Goal: Task Accomplishment & Management: Contribute content

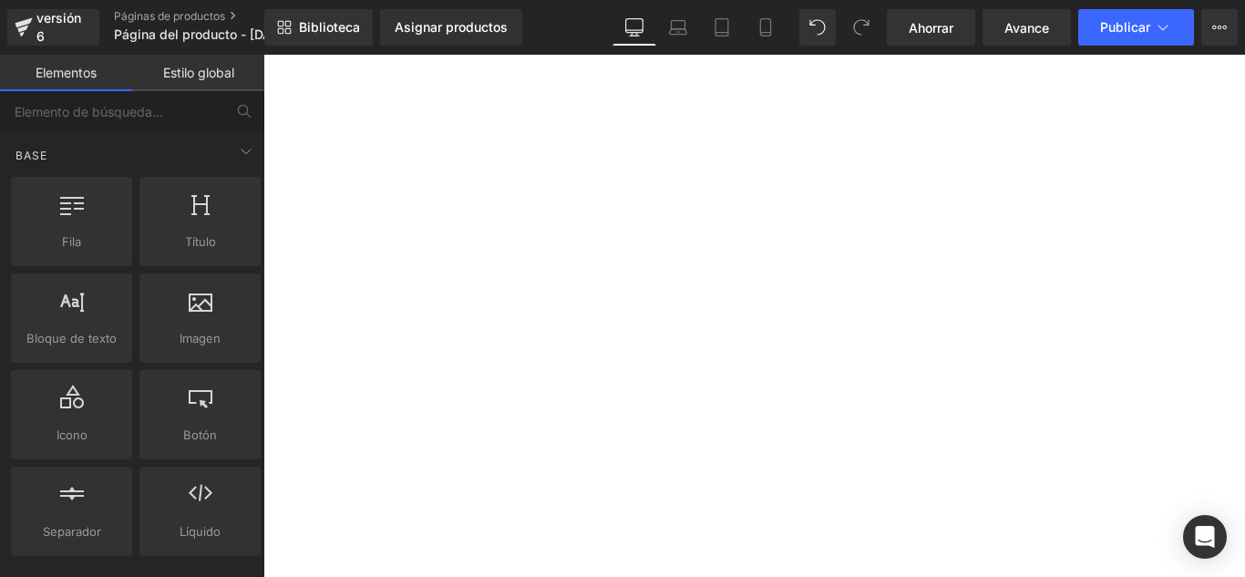
click at [481, 24] on font "Asignar productos" at bounding box center [451, 26] width 113 height 15
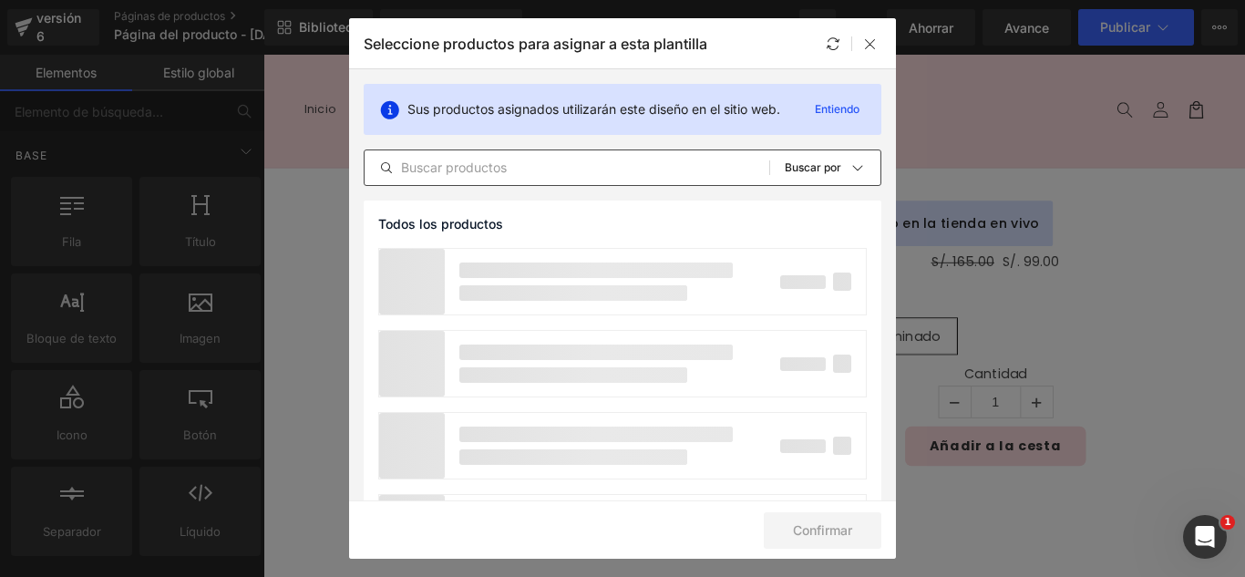
click at [532, 173] on input "text" at bounding box center [566, 168] width 405 height 22
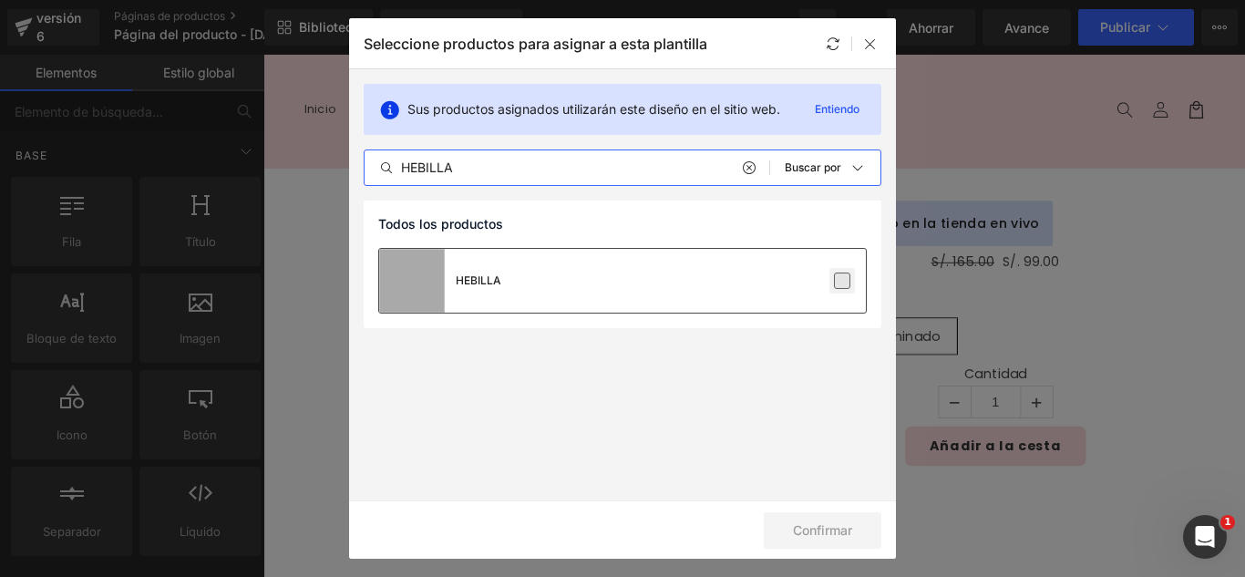
type input "HEBILLA"
click at [842, 281] on label at bounding box center [842, 280] width 16 height 16
click at [842, 281] on input "checkbox" at bounding box center [842, 281] width 0 height 0
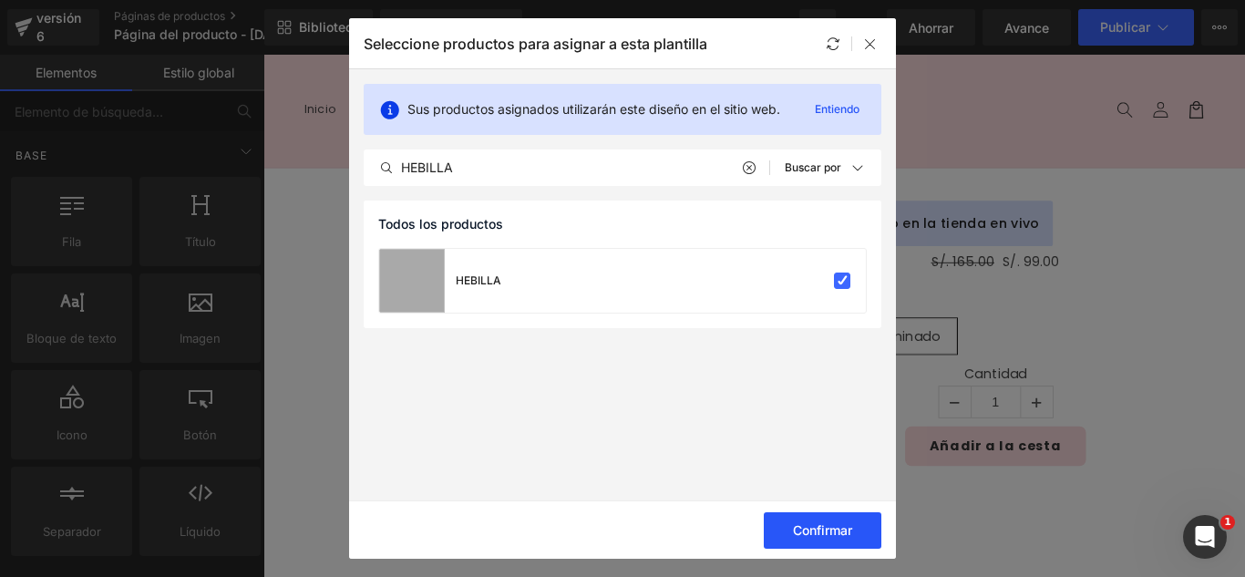
click at [818, 518] on button "Confirmar" at bounding box center [823, 530] width 118 height 36
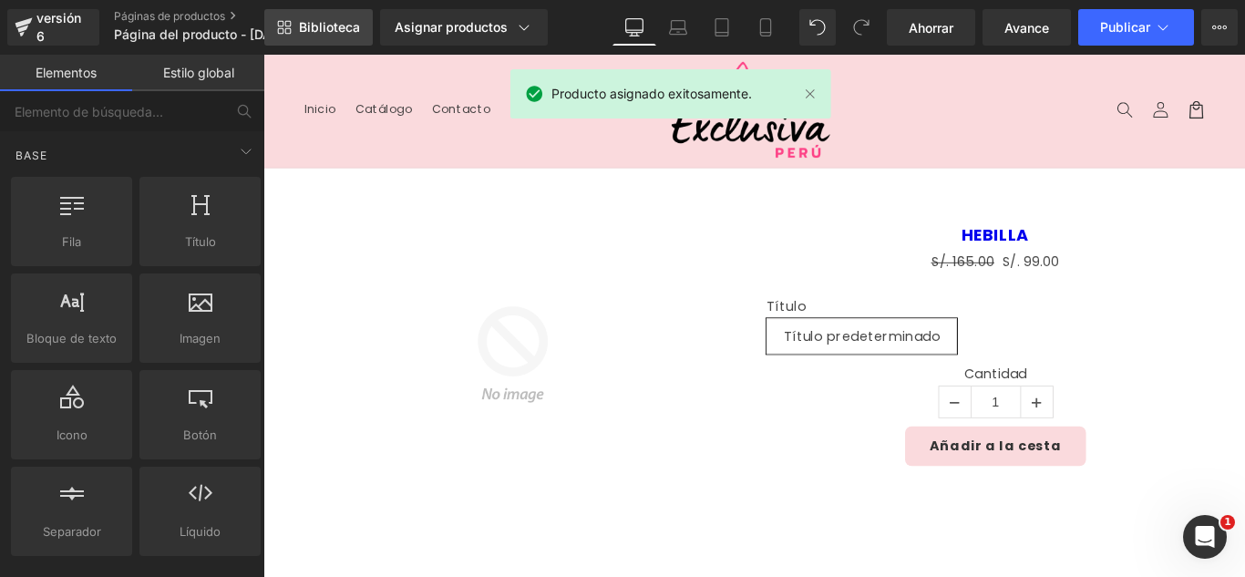
click at [330, 31] on font "Biblioteca" at bounding box center [329, 26] width 61 height 15
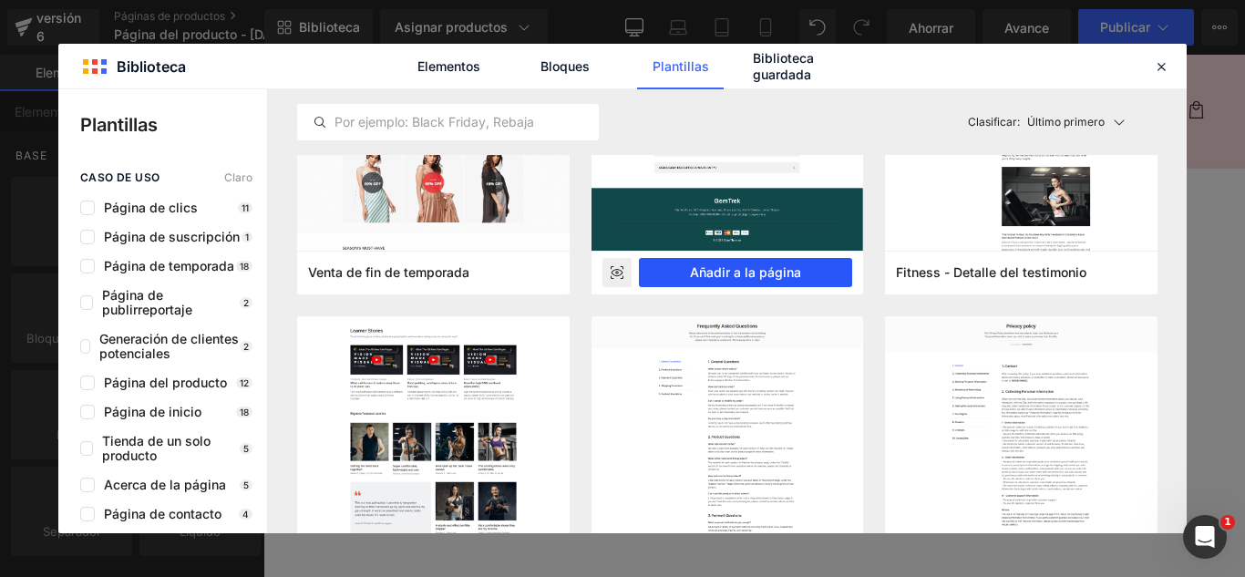
scroll to position [456, 0]
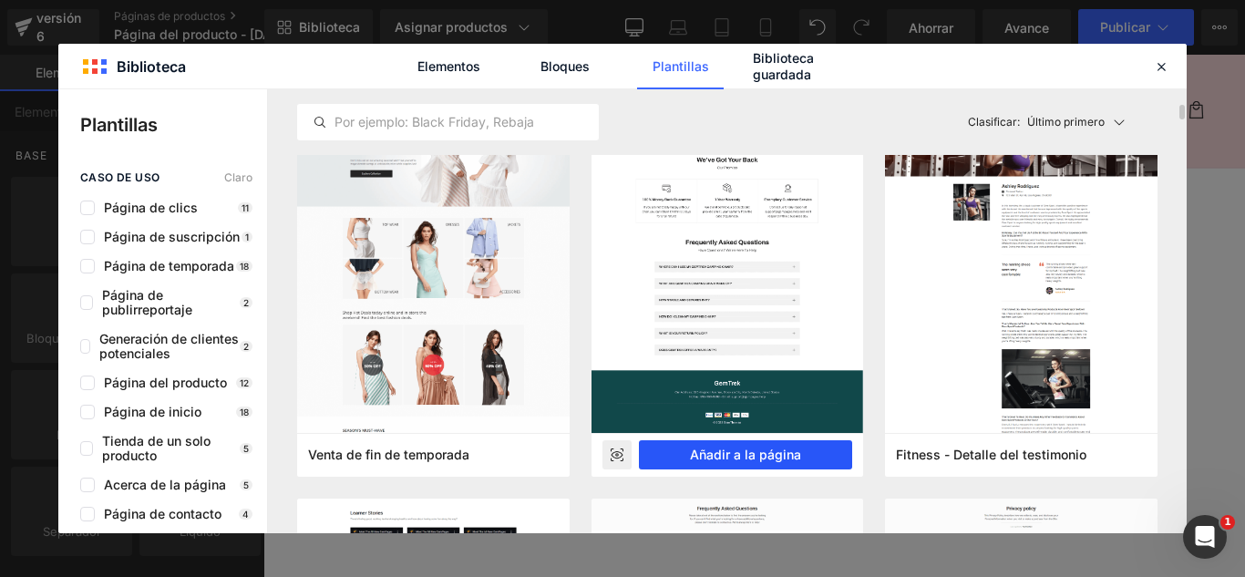
click at [791, 454] on font "Añadir a la página" at bounding box center [745, 453] width 111 height 15
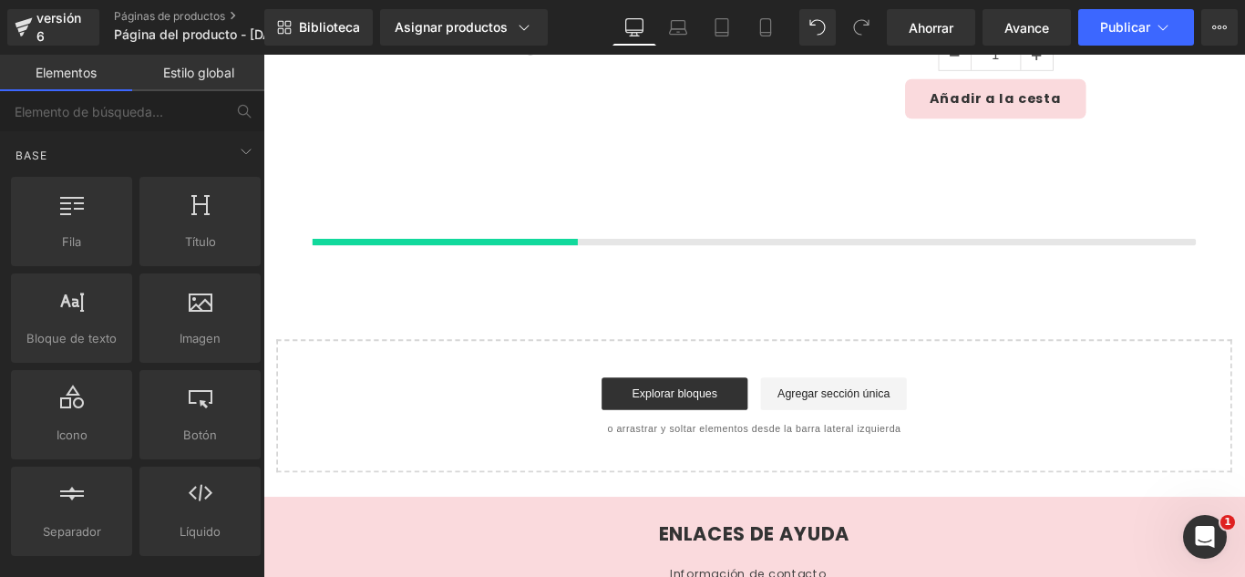
scroll to position [433, 0]
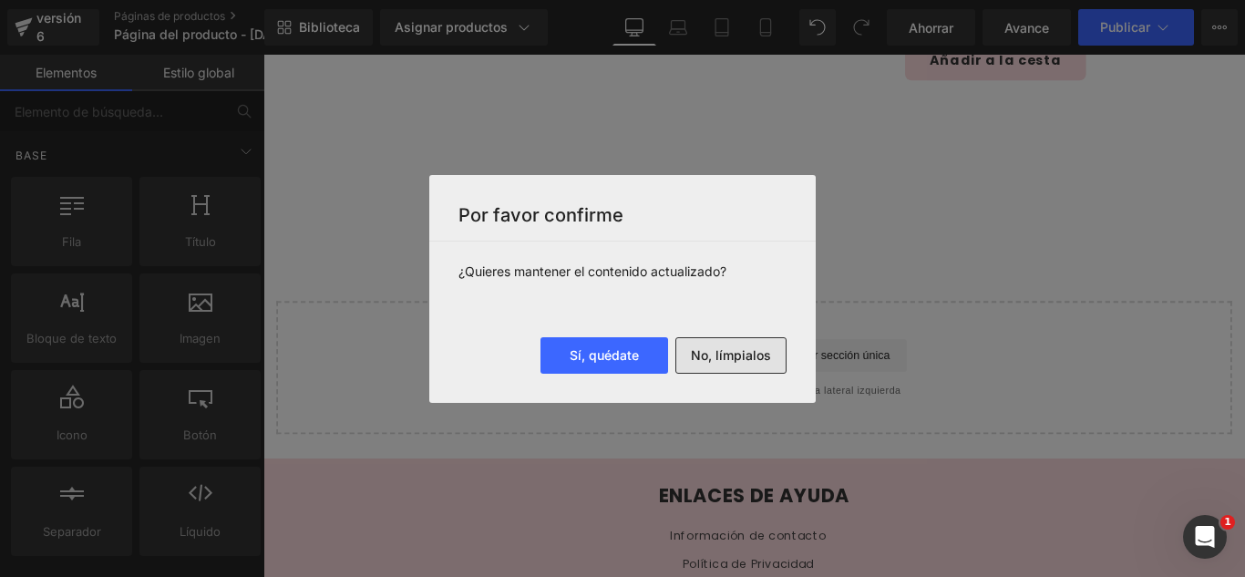
click at [727, 355] on font "No, límpialos" at bounding box center [731, 354] width 80 height 15
click at [0, 0] on div "Cargando producto" at bounding box center [0, 0] width 0 height 0
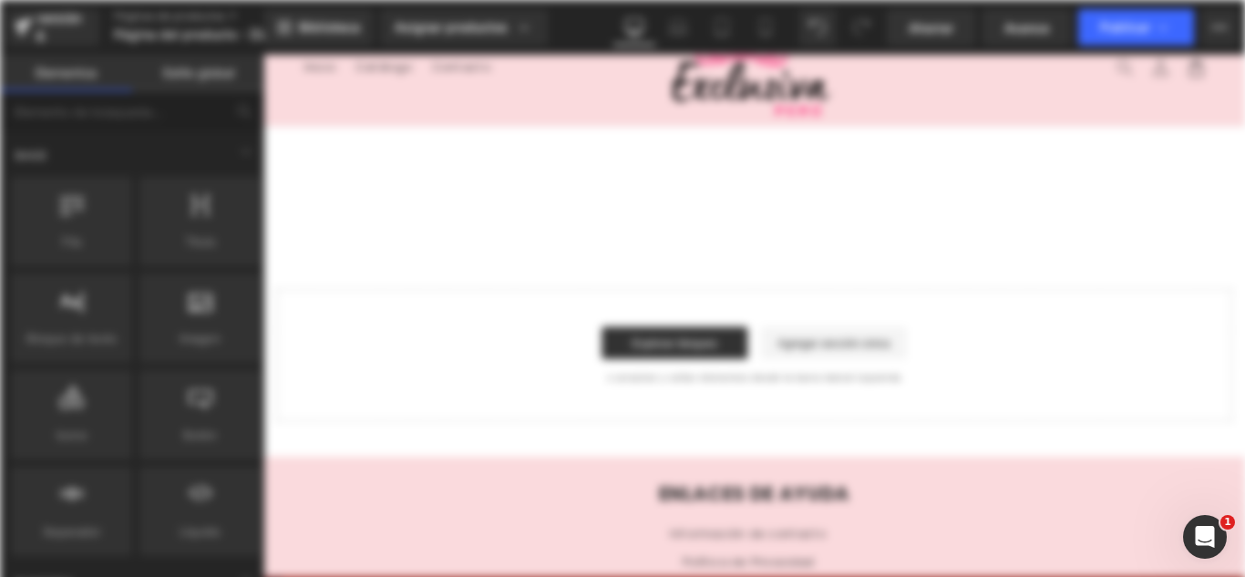
scroll to position [0, 0]
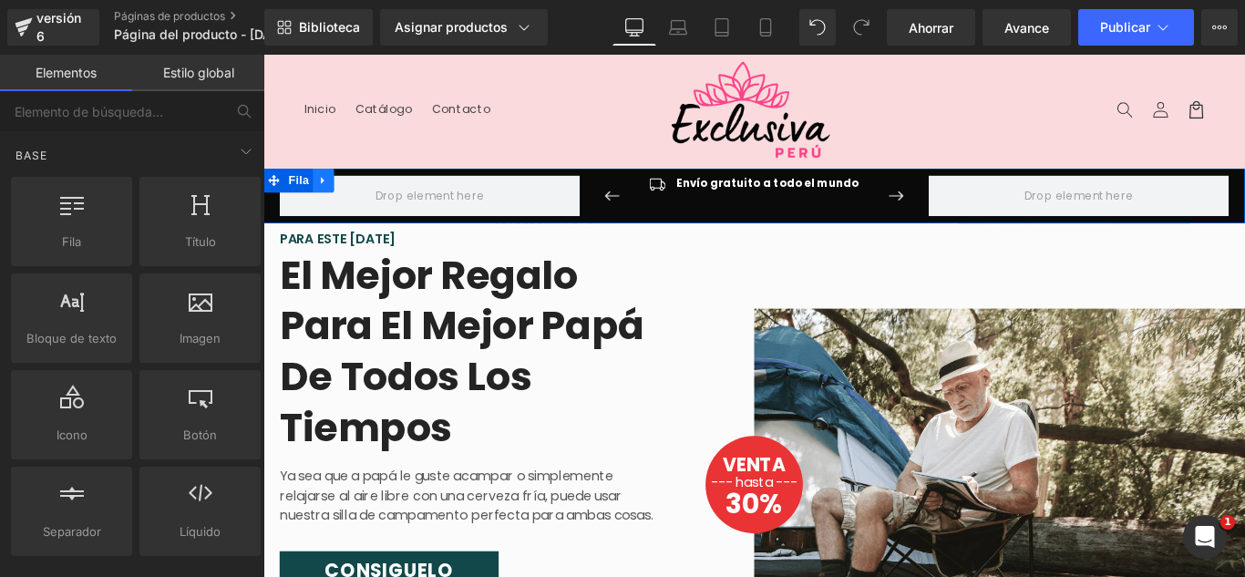
click at [328, 190] on icon at bounding box center [330, 197] width 13 height 14
click at [372, 193] on icon at bounding box center [378, 196] width 13 height 13
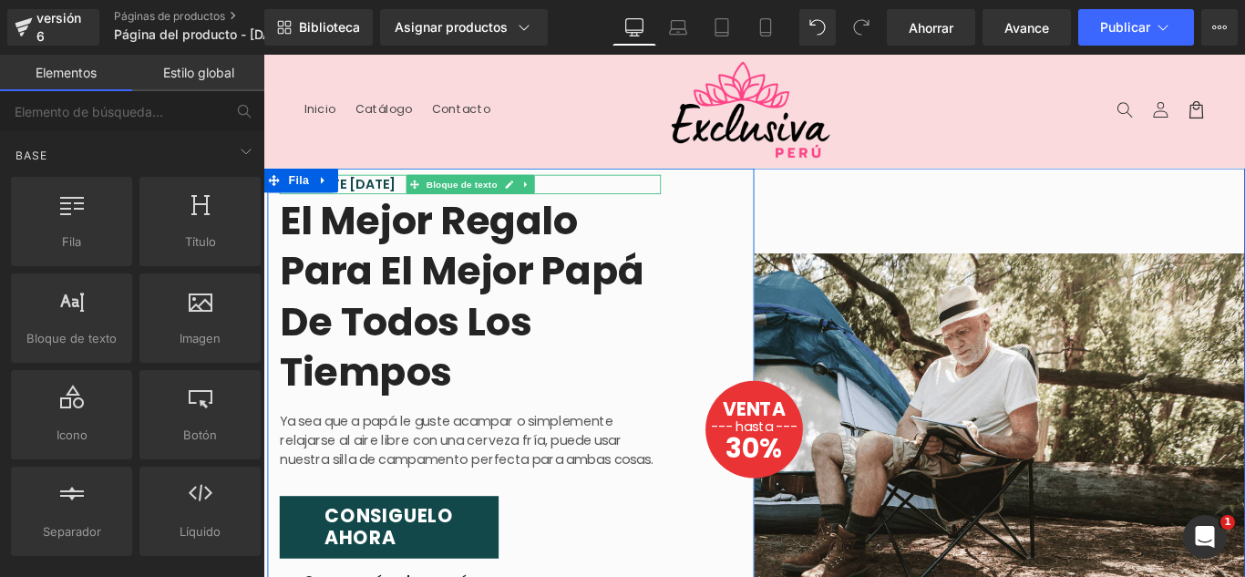
click at [553, 200] on icon at bounding box center [558, 200] width 10 height 11
click at [263, 55] on icon at bounding box center [263, 55] width 0 height 0
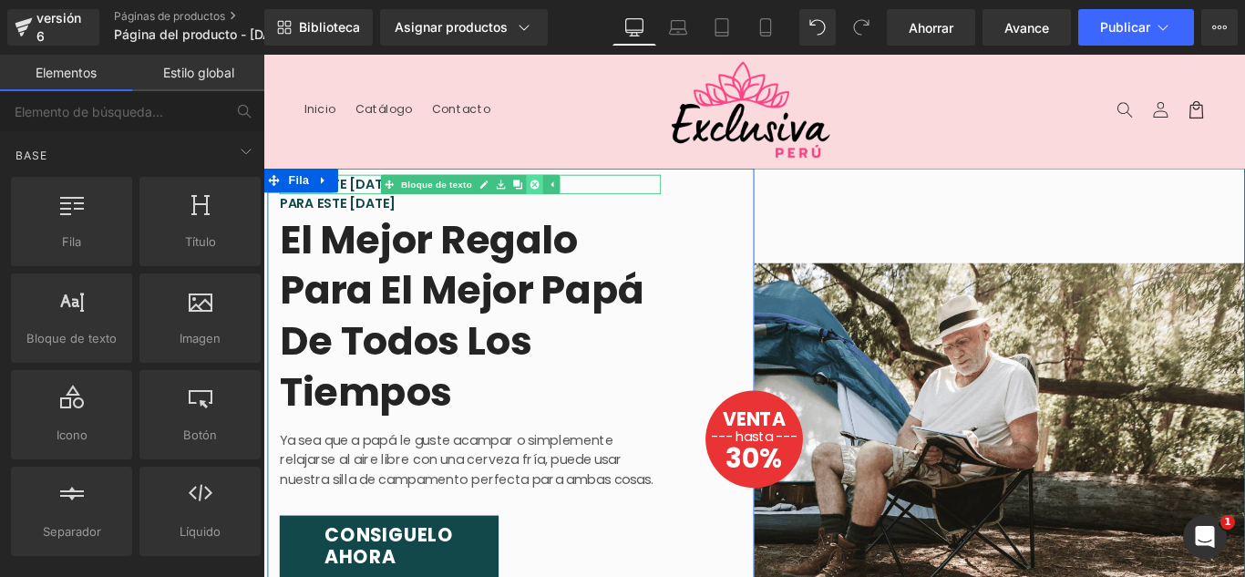
click at [562, 200] on icon at bounding box center [567, 200] width 10 height 10
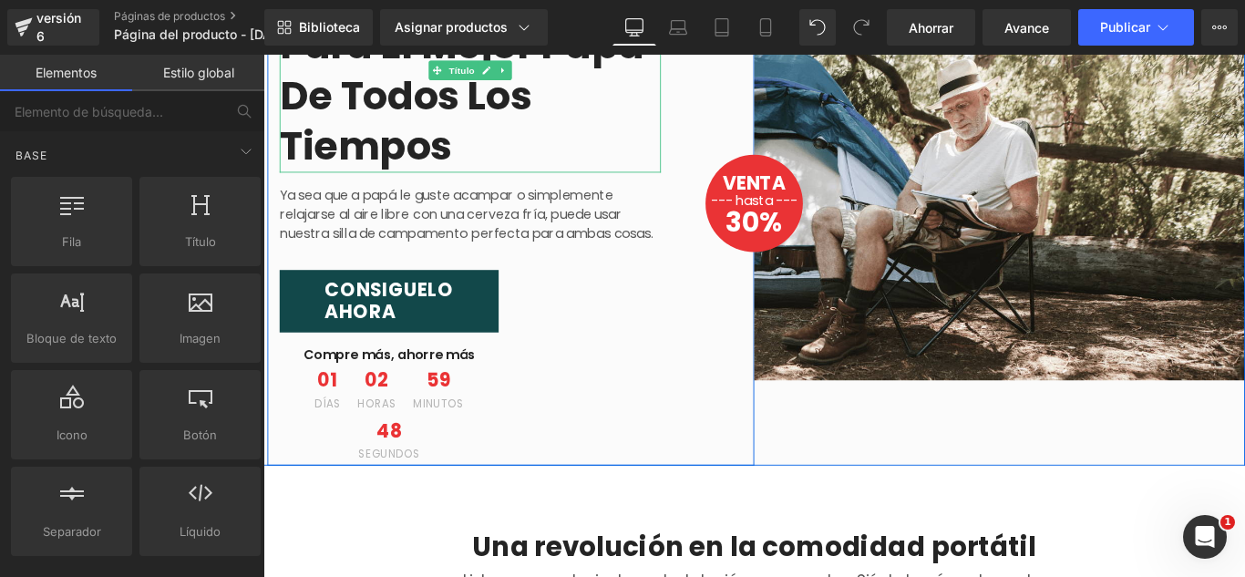
scroll to position [273, 0]
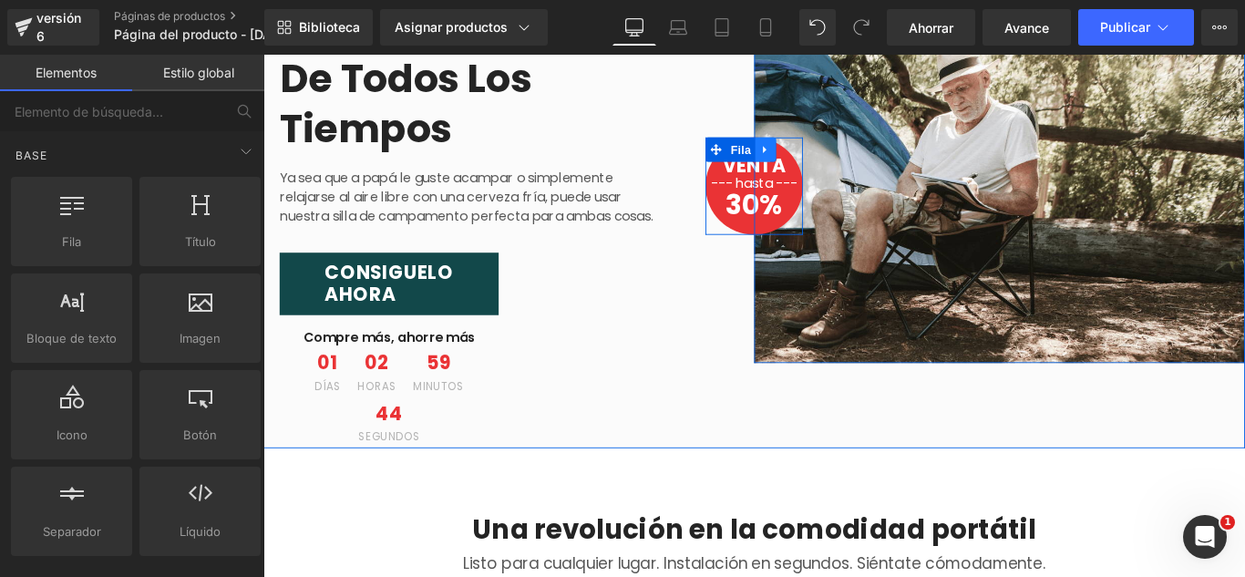
click at [825, 159] on icon at bounding box center [827, 162] width 4 height 8
click at [263, 55] on icon at bounding box center [263, 55] width 0 height 0
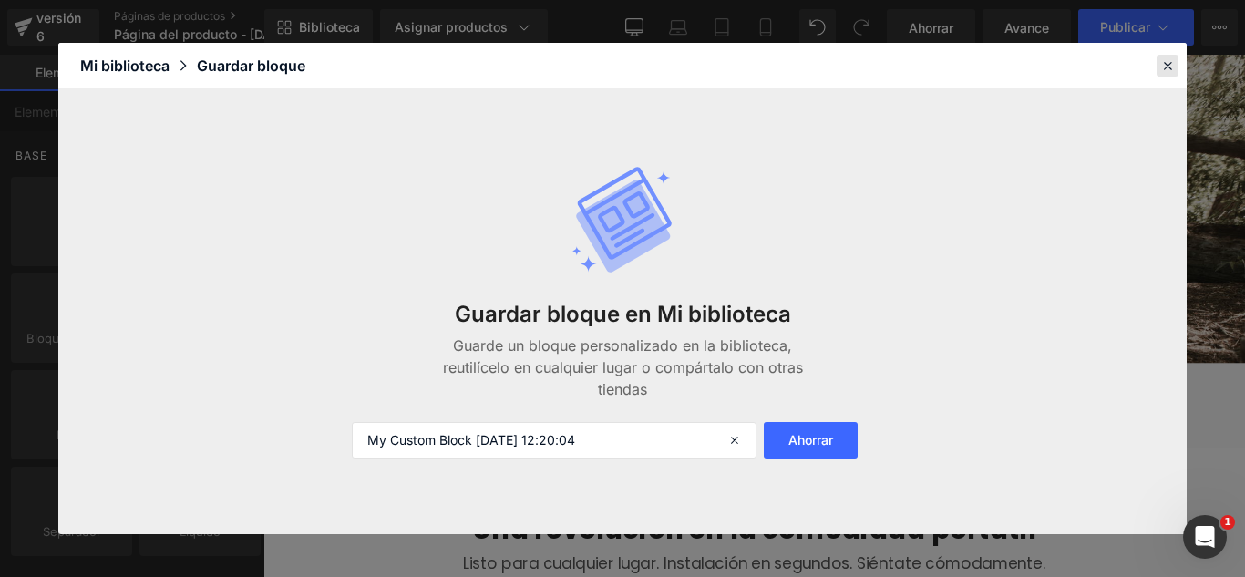
click at [1168, 65] on icon at bounding box center [1167, 65] width 16 height 16
drag, startPoint x: 1431, startPoint y: 119, endPoint x: 1277, endPoint y: 66, distance: 163.1
click at [1244, 66] on img at bounding box center [1090, 202] width 551 height 395
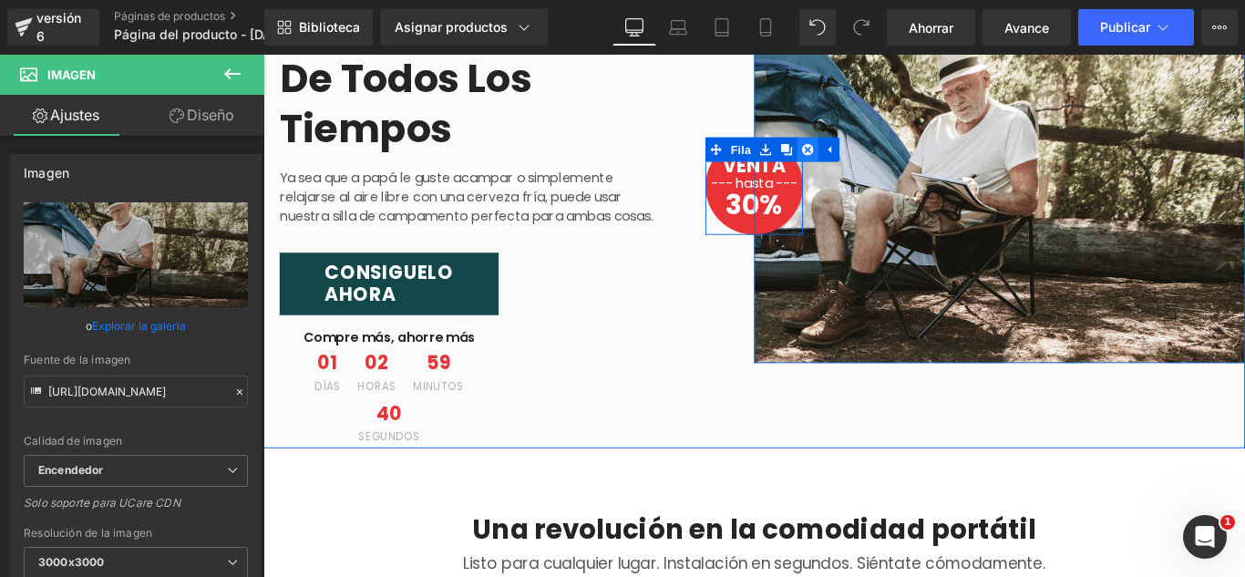
click at [868, 163] on icon at bounding box center [874, 161] width 13 height 13
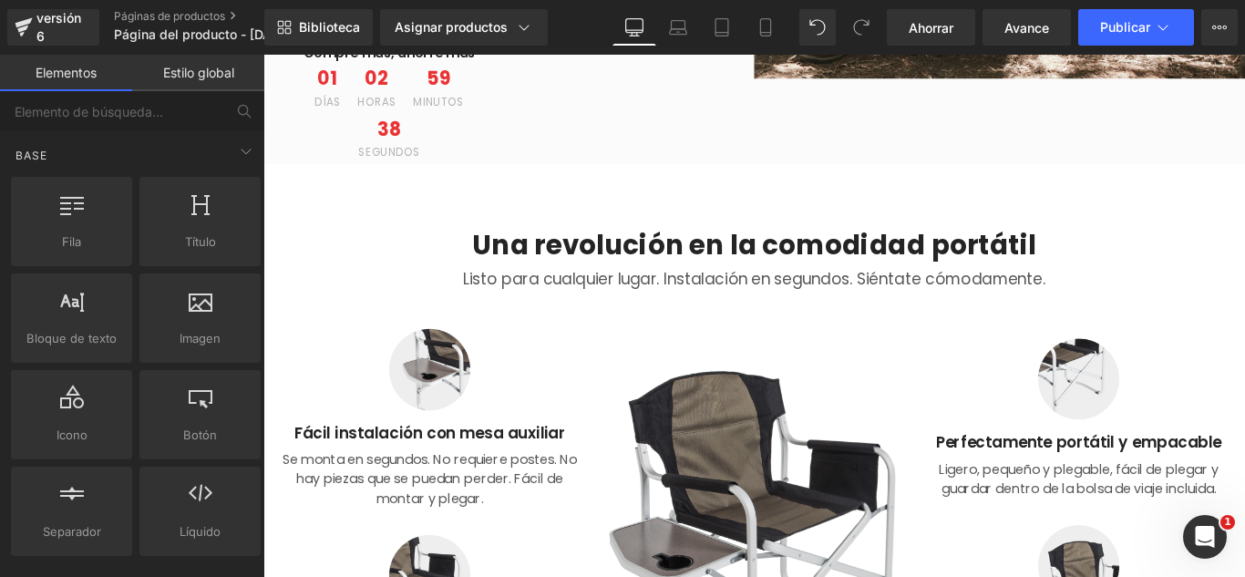
scroll to position [638, 0]
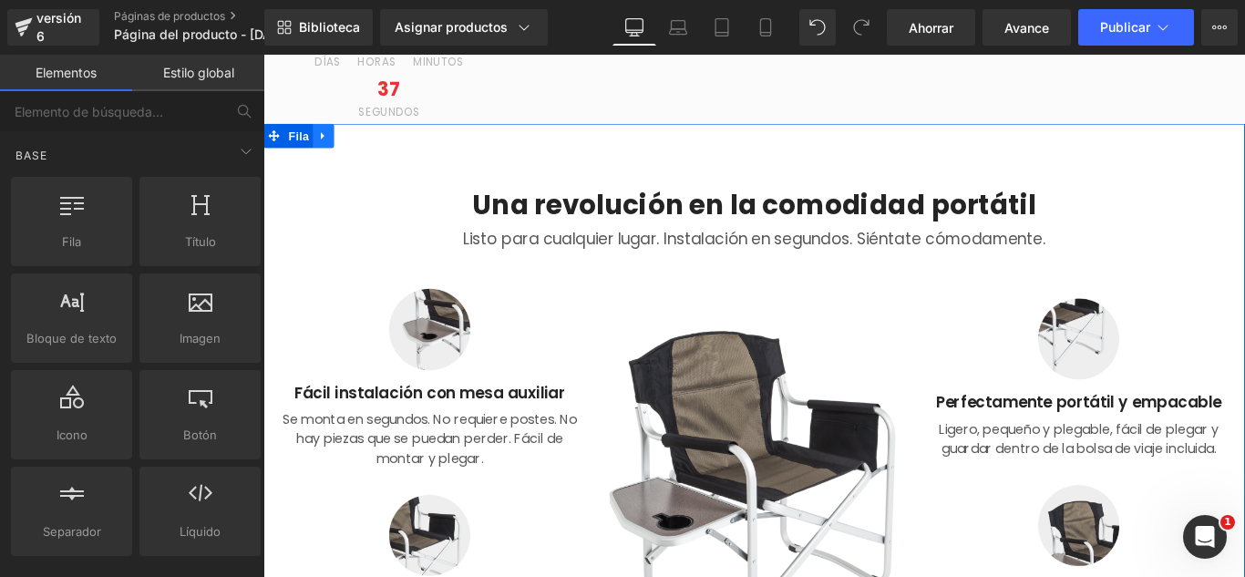
click at [333, 147] on link at bounding box center [331, 145] width 24 height 27
click at [263, 55] on link at bounding box center [263, 55] width 0 height 0
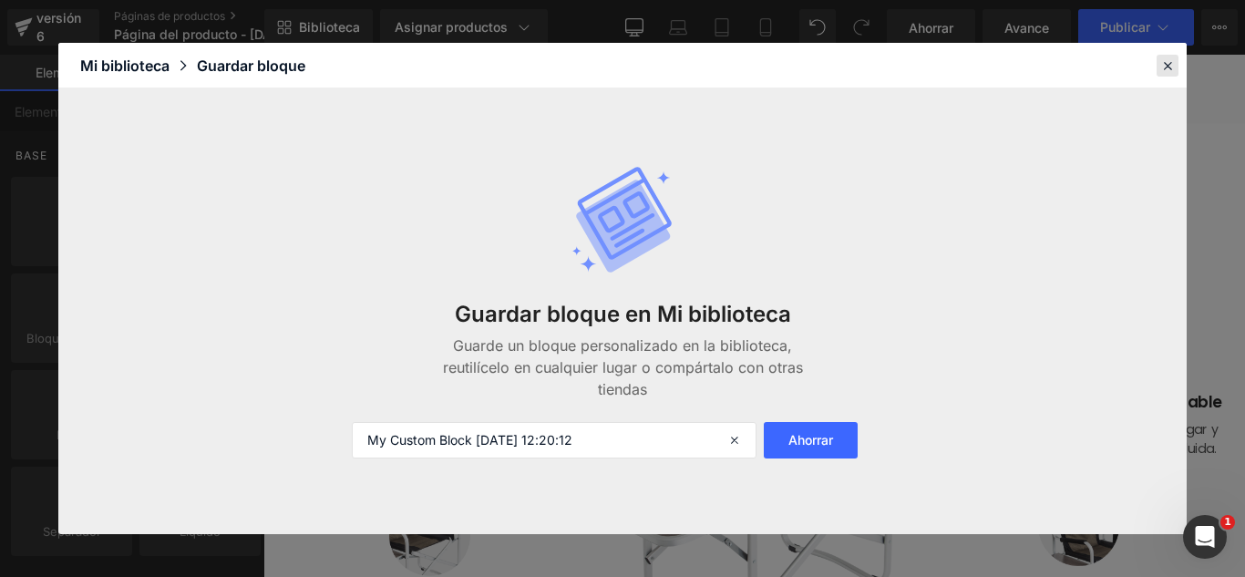
click at [1163, 72] on icon at bounding box center [1167, 65] width 16 height 16
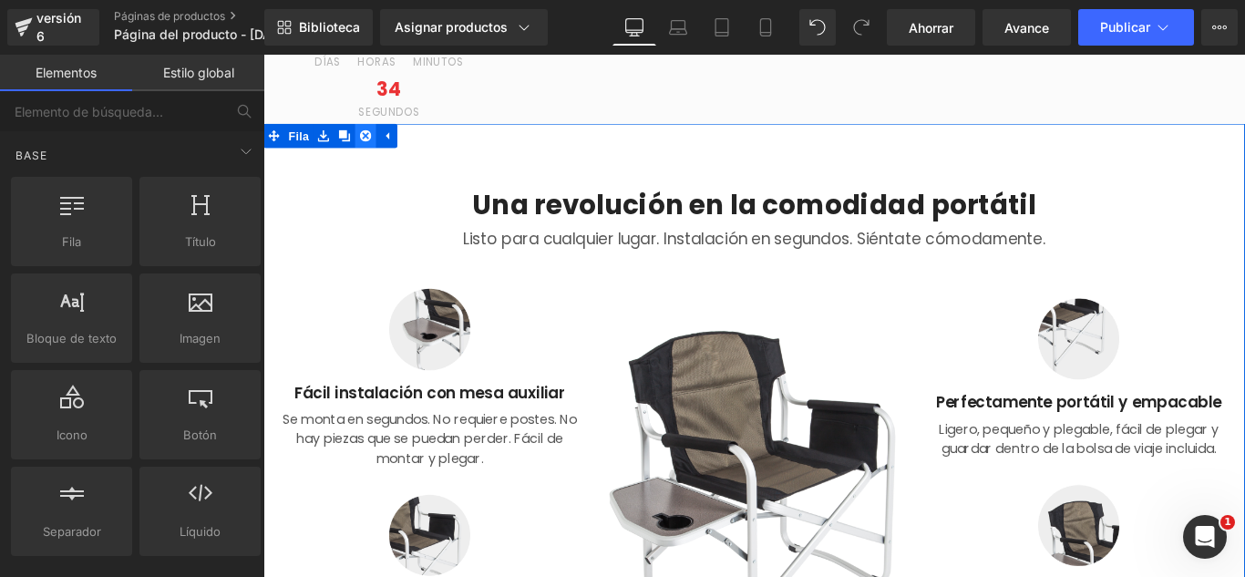
click at [374, 141] on icon at bounding box center [378, 145] width 13 height 13
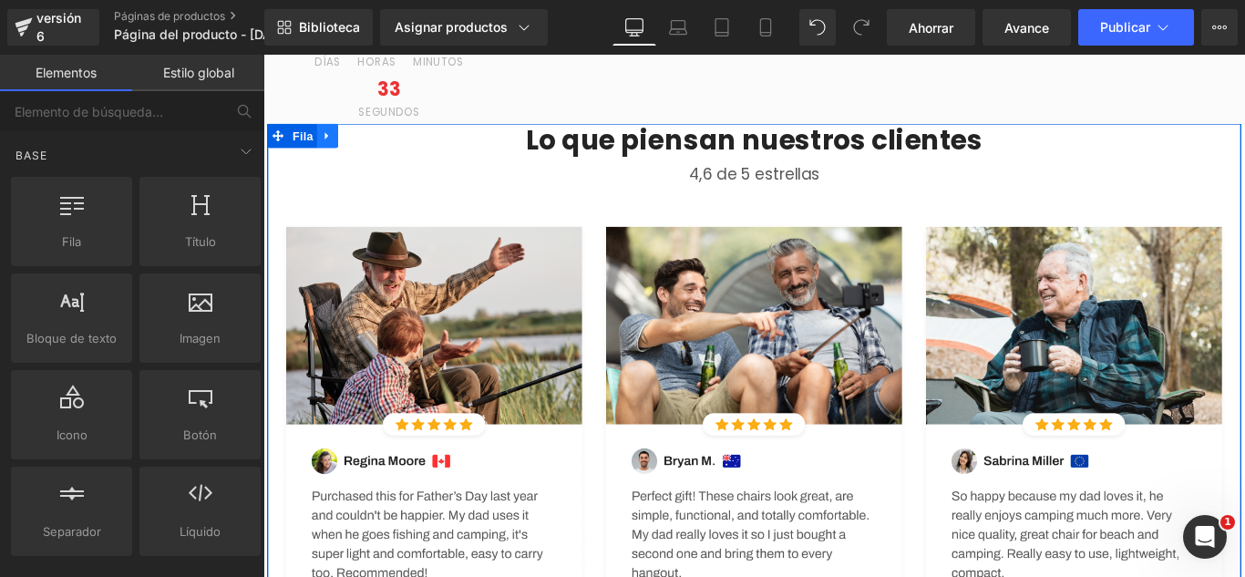
click at [331, 150] on icon at bounding box center [335, 145] width 13 height 14
click at [376, 150] on icon at bounding box center [382, 145] width 13 height 13
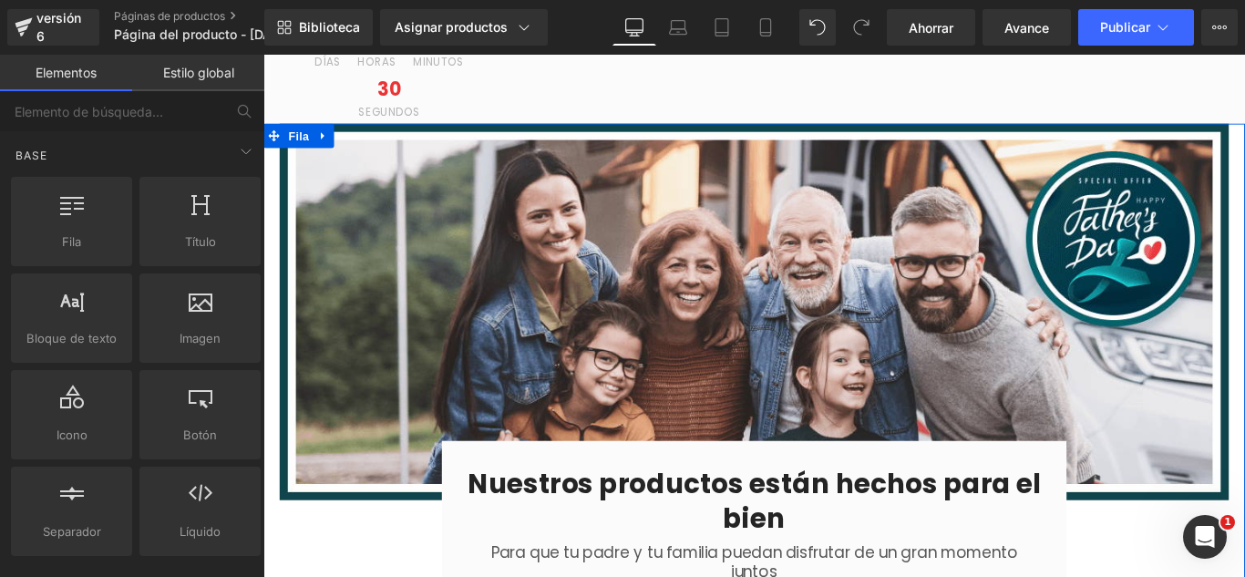
click at [326, 142] on icon at bounding box center [330, 145] width 13 height 14
click at [263, 55] on icon at bounding box center [263, 55] width 0 height 0
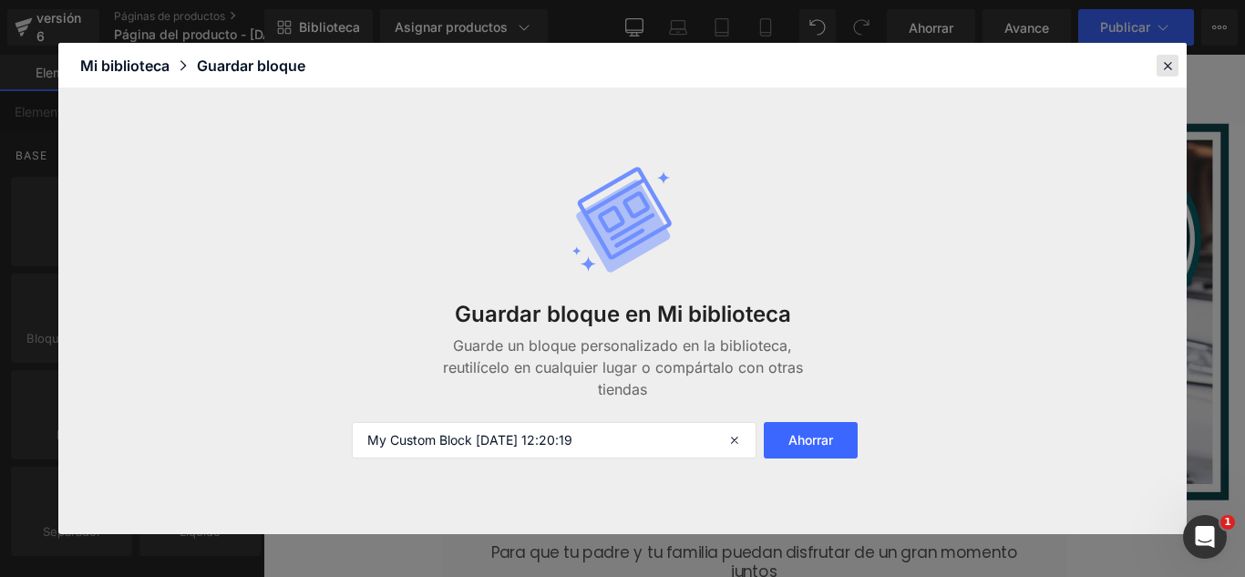
click at [1167, 66] on icon at bounding box center [1167, 65] width 16 height 16
drag, startPoint x: 1431, startPoint y: 120, endPoint x: 1278, endPoint y: 69, distance: 160.5
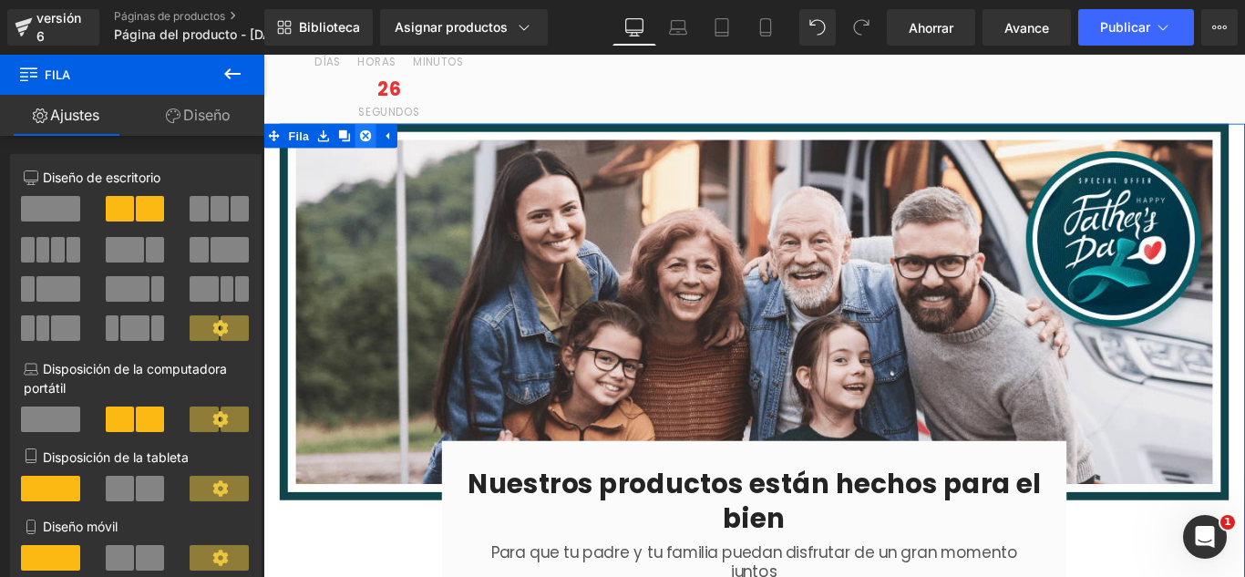
click at [372, 140] on icon at bounding box center [378, 145] width 13 height 13
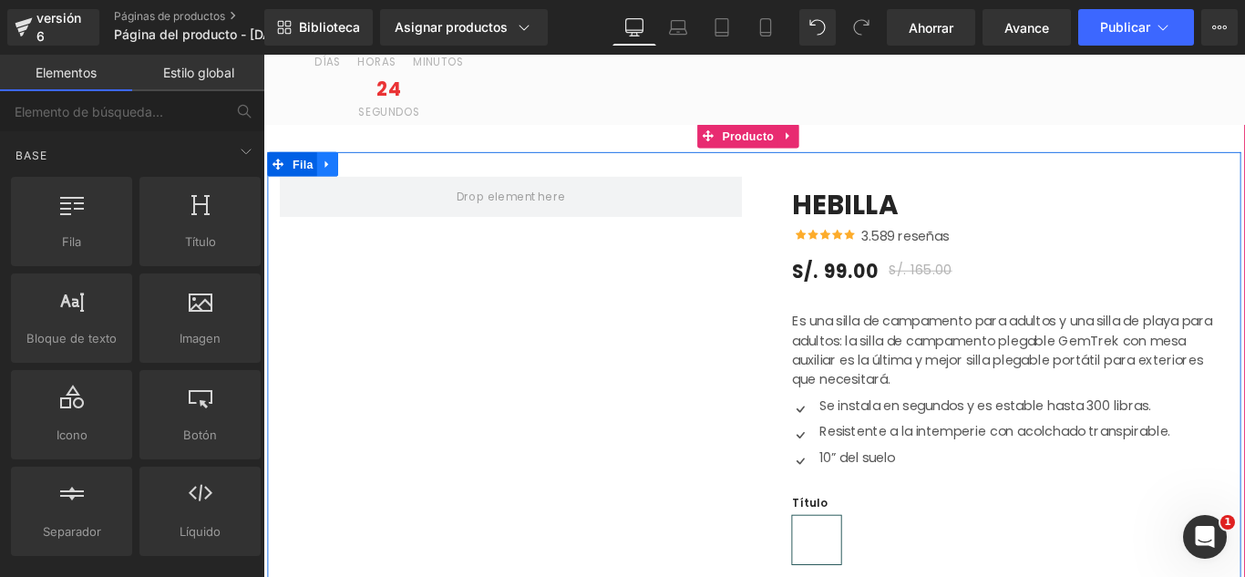
click at [331, 175] on icon at bounding box center [335, 177] width 13 height 14
click at [376, 176] on icon at bounding box center [382, 177] width 13 height 13
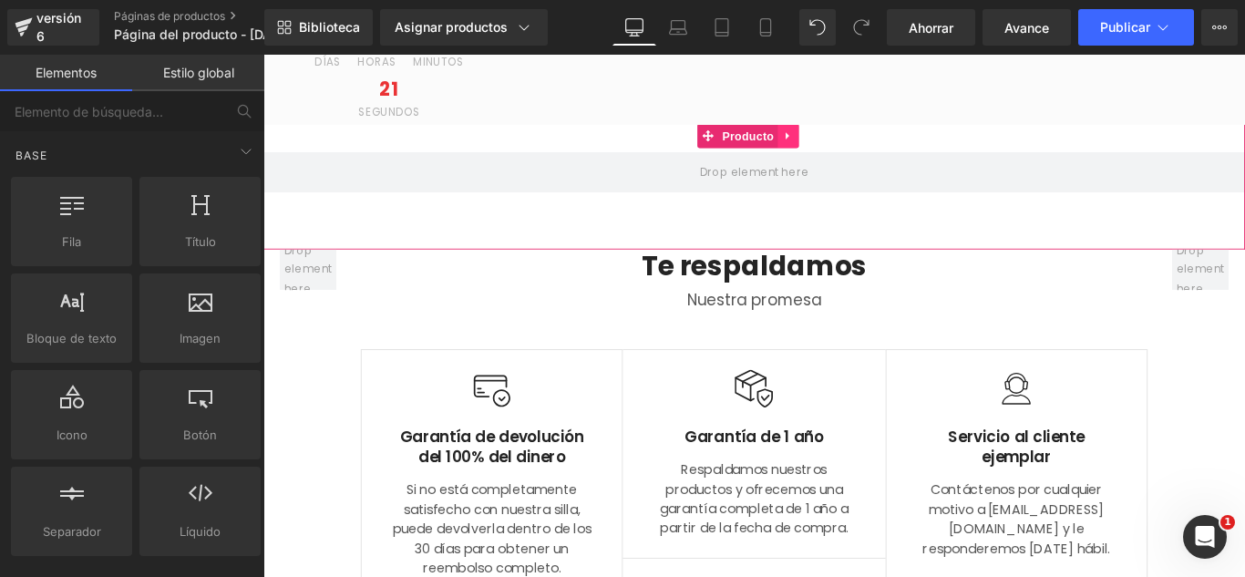
click at [852, 147] on icon at bounding box center [852, 146] width 4 height 8
click at [263, 55] on link at bounding box center [263, 55] width 0 height 0
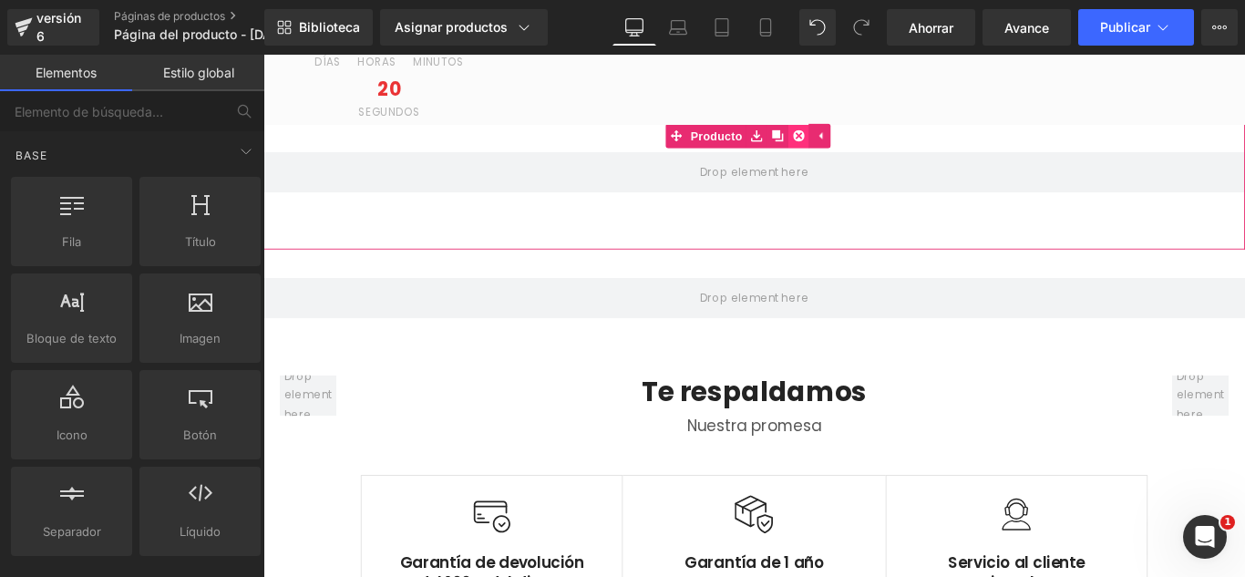
click at [867, 149] on icon at bounding box center [864, 145] width 13 height 13
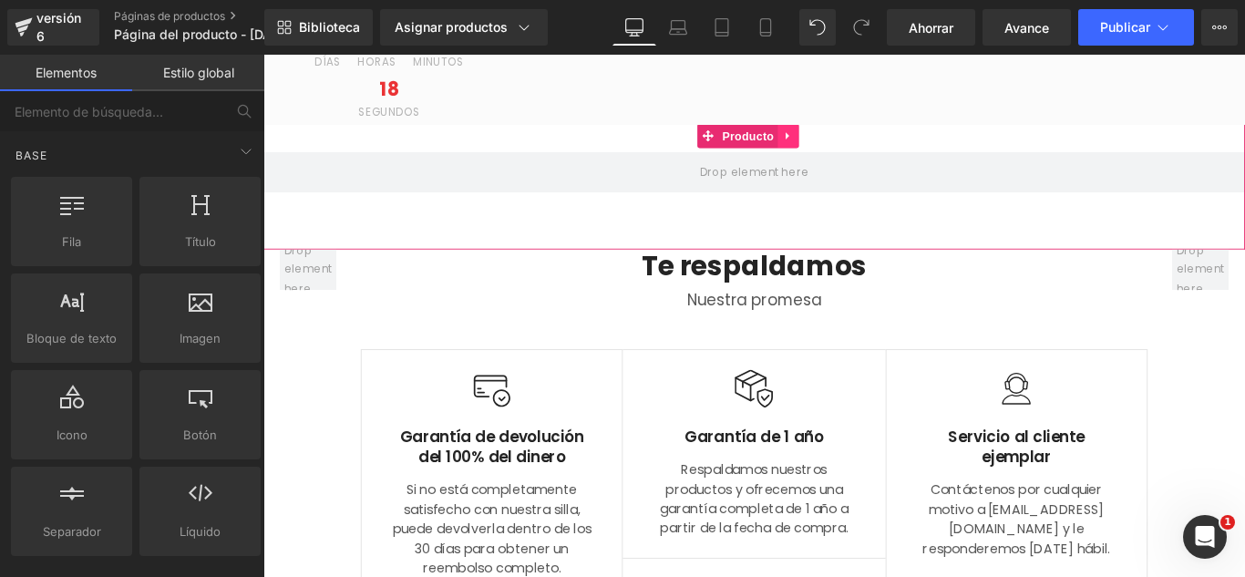
click at [855, 139] on icon at bounding box center [852, 145] width 13 height 14
click at [263, 55] on link at bounding box center [263, 55] width 0 height 0
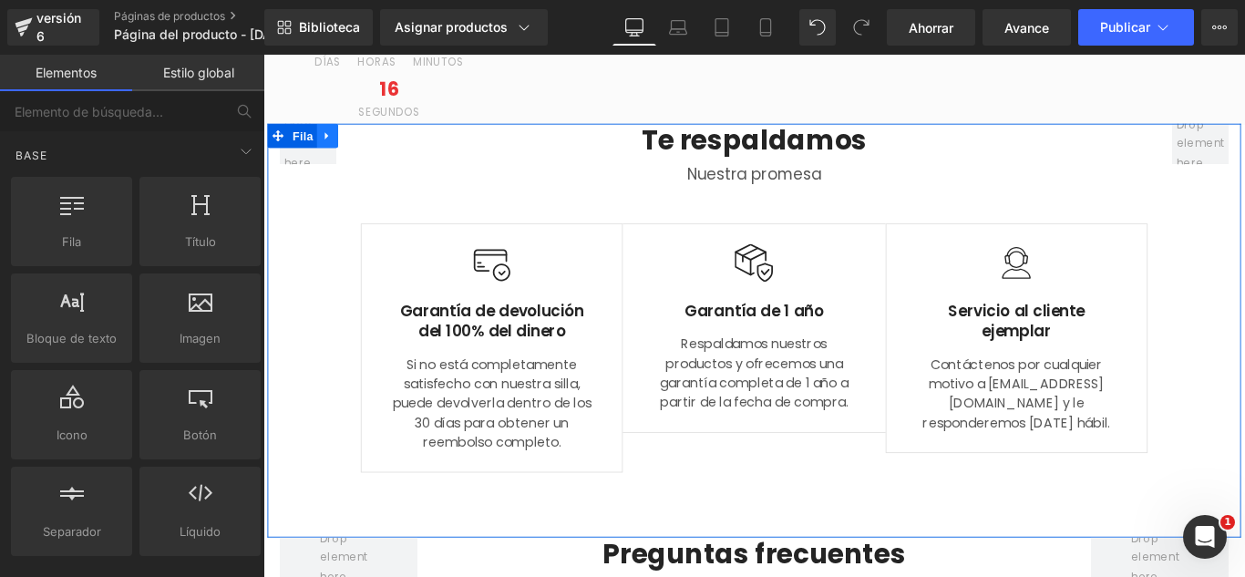
click at [333, 143] on icon at bounding box center [335, 146] width 4 height 8
click at [329, 143] on icon at bounding box center [335, 145] width 13 height 13
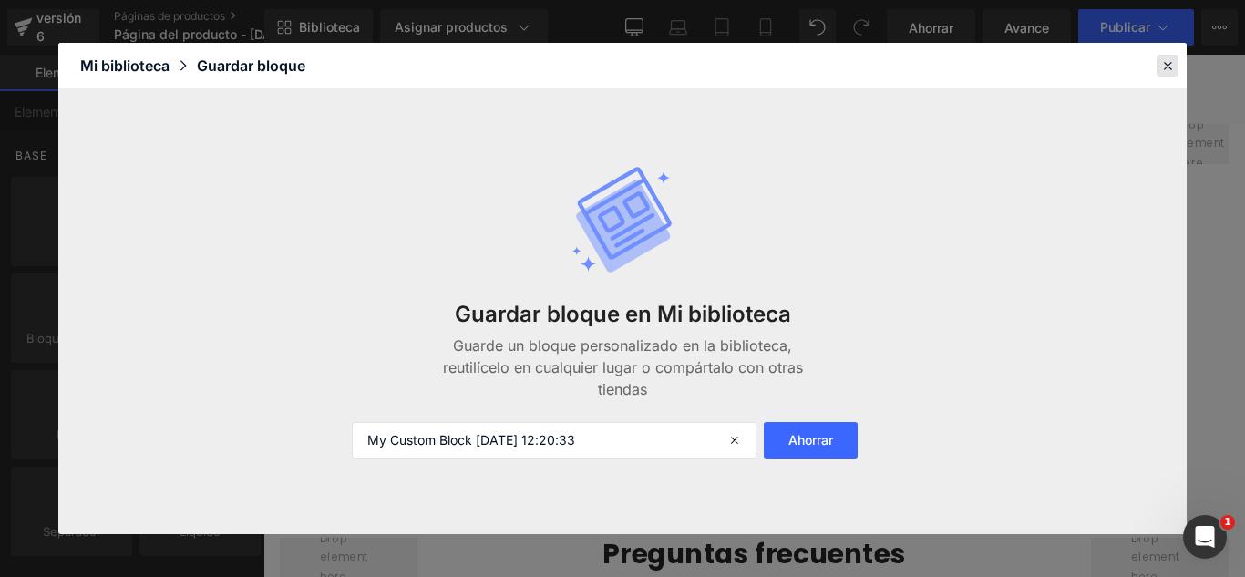
click at [1171, 66] on icon at bounding box center [1167, 65] width 16 height 16
drag, startPoint x: 1434, startPoint y: 120, endPoint x: 1223, endPoint y: 87, distance: 214.1
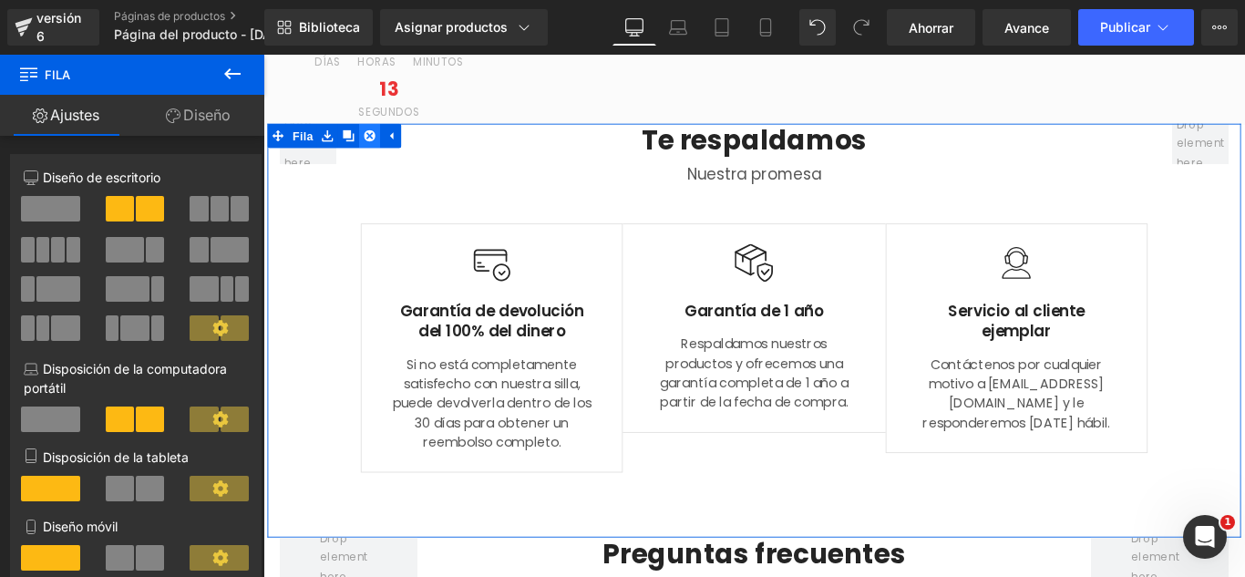
click at [376, 145] on icon at bounding box center [382, 145] width 13 height 13
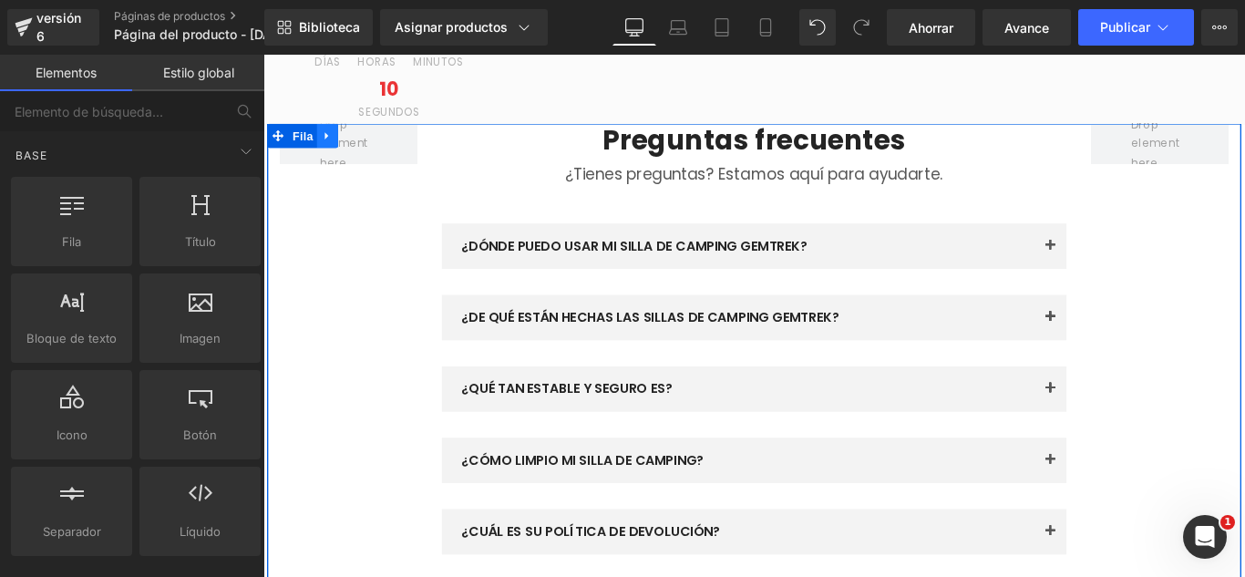
click at [333, 144] on icon at bounding box center [335, 145] width 13 height 14
click at [381, 145] on icon at bounding box center [382, 145] width 13 height 13
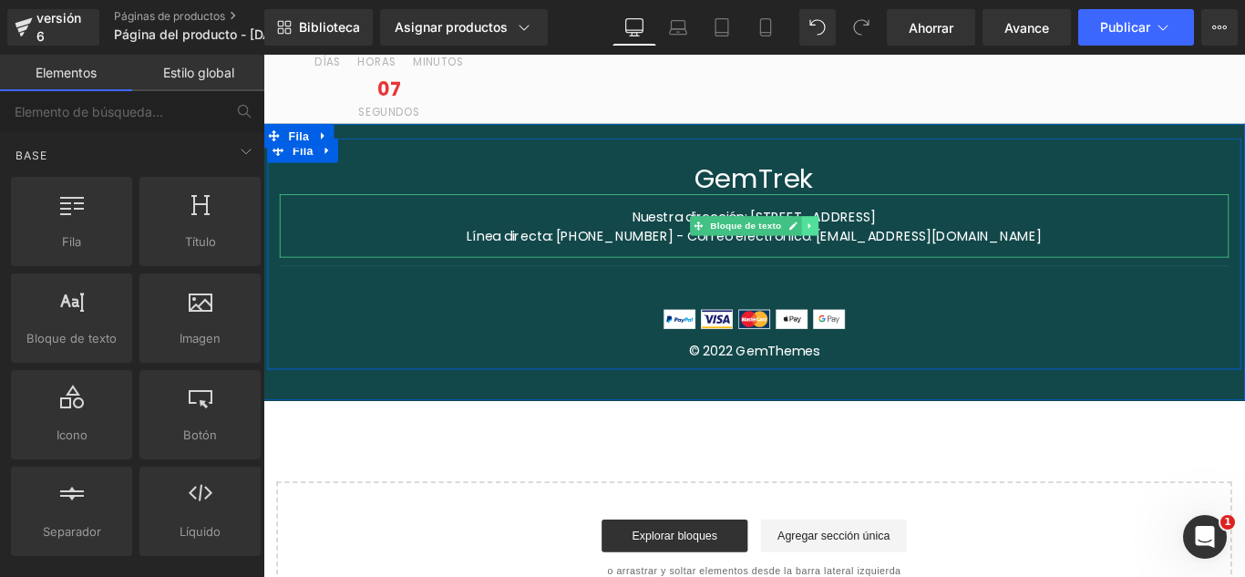
click at [875, 251] on icon at bounding box center [877, 246] width 10 height 11
click at [263, 55] on icon at bounding box center [263, 55] width 0 height 0
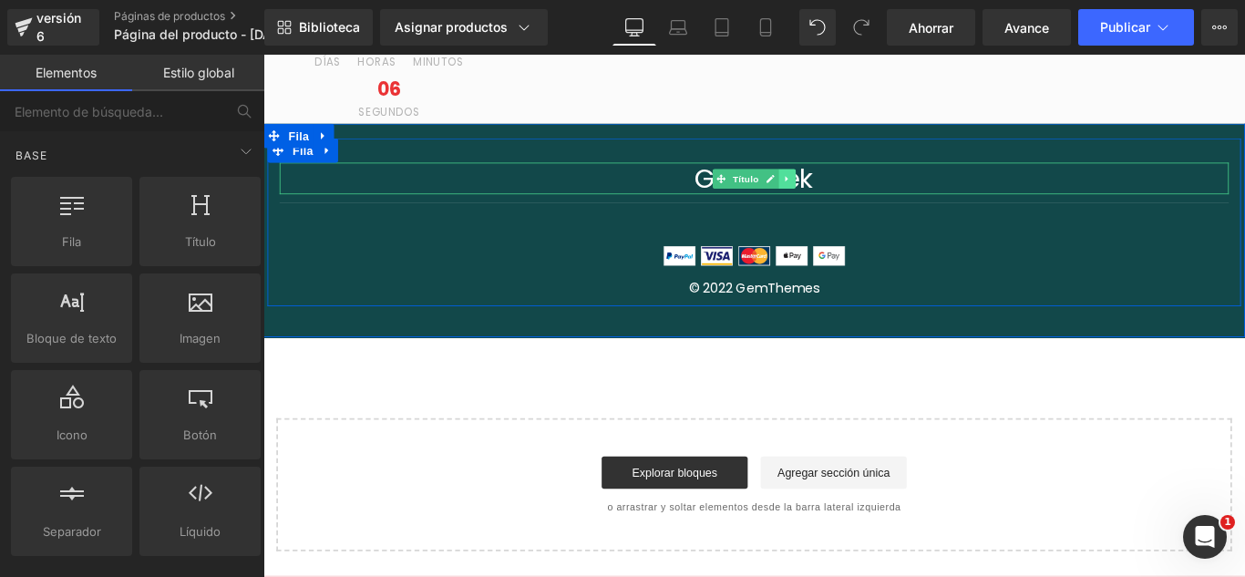
click at [846, 193] on icon at bounding box center [851, 194] width 10 height 11
click at [263, 55] on icon at bounding box center [263, 55] width 0 height 0
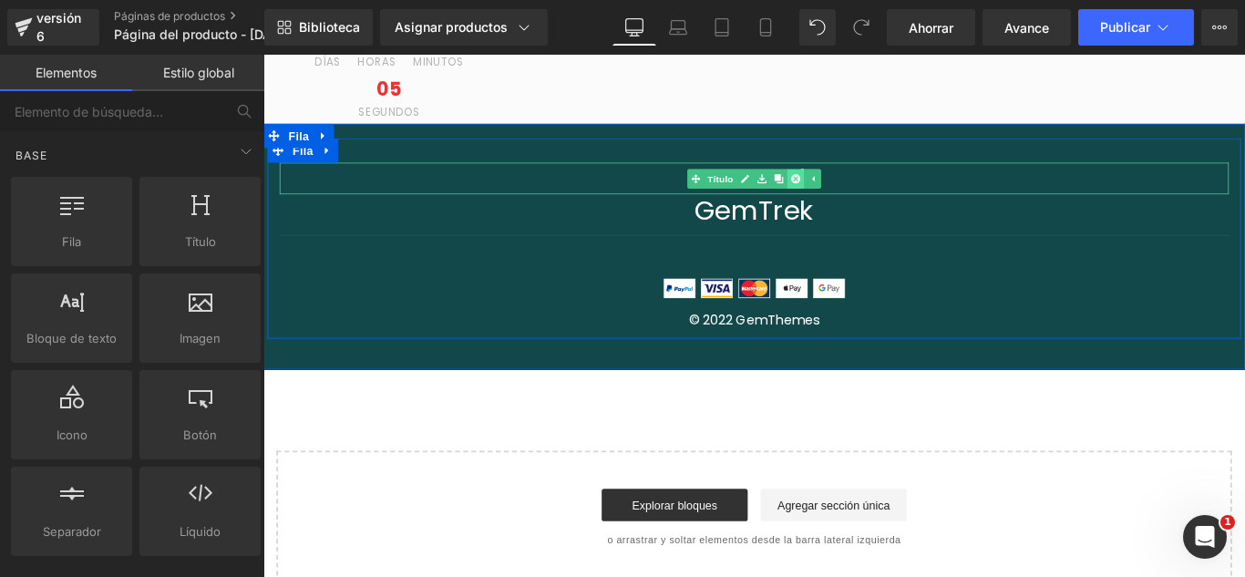
click at [856, 192] on icon at bounding box center [861, 194] width 10 height 10
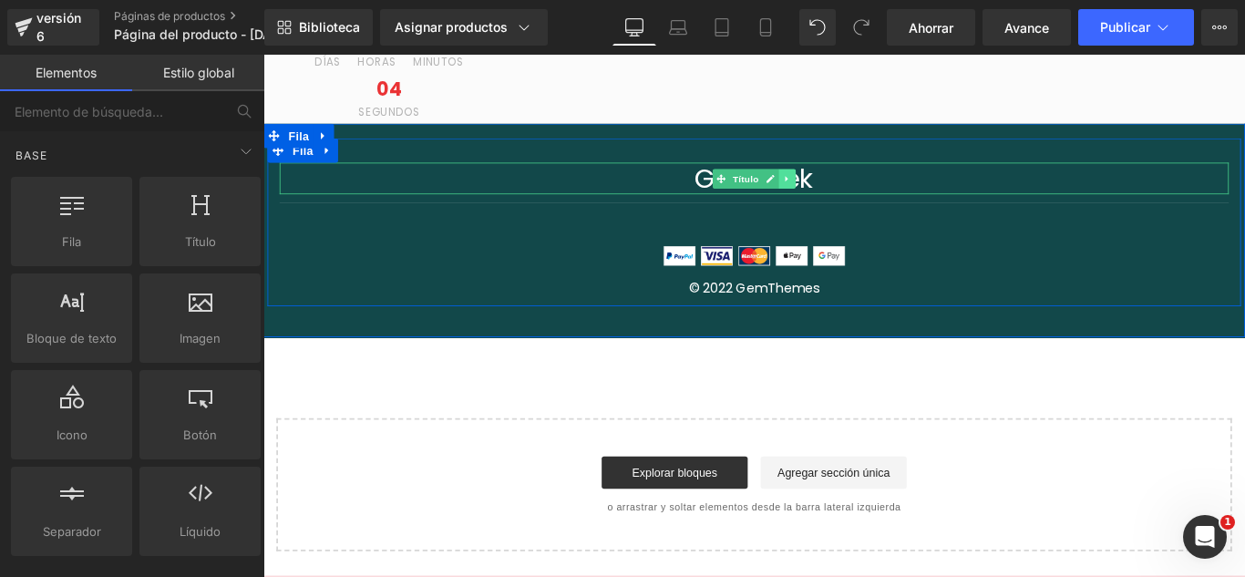
click at [846, 199] on icon at bounding box center [851, 194] width 10 height 11
click at [856, 196] on icon at bounding box center [861, 194] width 10 height 11
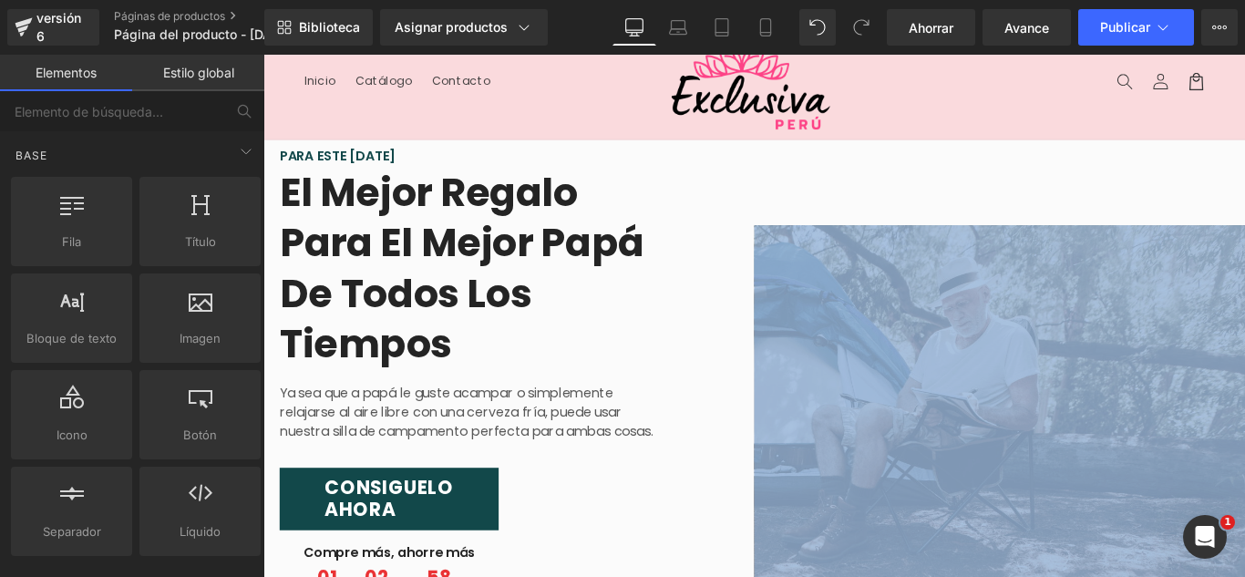
scroll to position [0, 0]
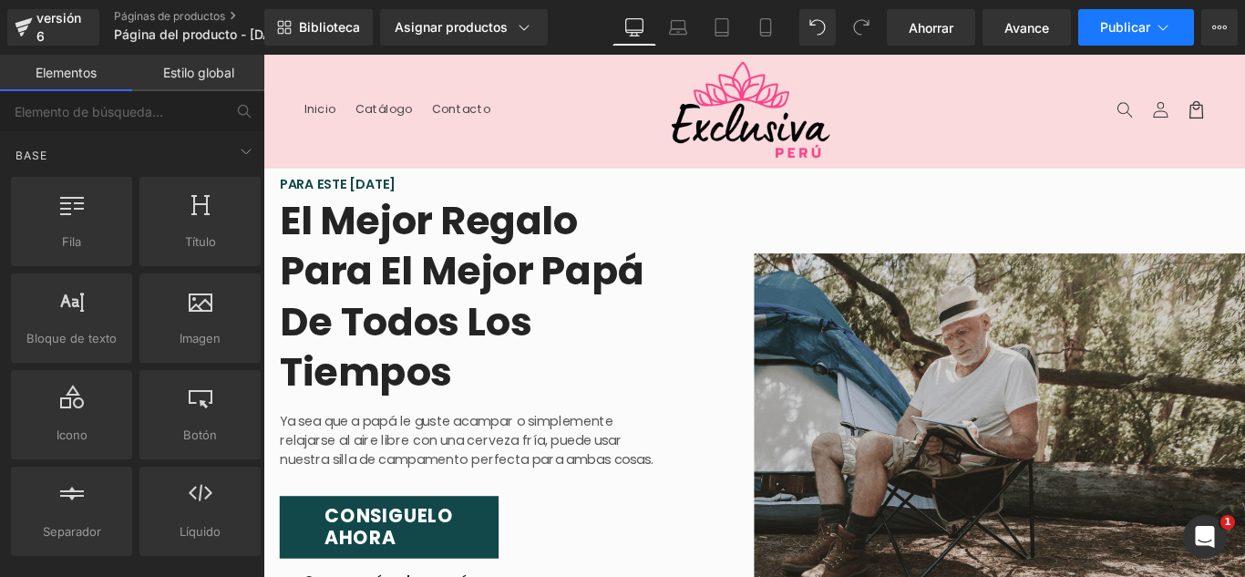
click at [1172, 32] on button "Publicar" at bounding box center [1136, 27] width 116 height 36
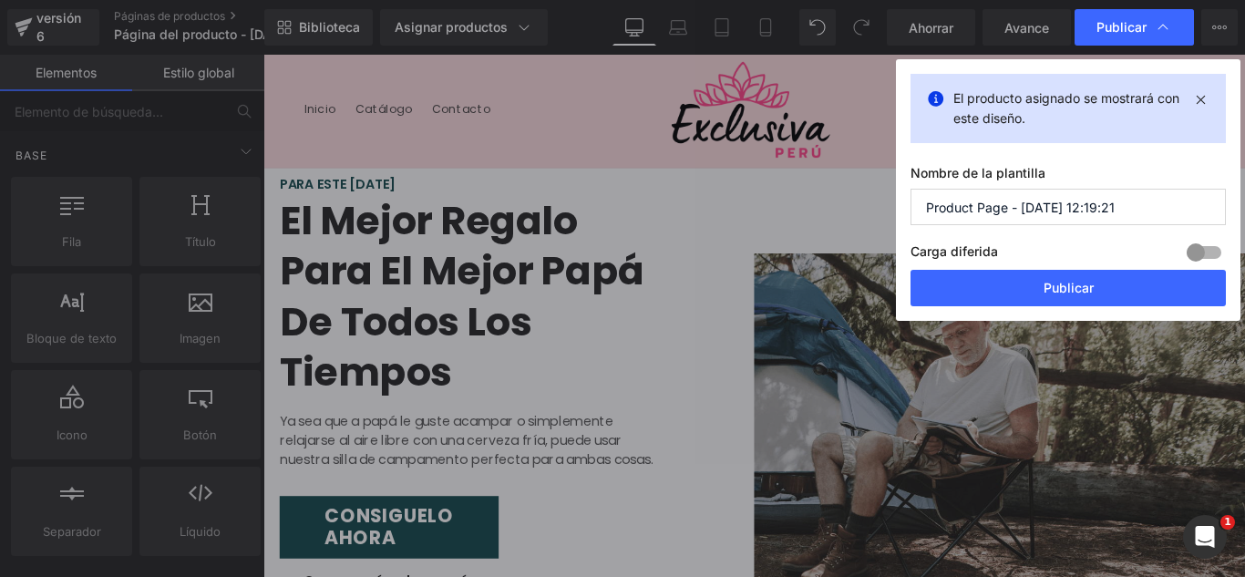
click at [1137, 197] on input "Product Page - Oct 8, 12:19:21" at bounding box center [1067, 207] width 315 height 36
click at [1137, 199] on input "Product Page - Oct 8, 12:19:21" at bounding box center [1067, 207] width 315 height 36
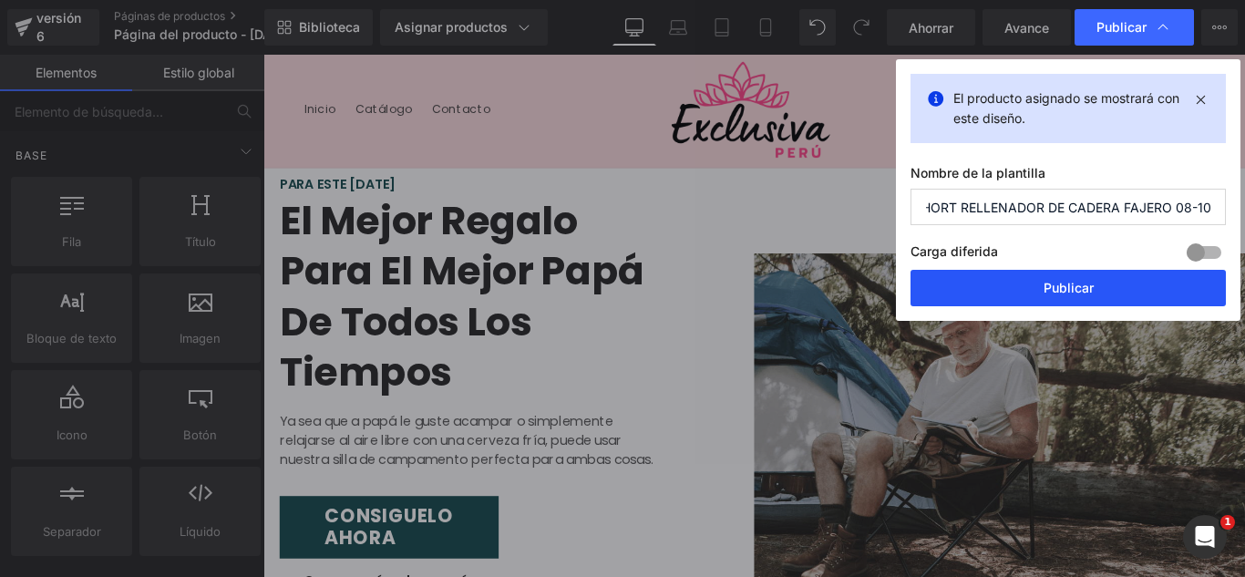
type input "SHORT RELLENADOR DE CADERA FAJERO 08-10"
click at [1059, 292] on font "Publicar" at bounding box center [1068, 287] width 50 height 15
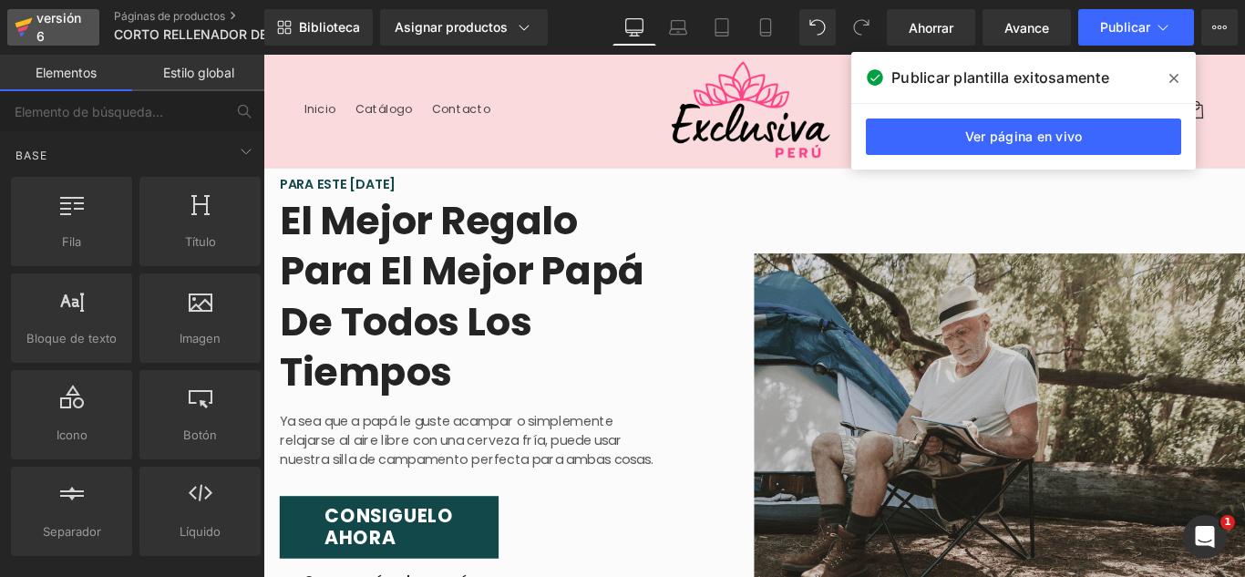
click at [58, 32] on div "versión 6" at bounding box center [61, 27] width 56 height 42
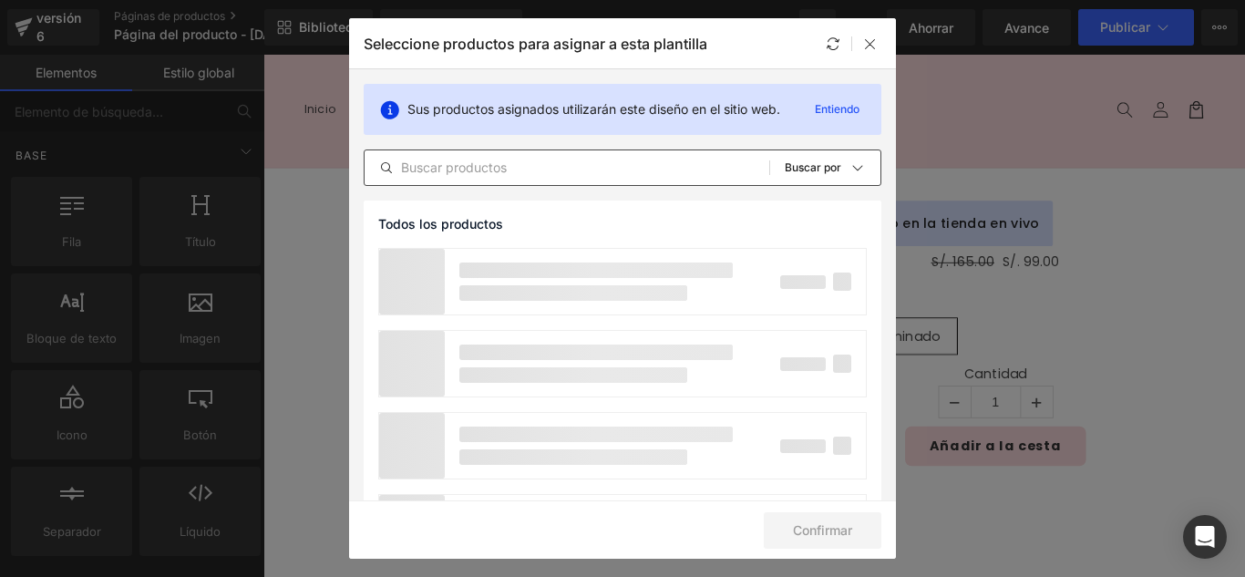
click at [546, 177] on input "text" at bounding box center [566, 168] width 405 height 22
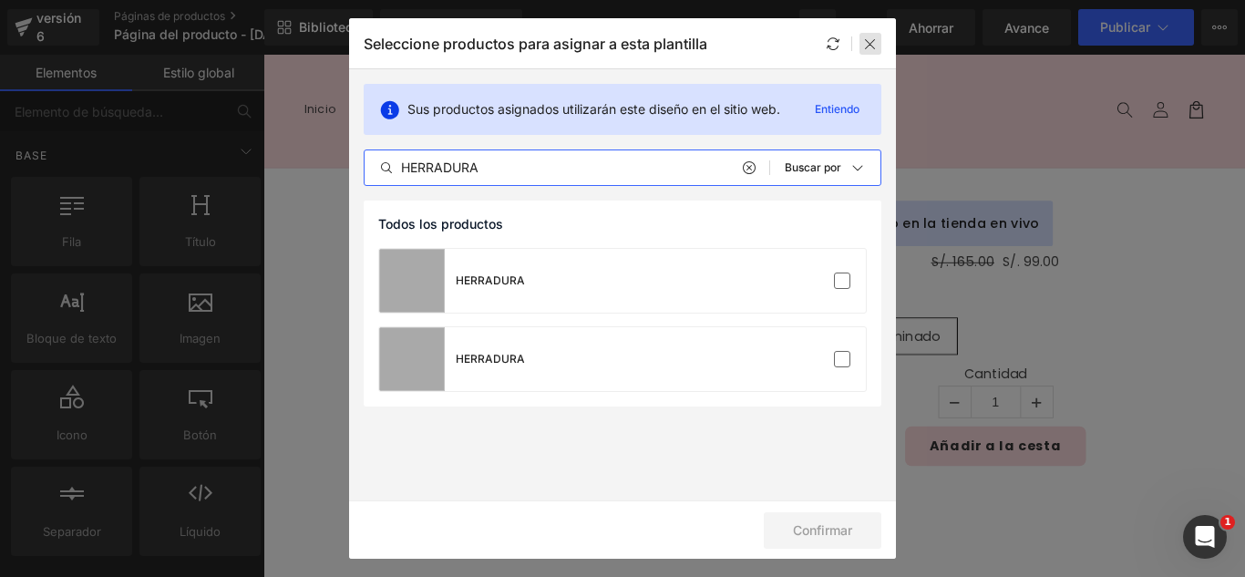
type input "HERRADURA"
click at [869, 50] on icon at bounding box center [870, 43] width 15 height 15
click at [869, 50] on div "Biblioteca Asignar productos Vista previa del producto No product match your se…" at bounding box center [754, 27] width 980 height 55
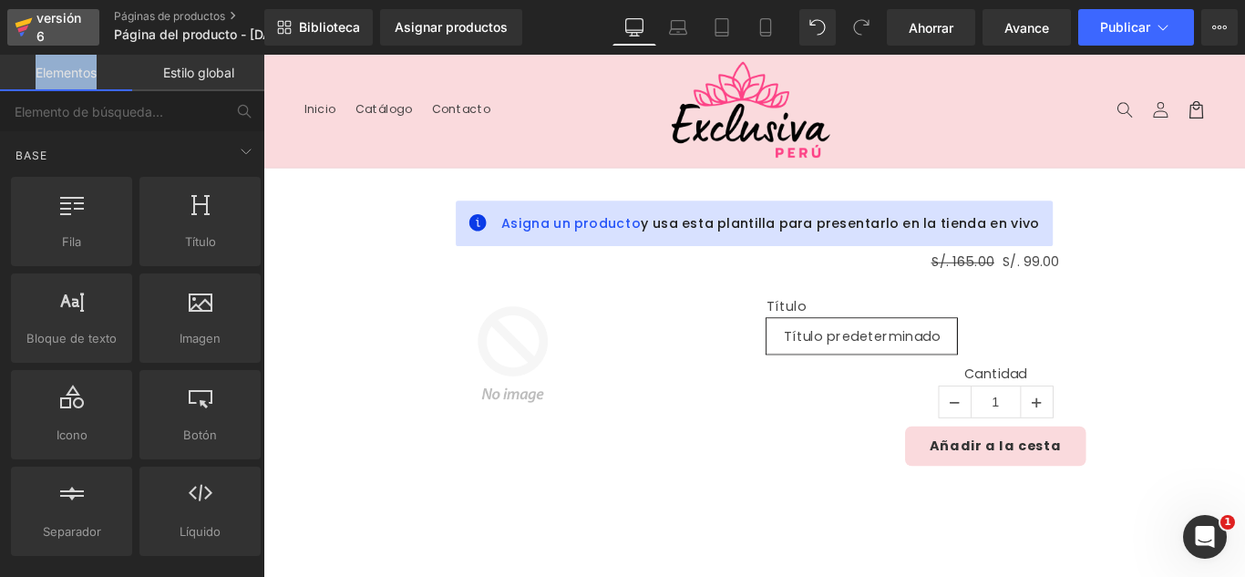
click at [62, 19] on font "versión 6" at bounding box center [58, 27] width 45 height 34
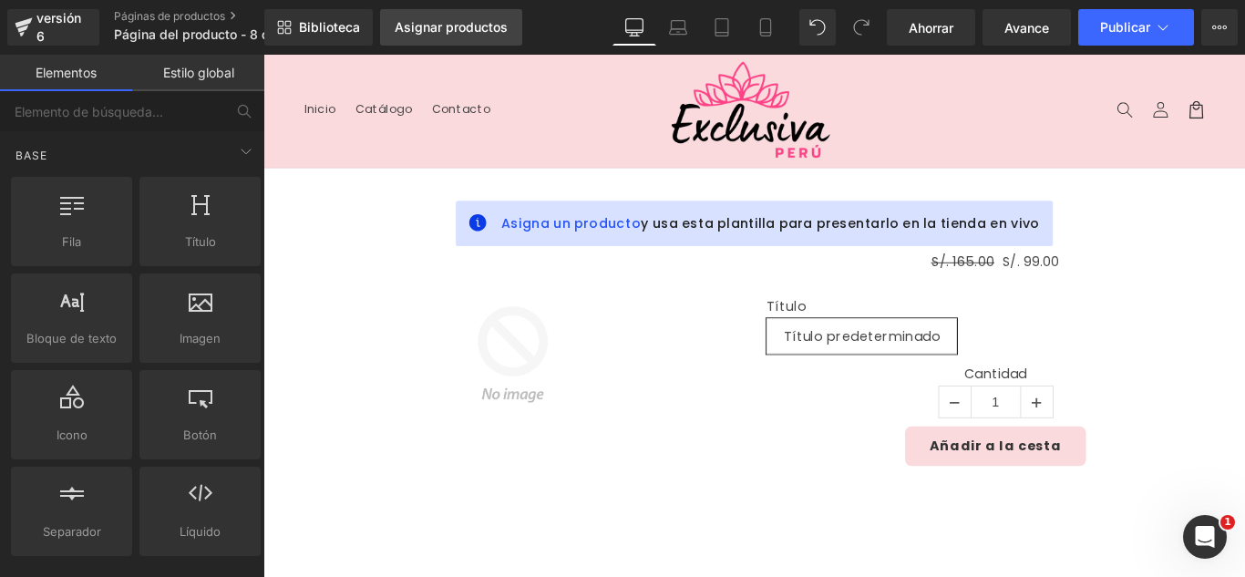
click at [439, 28] on font "Asignar productos" at bounding box center [451, 26] width 113 height 15
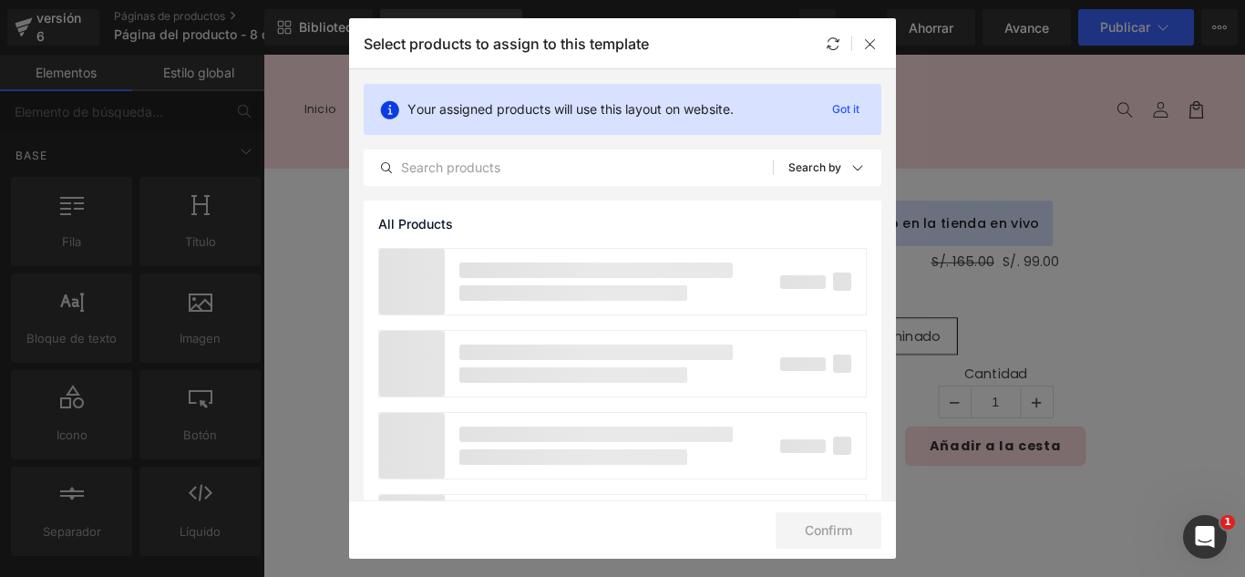
click at [439, 27] on div "Select products to assign to this template" at bounding box center [622, 43] width 547 height 50
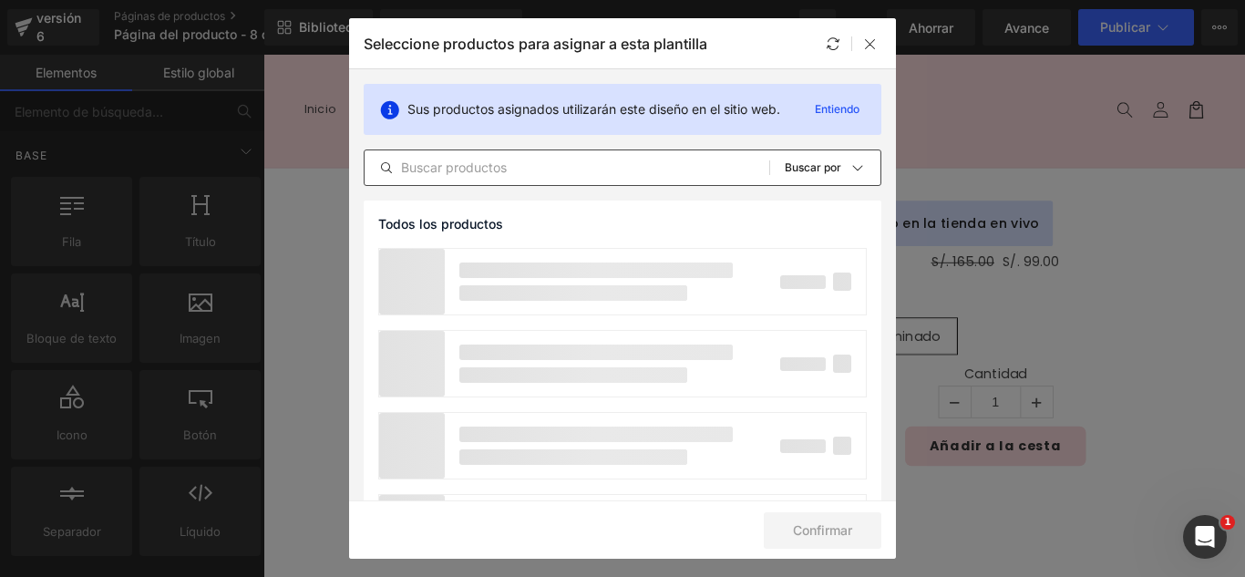
click at [487, 164] on input "text" at bounding box center [566, 168] width 405 height 22
click at [487, 162] on input "text" at bounding box center [566, 168] width 405 height 22
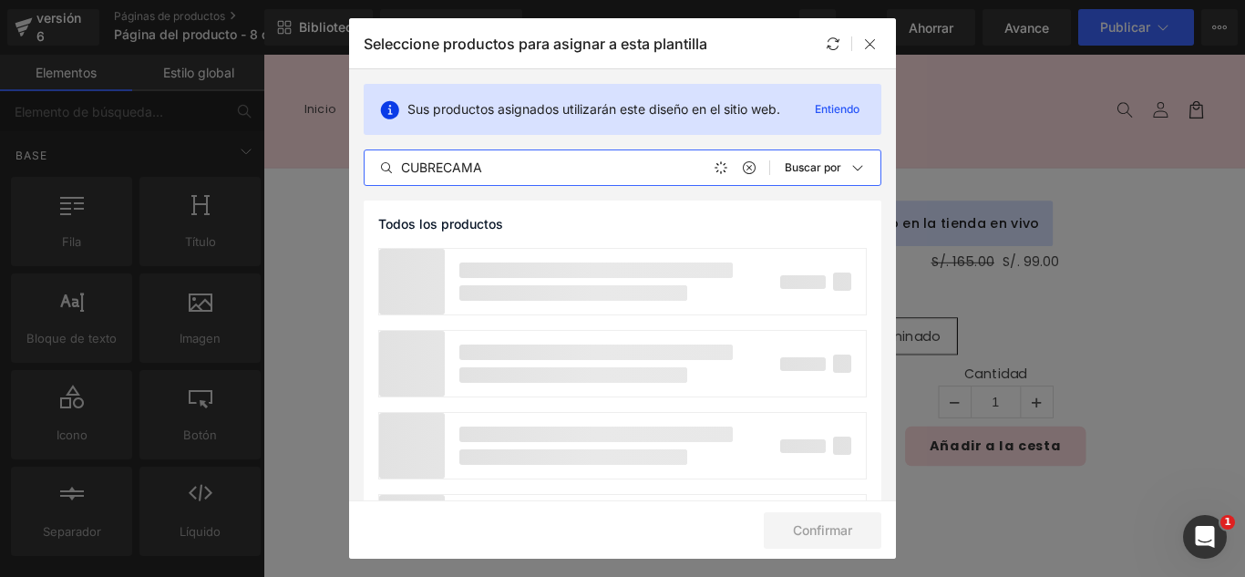
type input "CUBRECAMA"
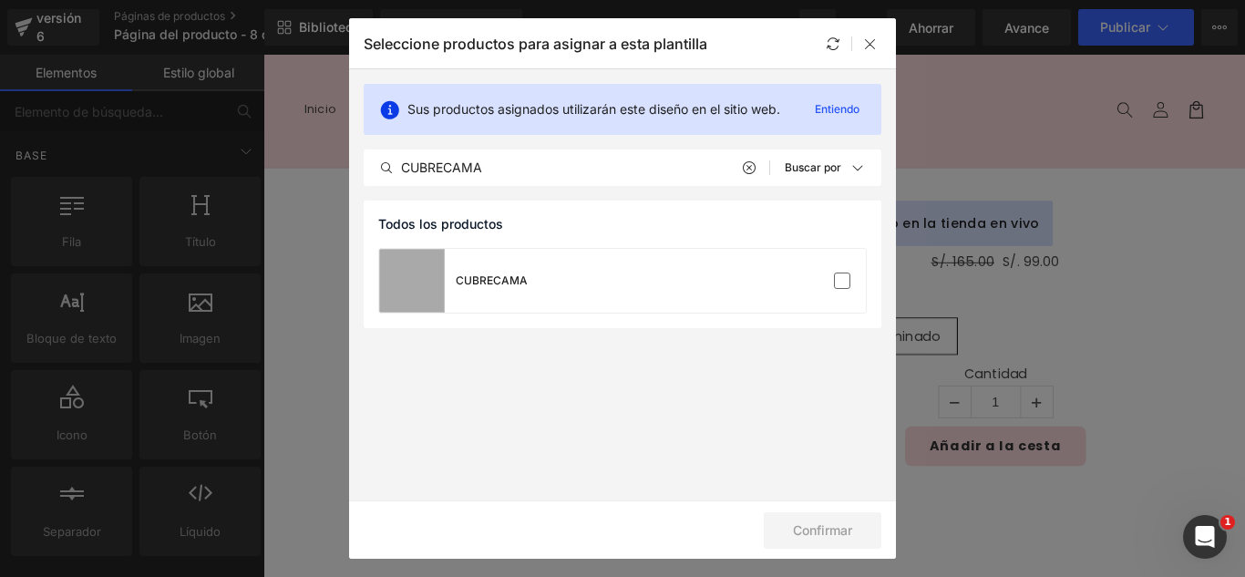
drag, startPoint x: 662, startPoint y: 118, endPoint x: 481, endPoint y: 390, distance: 327.3
click at [481, 390] on section "Sus productos asignados utilizarán este diseño en el sitio web. Entiendo CUBREC…" at bounding box center [622, 284] width 547 height 431
click at [834, 282] on label at bounding box center [842, 280] width 16 height 16
click at [842, 281] on input "checkbox" at bounding box center [842, 281] width 0 height 0
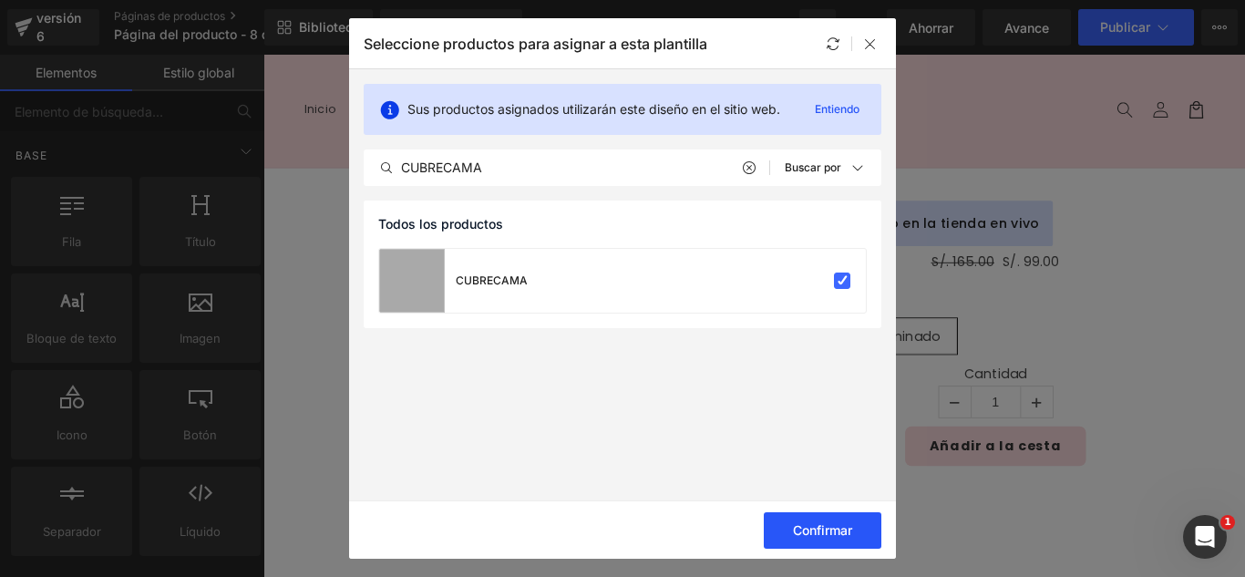
click at [854, 530] on button "Confirmar" at bounding box center [823, 530] width 118 height 36
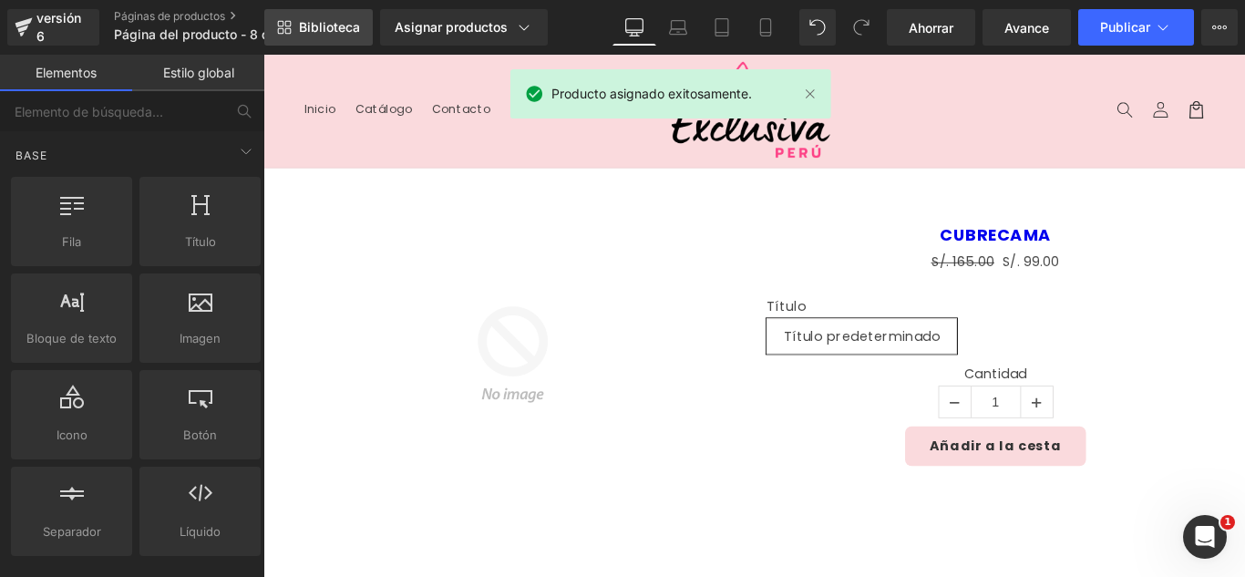
click at [335, 33] on font "Biblioteca" at bounding box center [329, 26] width 61 height 15
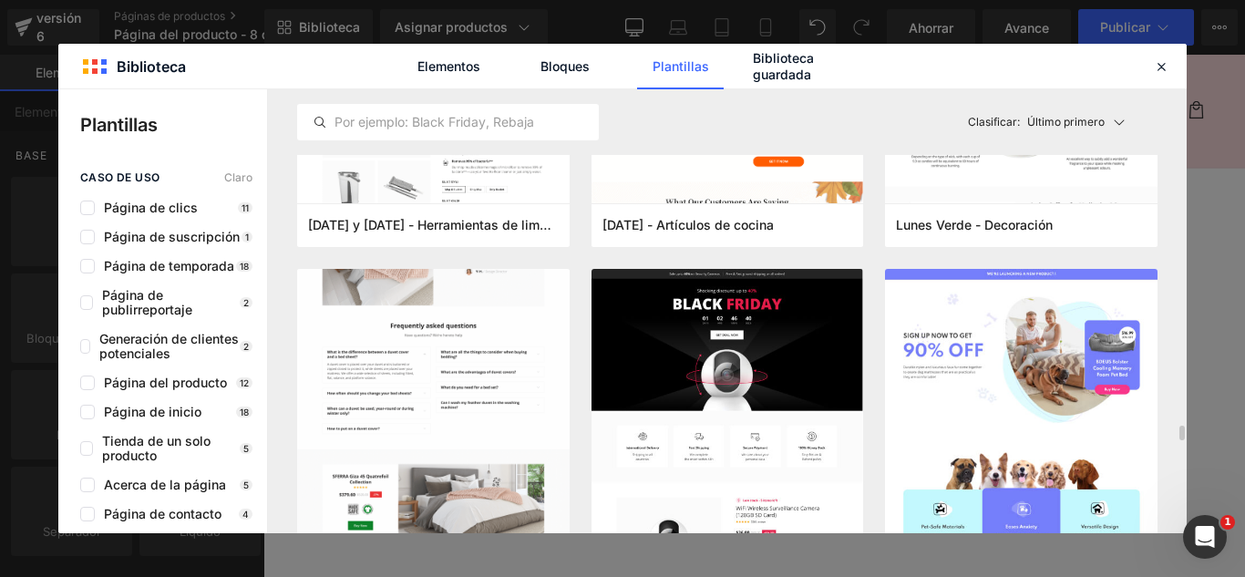
scroll to position [4465, 0]
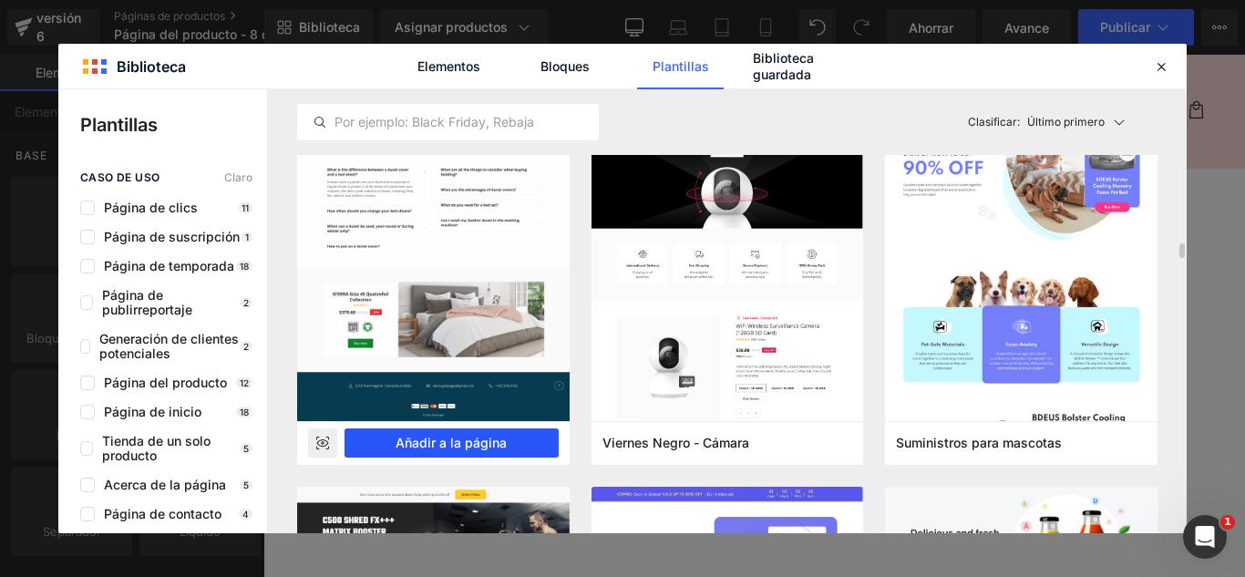
click at [489, 441] on font "Añadir a la página" at bounding box center [450, 442] width 111 height 15
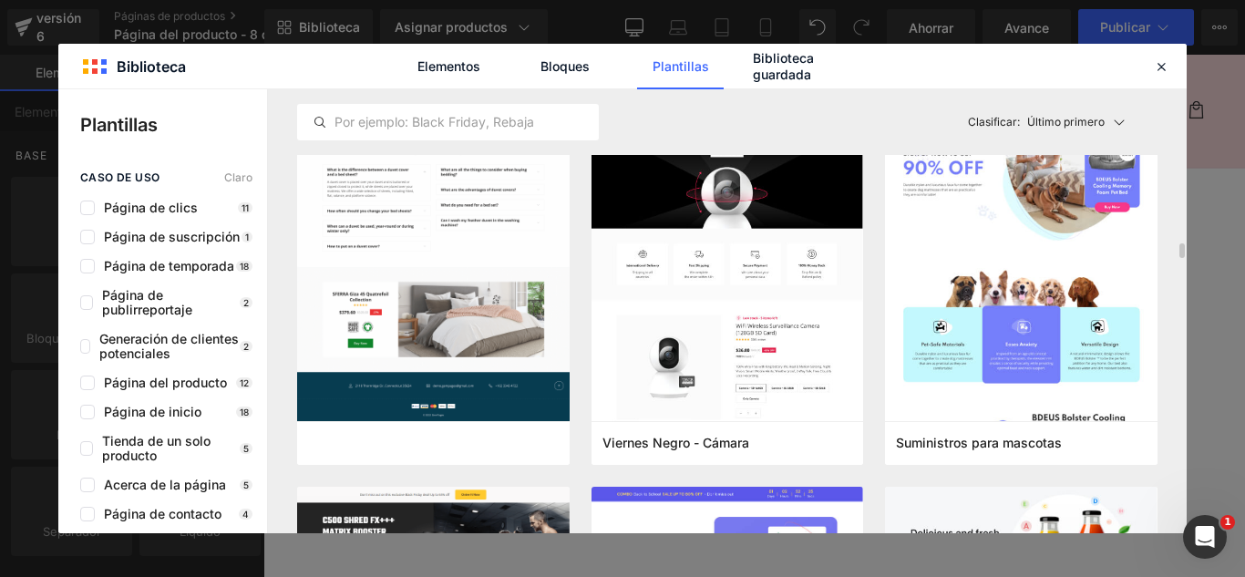
click at [517, 488] on img at bounding box center [543, 391] width 309 height 309
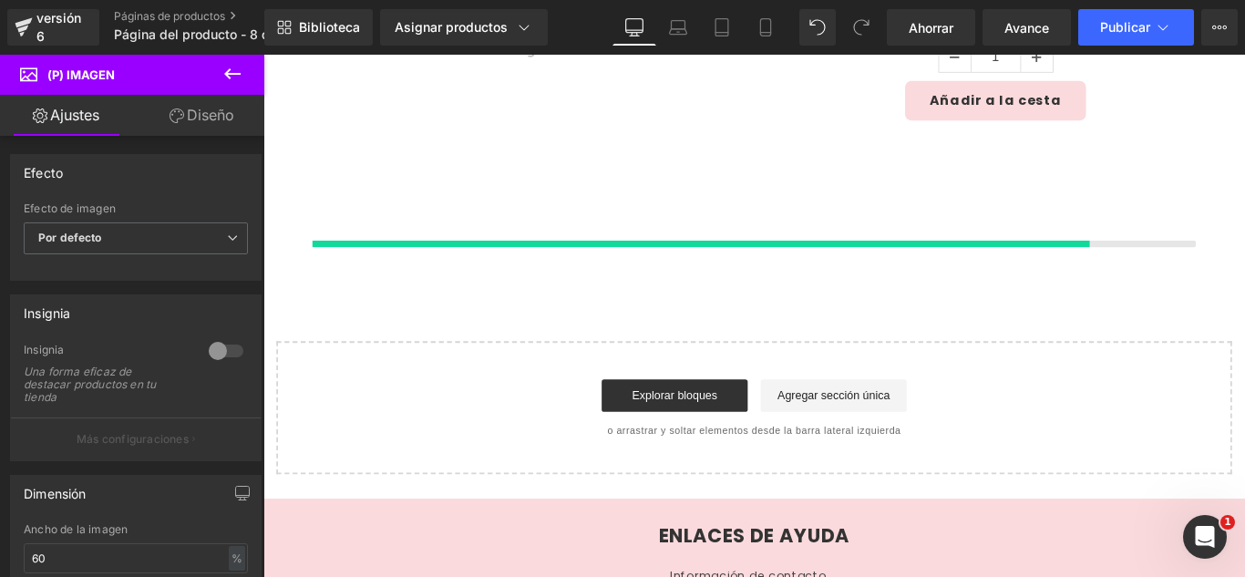
scroll to position [433, 0]
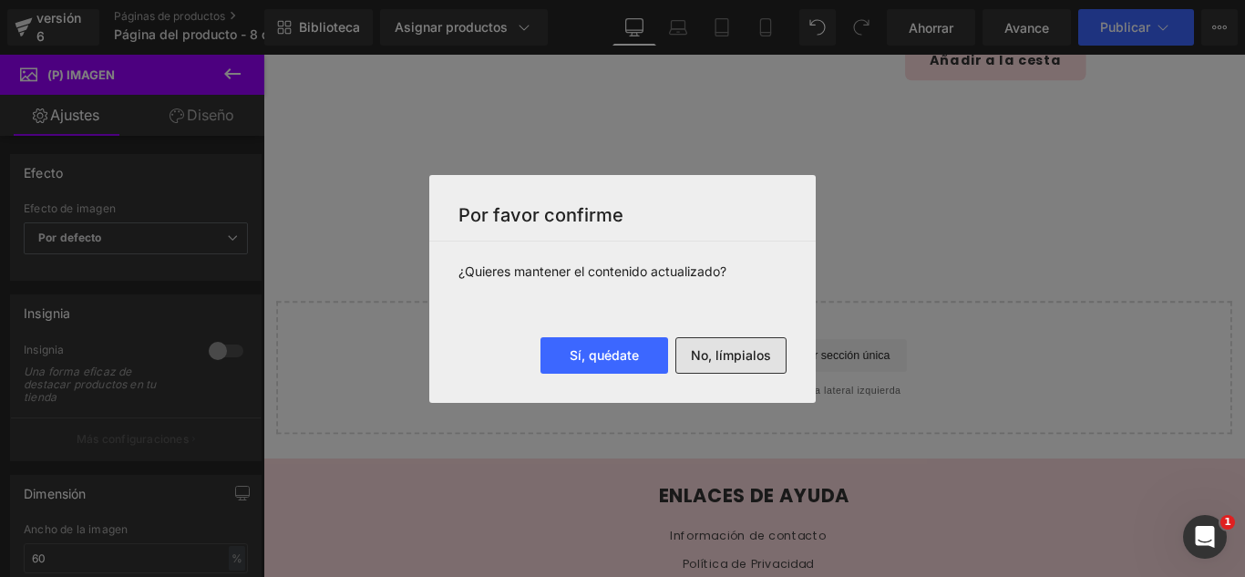
click at [735, 361] on font "No, límpialos" at bounding box center [731, 354] width 80 height 15
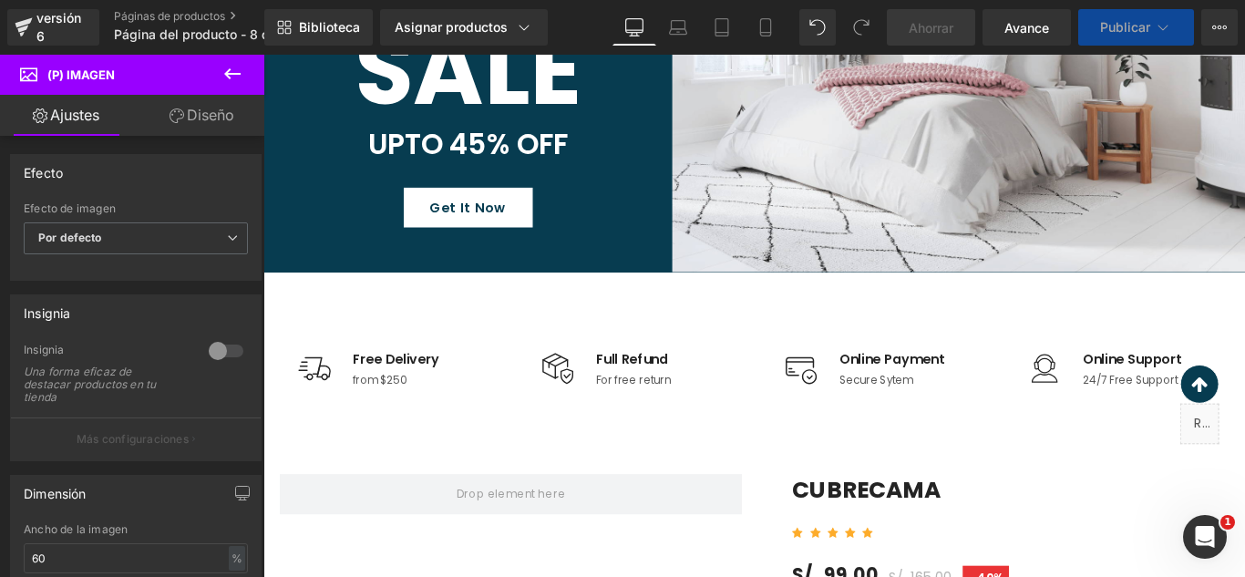
scroll to position [547, 0]
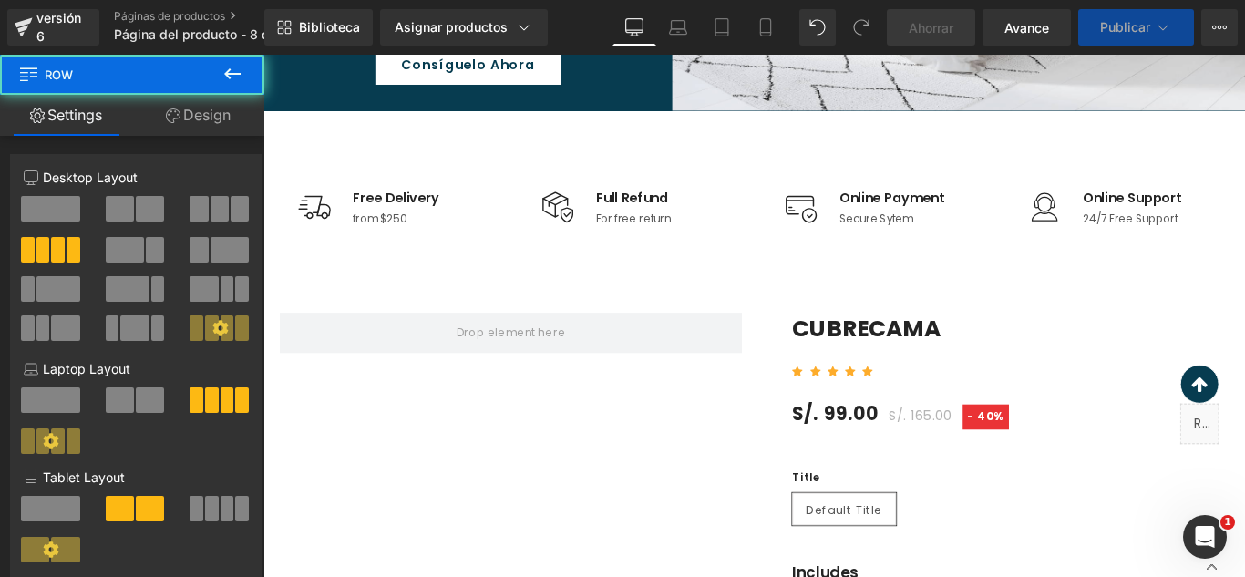
click at [961, 311] on div "Image Free Delivery Text Block from $250 Text Block Icon List Image Full Refund…" at bounding box center [814, 231] width 1093 height 227
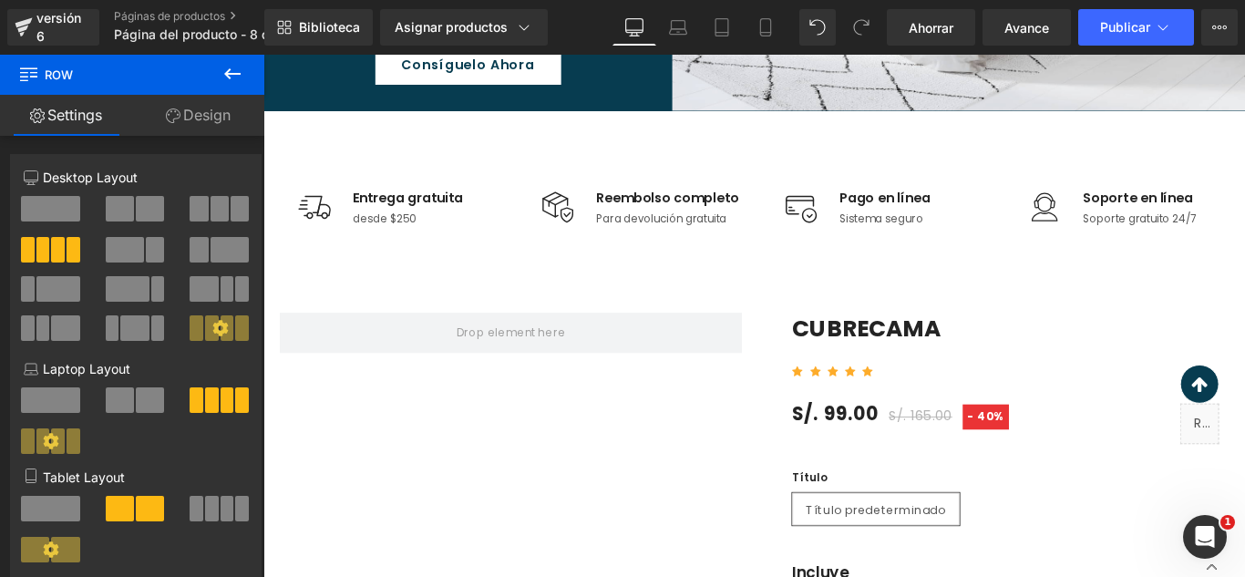
click at [785, 353] on font "Producto" at bounding box center [808, 359] width 46 height 12
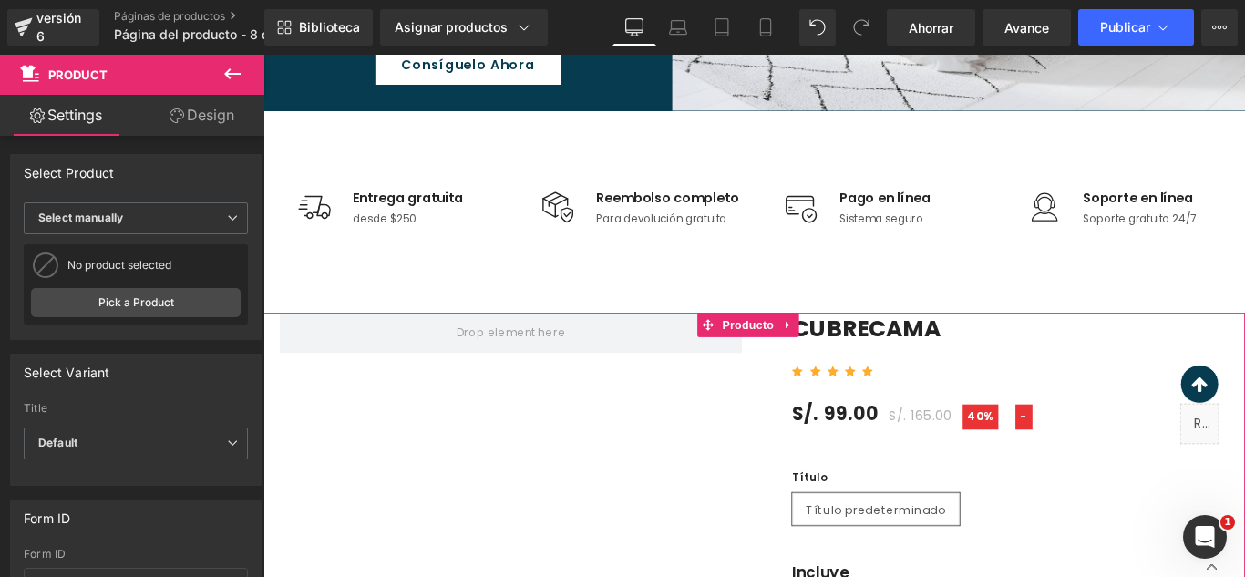
click at [846, 358] on link at bounding box center [853, 357] width 24 height 27
click at [263, 55] on icon at bounding box center [263, 55] width 0 height 0
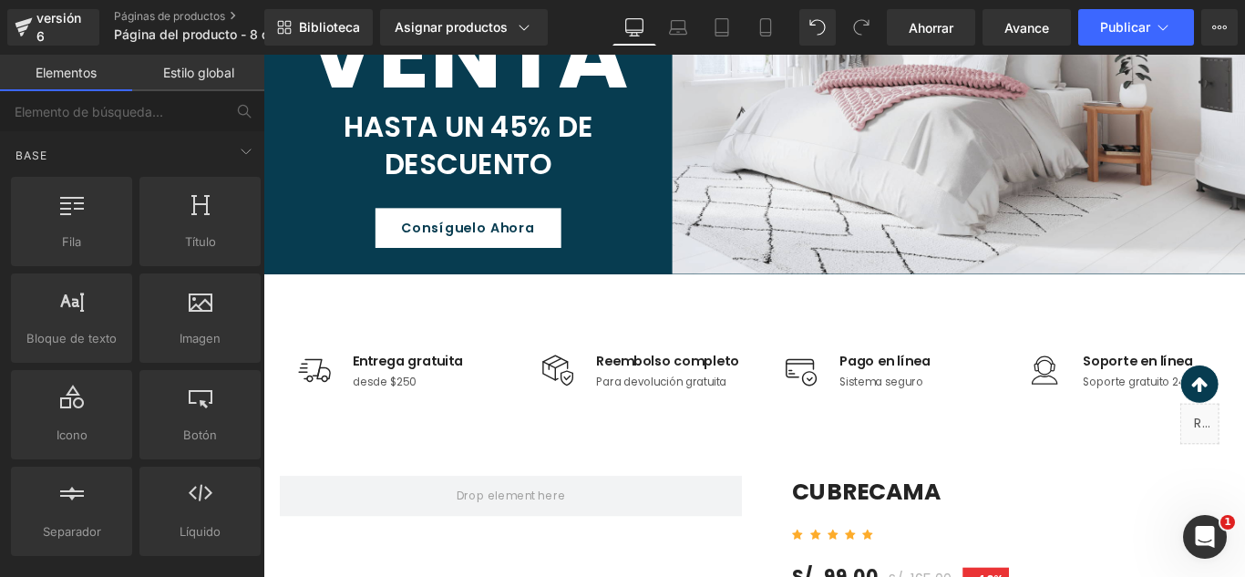
scroll to position [364, 0]
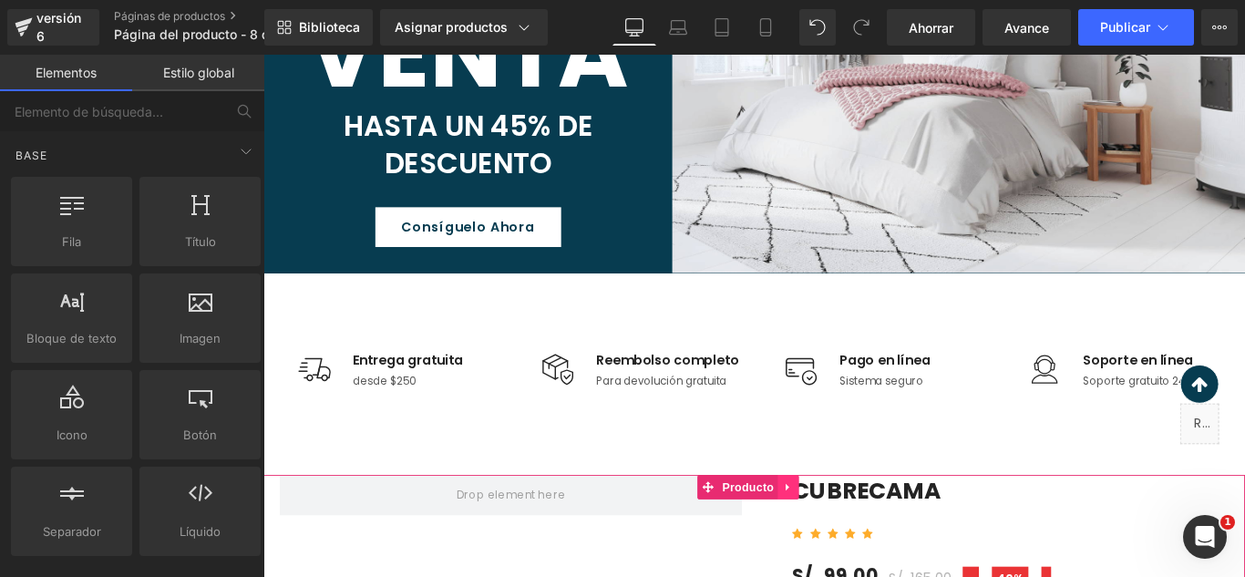
click at [847, 542] on icon at bounding box center [852, 541] width 13 height 14
click at [263, 55] on link at bounding box center [263, 55] width 0 height 0
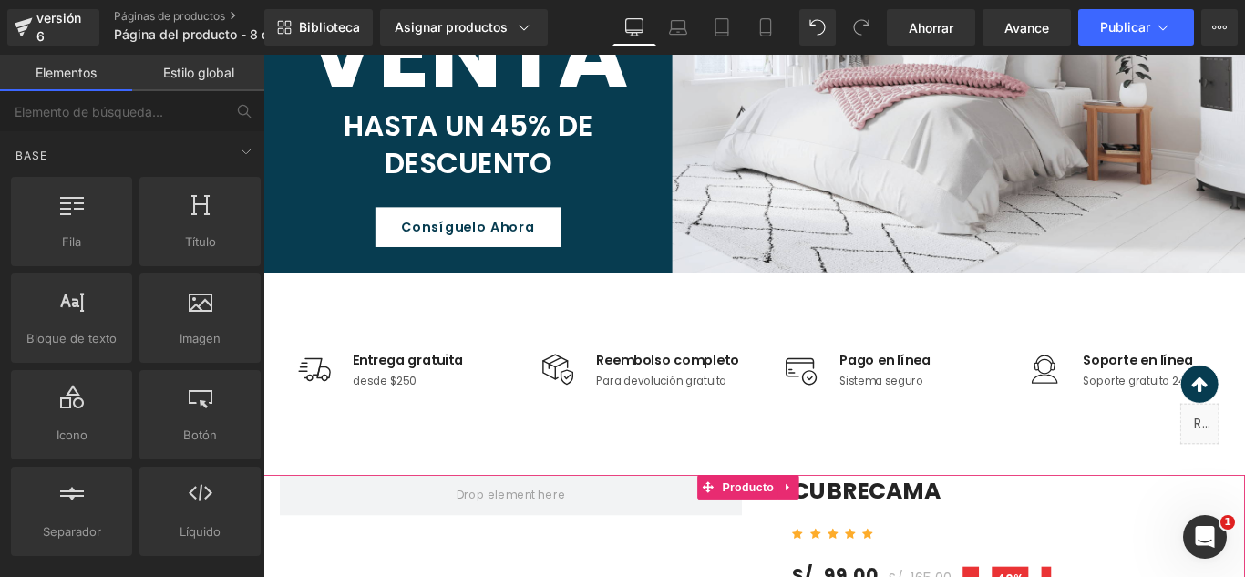
click at [263, 55] on link at bounding box center [263, 55] width 0 height 0
click at [853, 364] on div "Imagen Entrega gratuita Bloque de texto desde $250 Bloque de texto Lista de ico…" at bounding box center [814, 413] width 1093 height 227
click at [850, 362] on div "Imagen Entrega gratuita Bloque de texto desde $250 Bloque de texto Lista de ico…" at bounding box center [814, 413] width 1093 height 227
click at [849, 360] on div "Imagen Entrega gratuita Bloque de texto desde $250 Bloque de texto Lista de ico…" at bounding box center [814, 413] width 1093 height 227
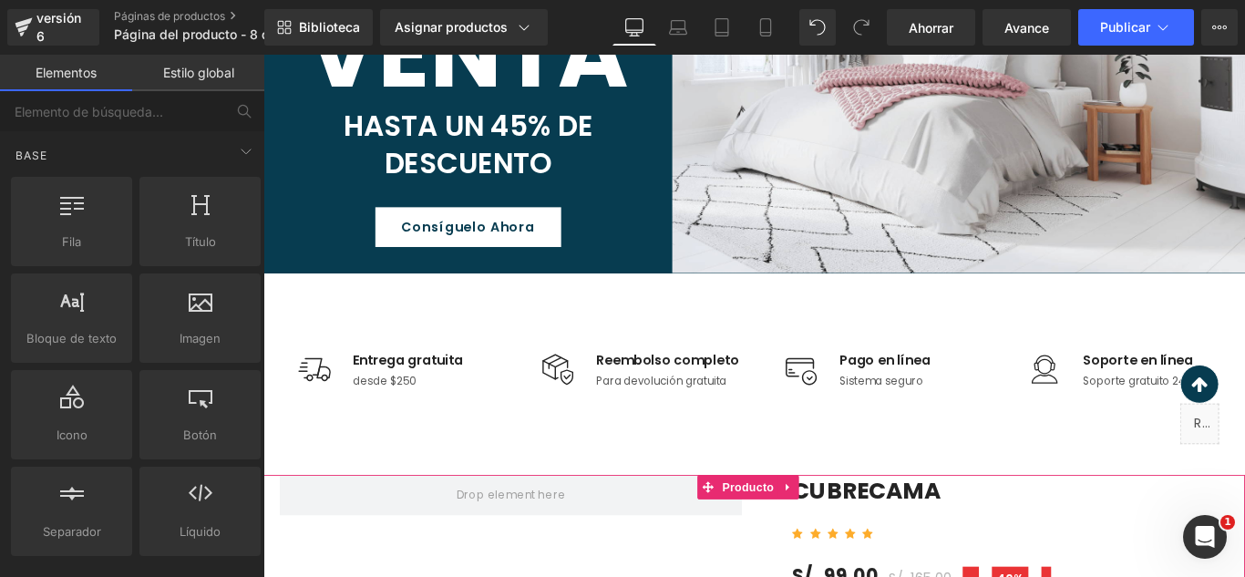
click at [849, 360] on div "Imagen Entrega gratuita Bloque de texto desde $250 Bloque de texto Lista de ico…" at bounding box center [814, 413] width 1093 height 227
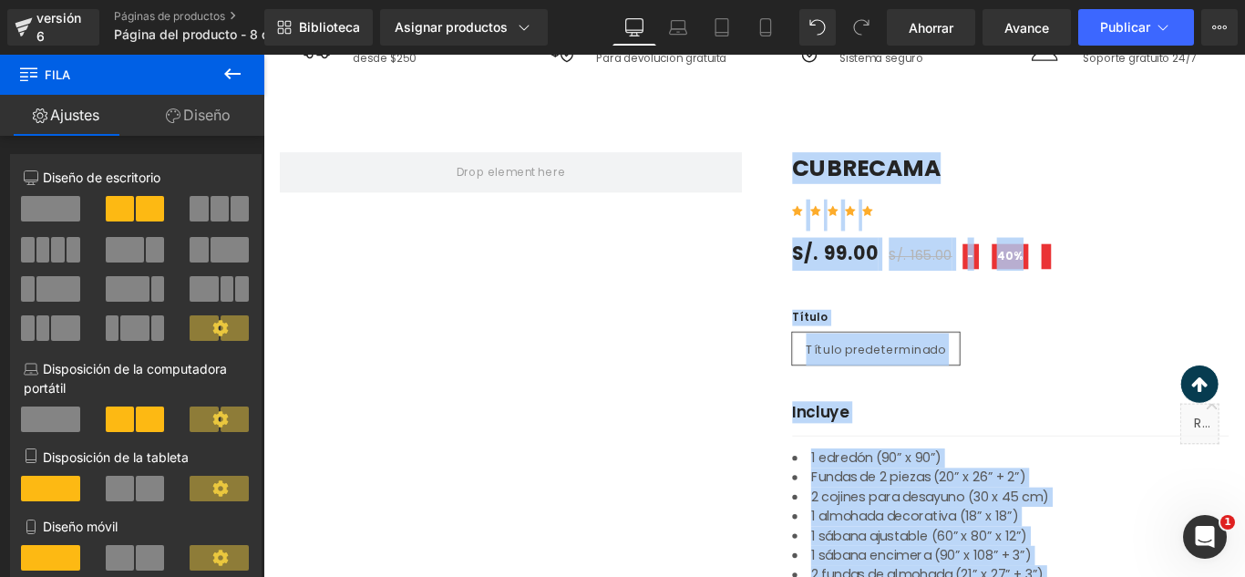
scroll to position [520, 0]
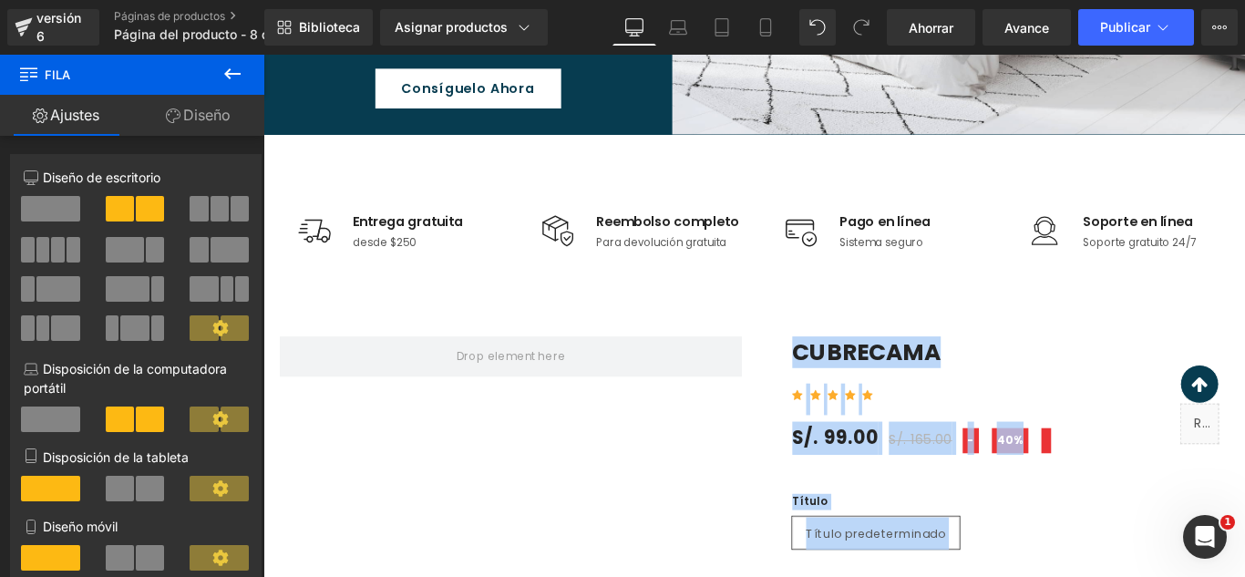
click at [848, 341] on div "Imagen Entrega gratuita Bloque de texto desde $250 Bloque de texto Lista de ico…" at bounding box center [814, 257] width 1093 height 227
click at [263, 55] on div "80 píxeles" at bounding box center [263, 55] width 0 height 0
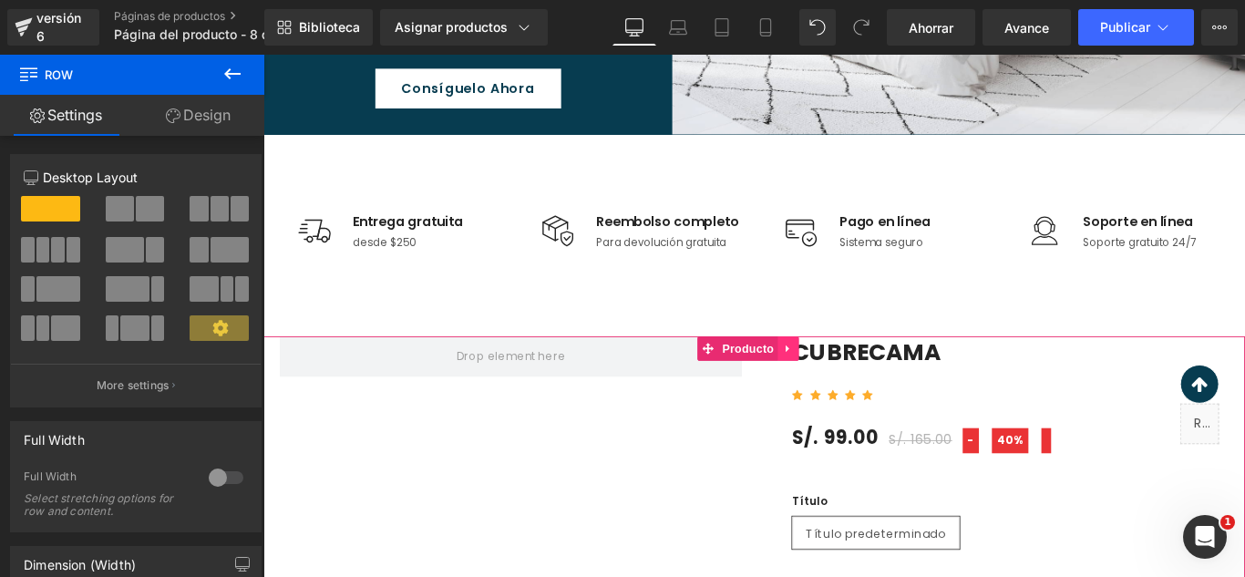
click at [850, 383] on icon at bounding box center [852, 385] width 4 height 8
click at [862, 381] on icon at bounding box center [864, 384] width 13 height 13
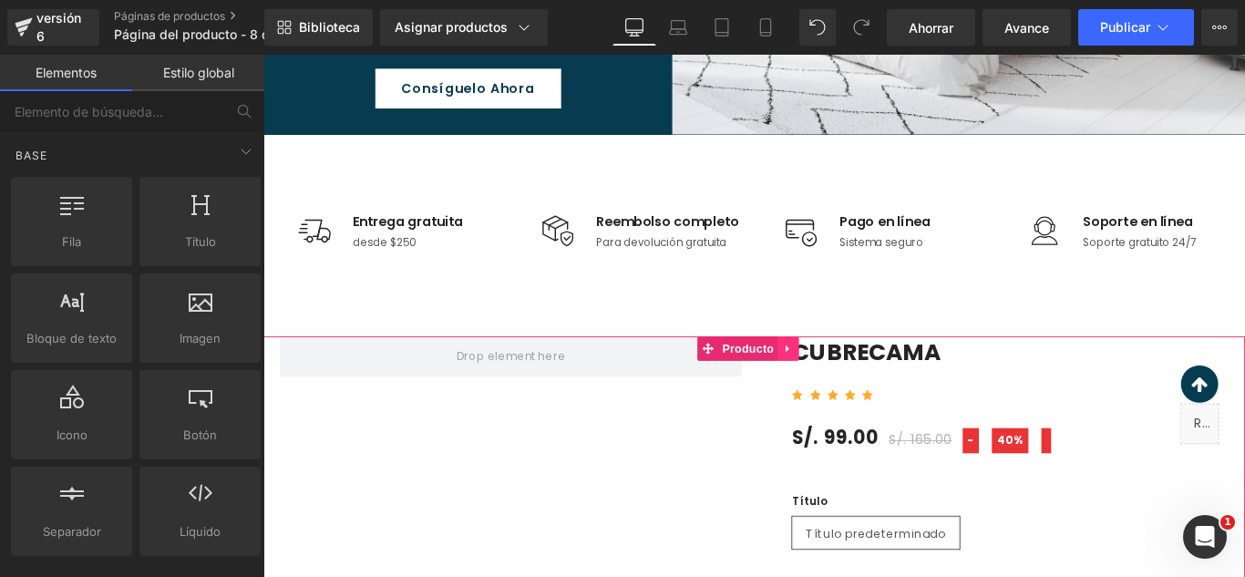
click at [850, 385] on icon at bounding box center [852, 385] width 4 height 8
click at [861, 386] on icon at bounding box center [864, 384] width 13 height 13
click at [847, 379] on icon at bounding box center [852, 385] width 13 height 14
click at [863, 380] on icon at bounding box center [864, 384] width 13 height 13
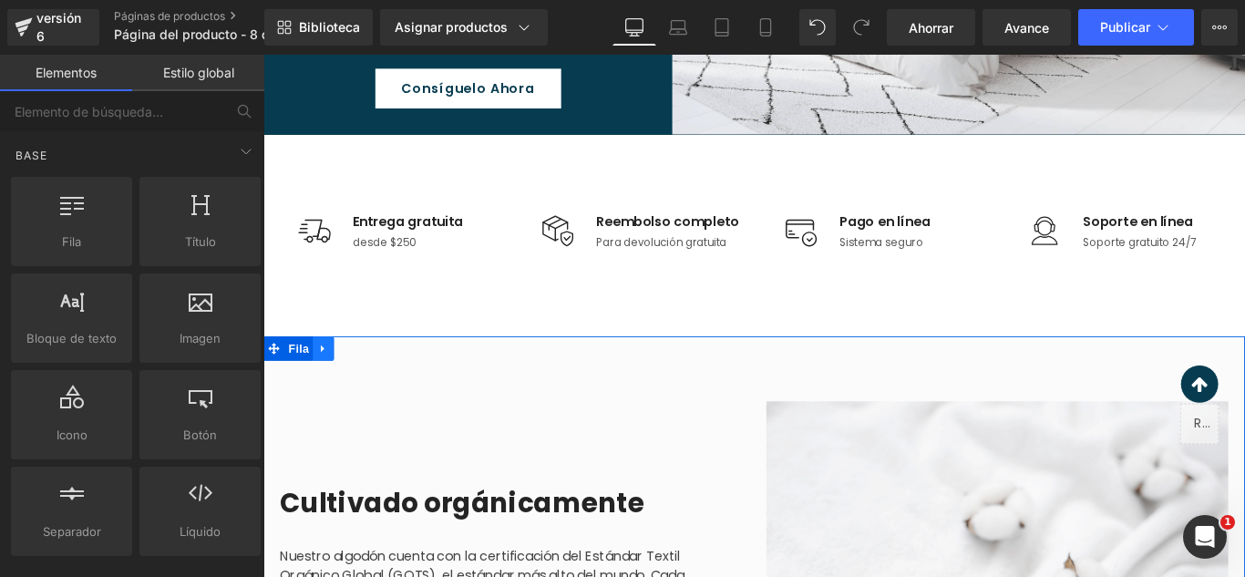
click at [324, 388] on icon at bounding box center [330, 385] width 13 height 14
click at [372, 382] on icon at bounding box center [378, 385] width 13 height 14
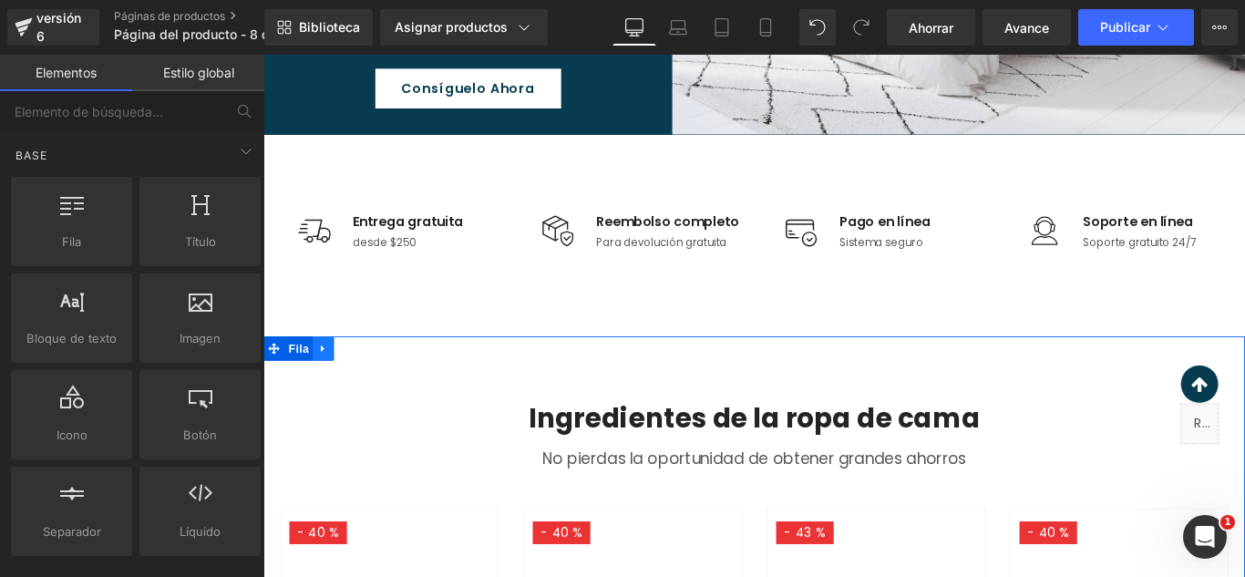
click at [319, 388] on link at bounding box center [331, 384] width 24 height 27
click at [372, 380] on icon at bounding box center [378, 384] width 13 height 13
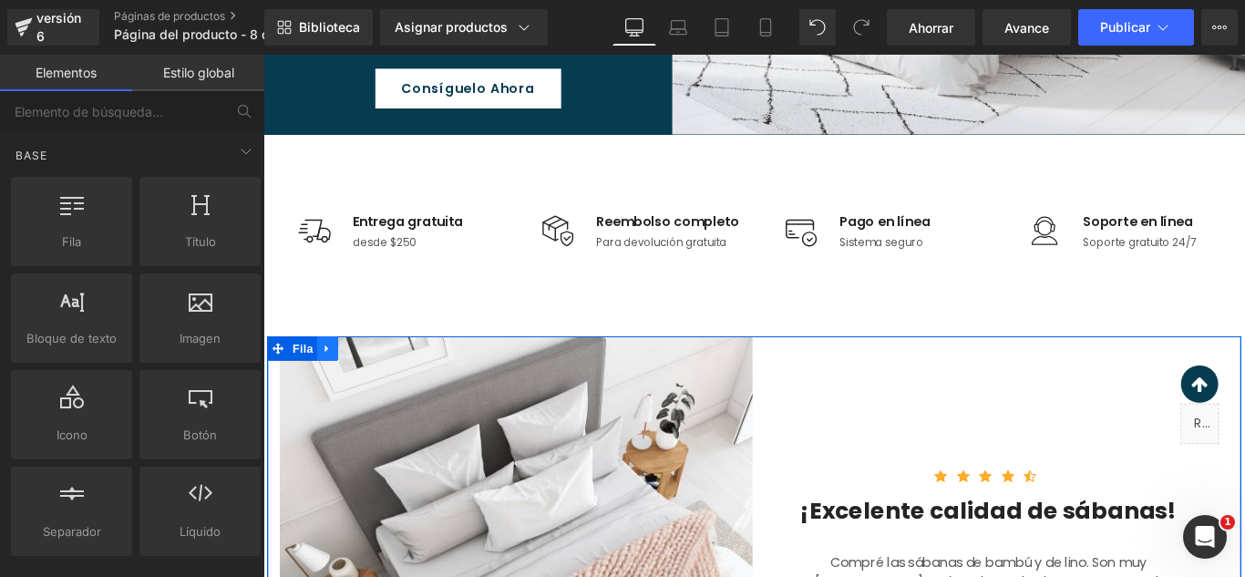
click at [340, 382] on link at bounding box center [335, 384] width 24 height 27
click at [377, 382] on icon at bounding box center [382, 385] width 13 height 14
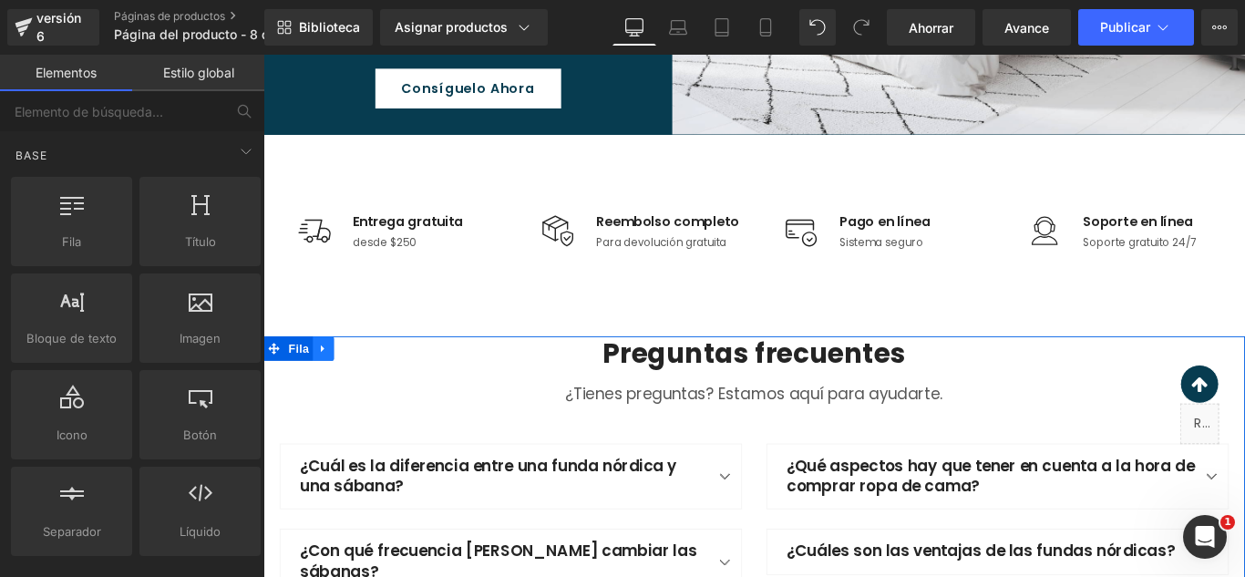
click at [328, 385] on icon at bounding box center [330, 385] width 13 height 14
click at [372, 381] on icon at bounding box center [378, 384] width 13 height 13
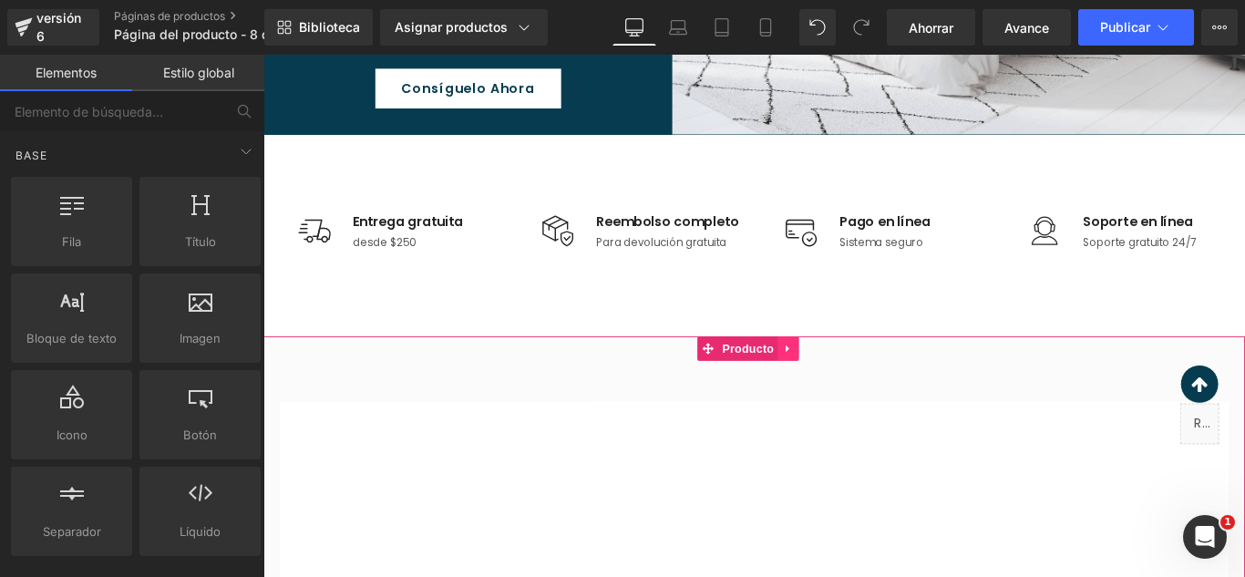
click at [853, 387] on icon at bounding box center [852, 385] width 13 height 14
click at [858, 385] on icon at bounding box center [864, 384] width 13 height 13
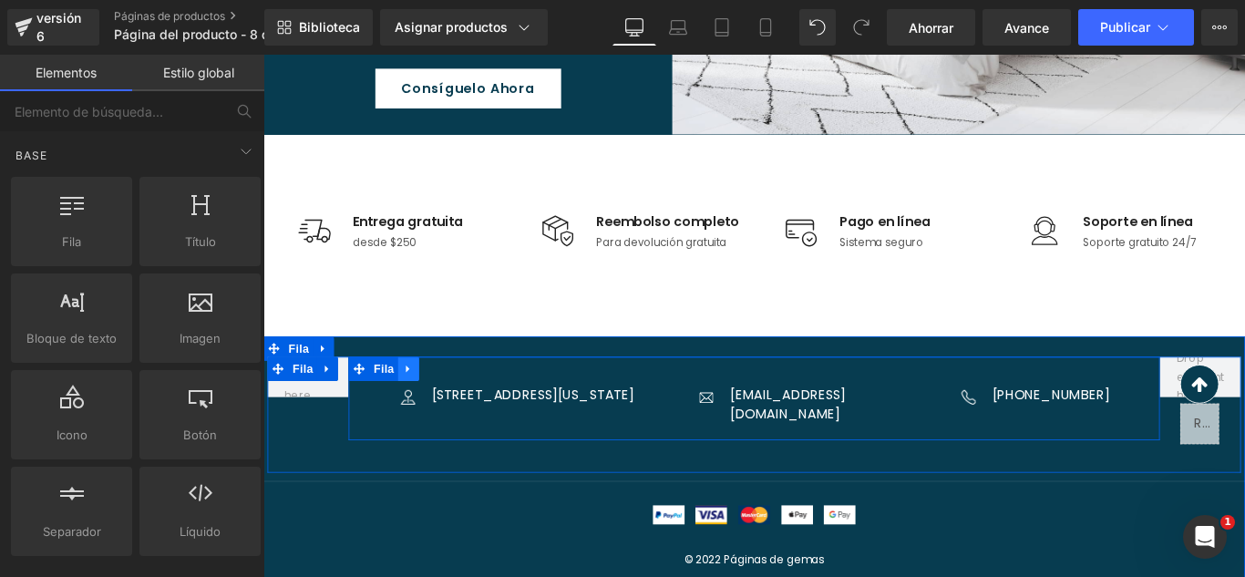
click at [423, 406] on icon at bounding box center [426, 408] width 13 height 14
click at [469, 406] on icon at bounding box center [473, 407] width 13 height 13
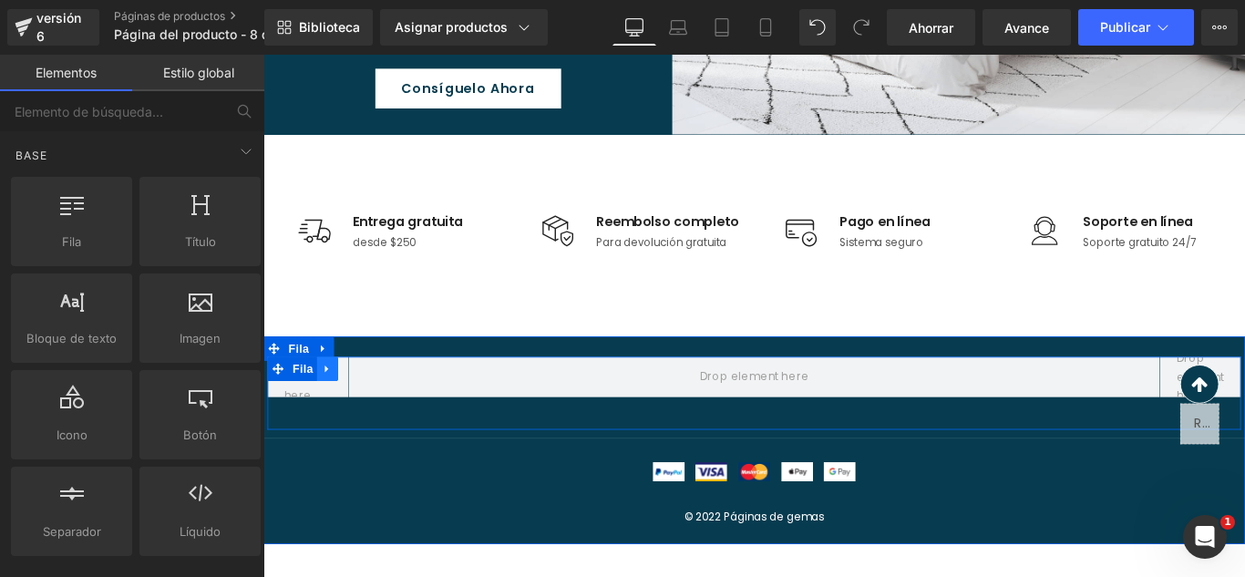
click at [333, 409] on icon at bounding box center [335, 408] width 13 height 14
click at [263, 55] on icon at bounding box center [263, 55] width 0 height 0
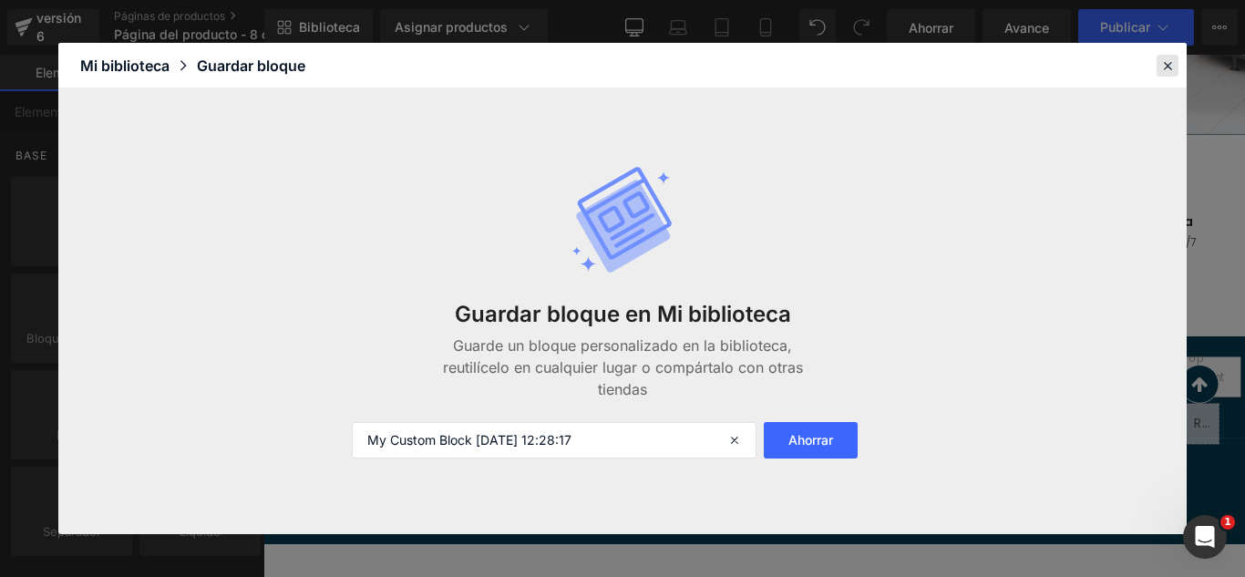
click at [1174, 71] on icon at bounding box center [1167, 65] width 16 height 16
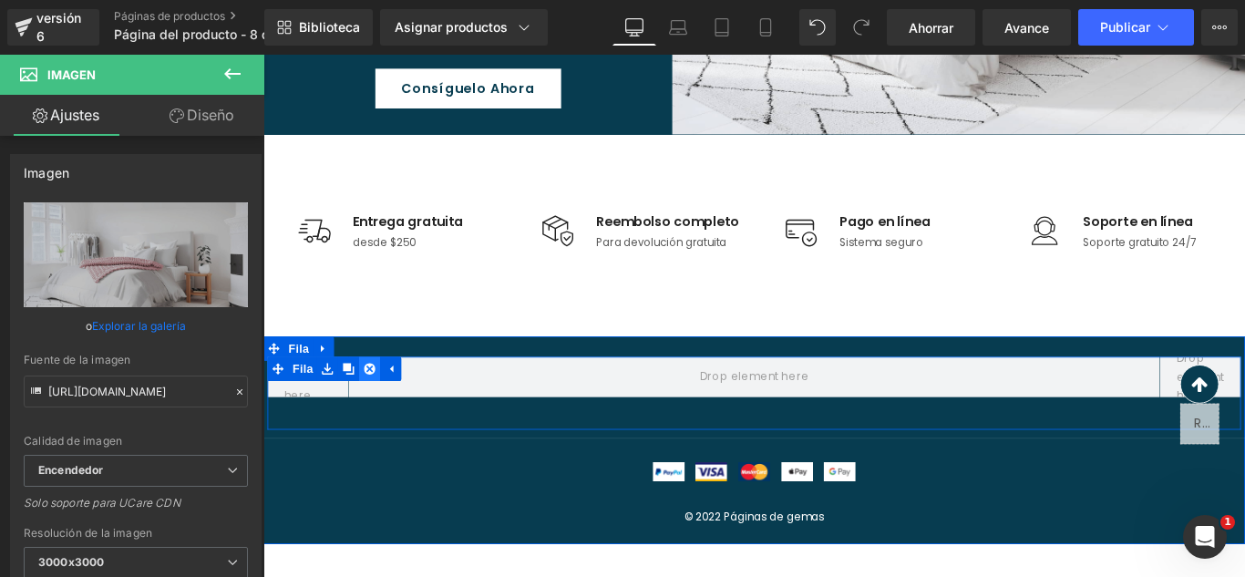
click at [376, 406] on icon at bounding box center [382, 407] width 13 height 13
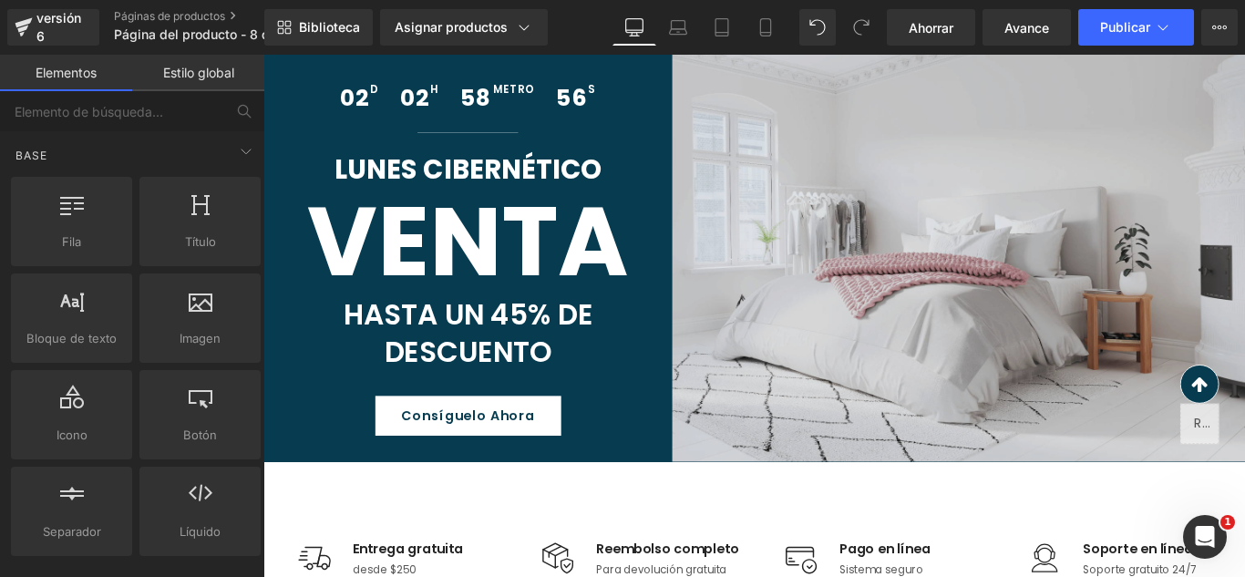
scroll to position [0, 0]
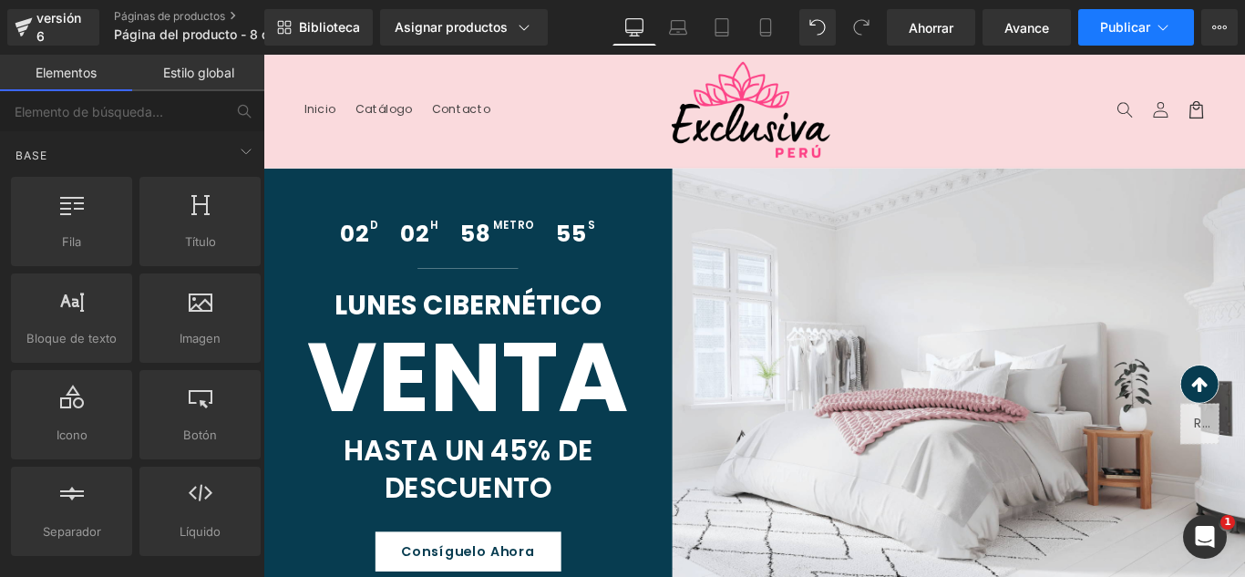
click at [1144, 15] on button "Publicar" at bounding box center [1136, 27] width 116 height 36
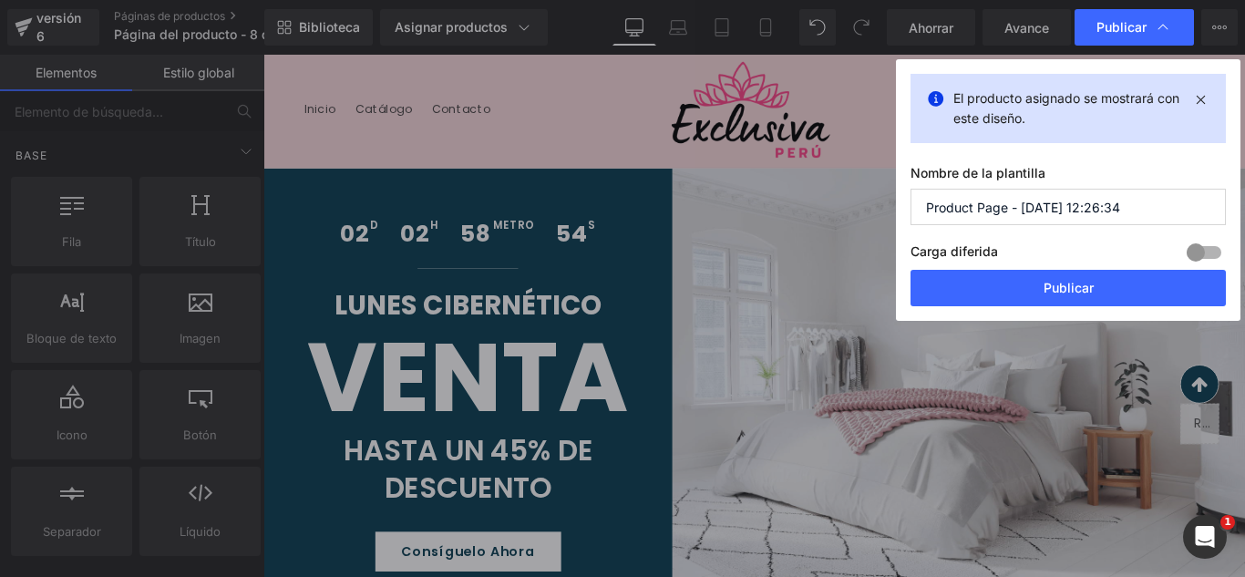
click at [1166, 205] on input "Product Page - Oct 8, 12:26:34" at bounding box center [1067, 207] width 315 height 36
click at [1166, 204] on input "Product Page - Oct 8, 12:26:34" at bounding box center [1067, 207] width 315 height 36
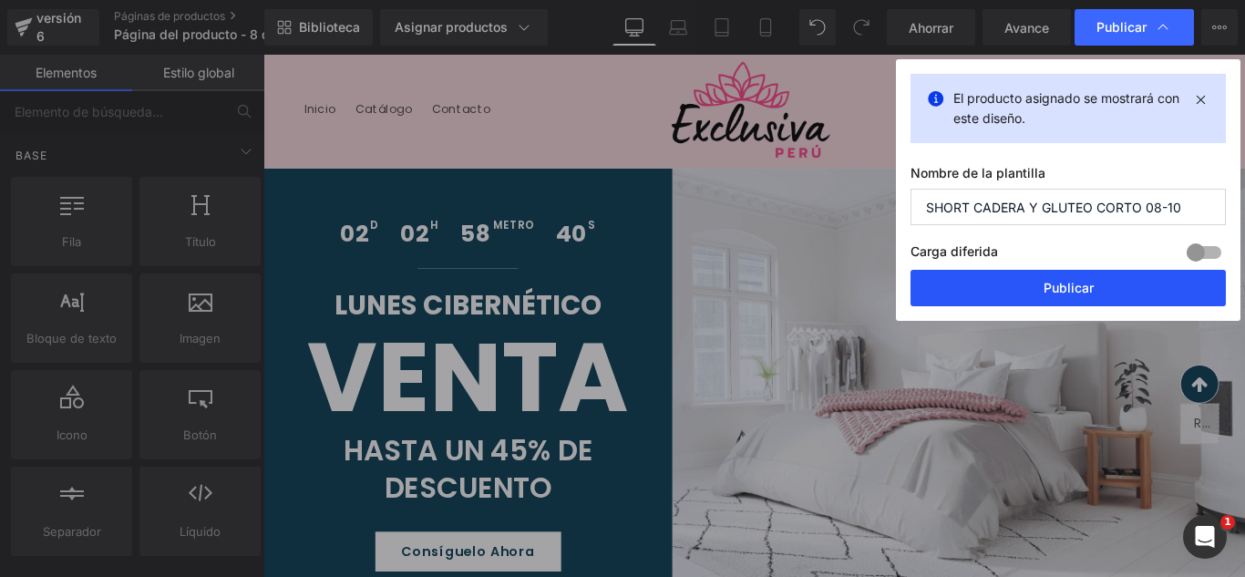
type input "SHORT CADERA Y GLUTEO CORTO 08-10"
click at [1086, 297] on button "Publicar" at bounding box center [1067, 288] width 315 height 36
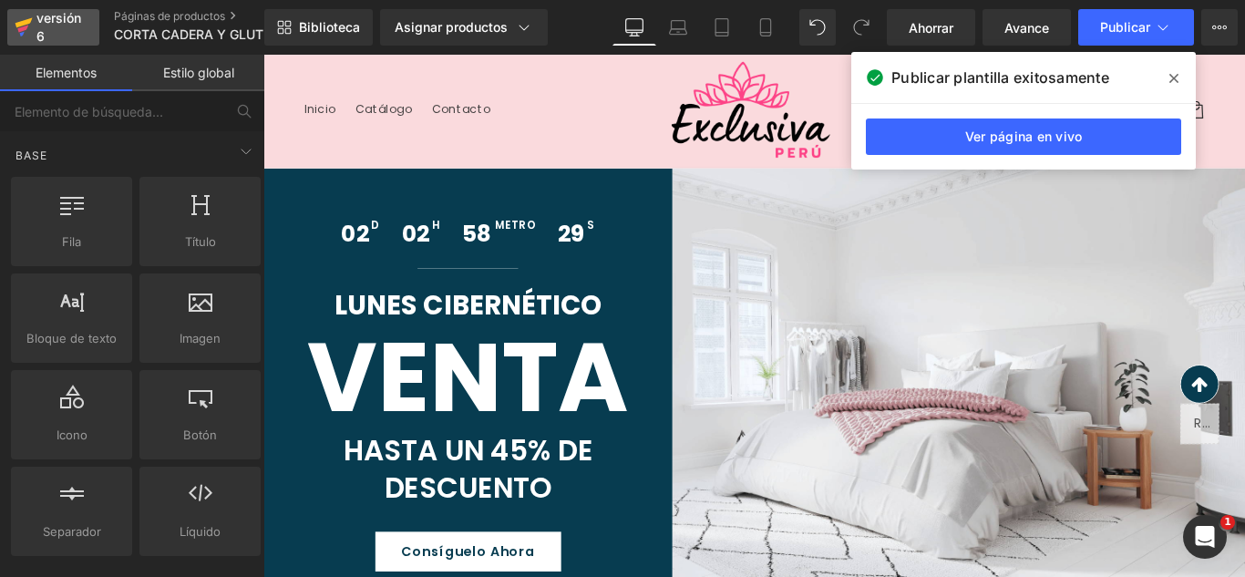
click at [79, 20] on font "versión 6" at bounding box center [58, 27] width 45 height 34
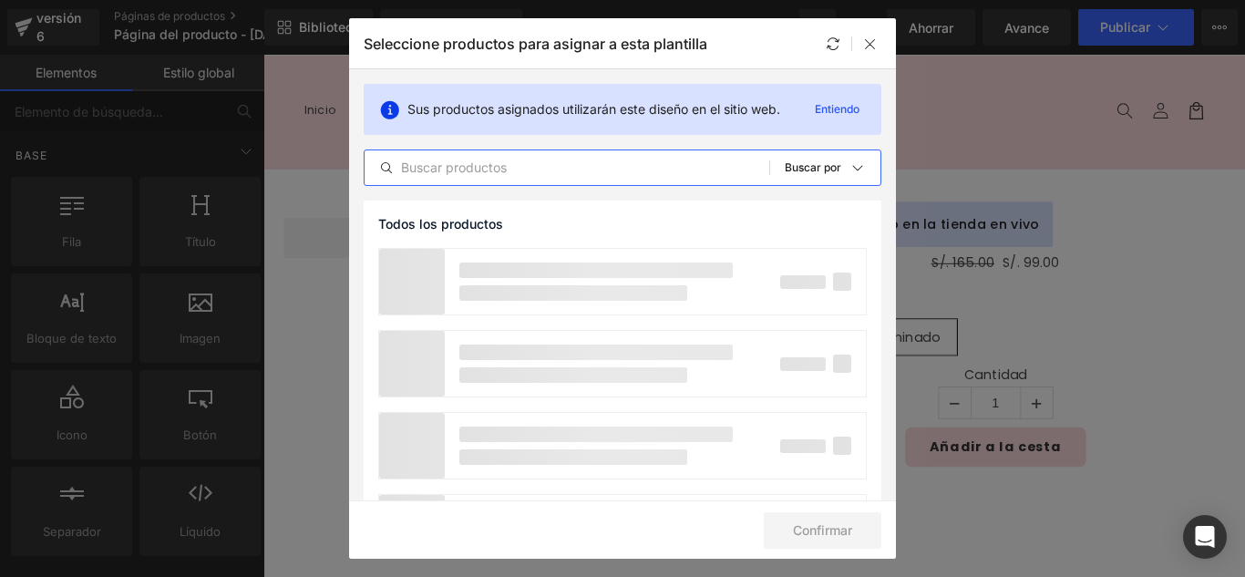
click at [542, 161] on input "text" at bounding box center [566, 168] width 405 height 22
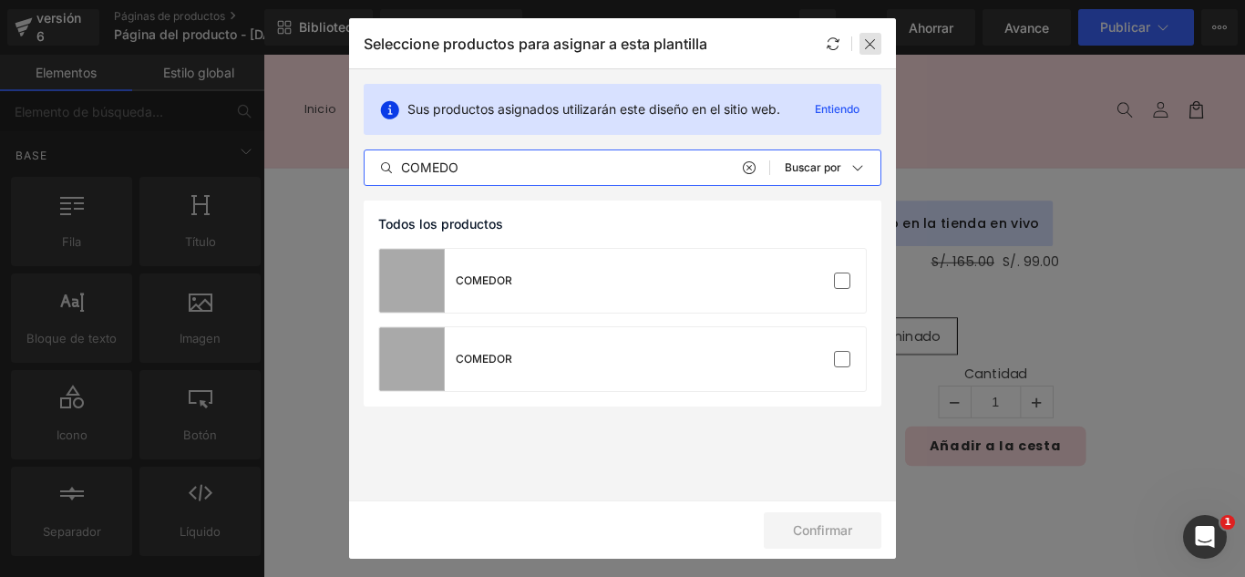
type input "COMEDO"
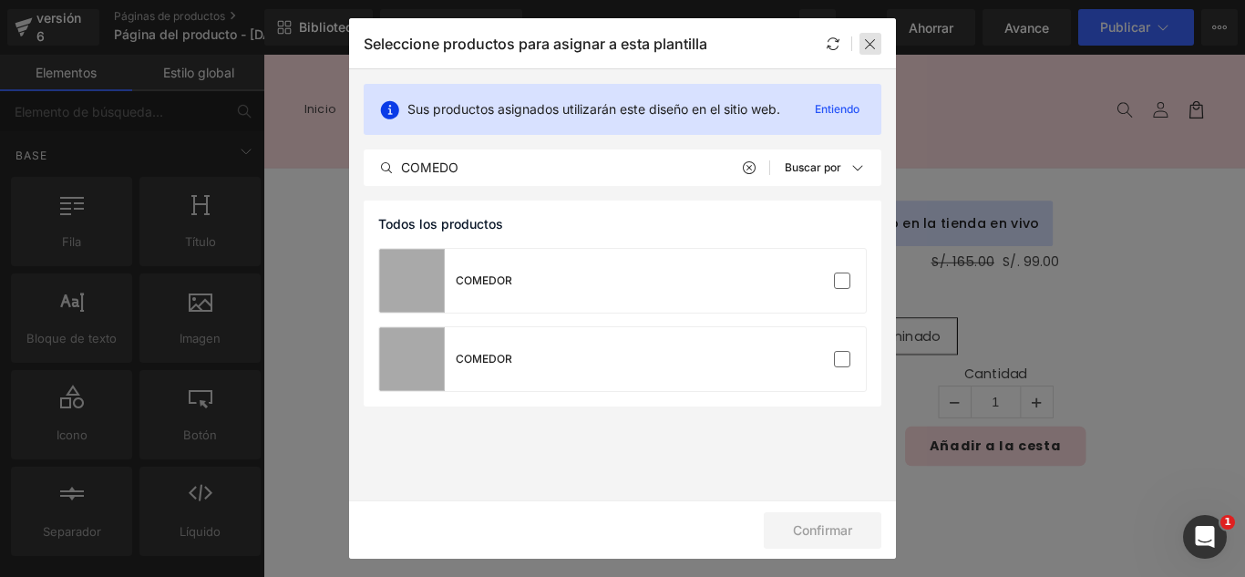
click at [877, 48] on icon at bounding box center [870, 43] width 15 height 15
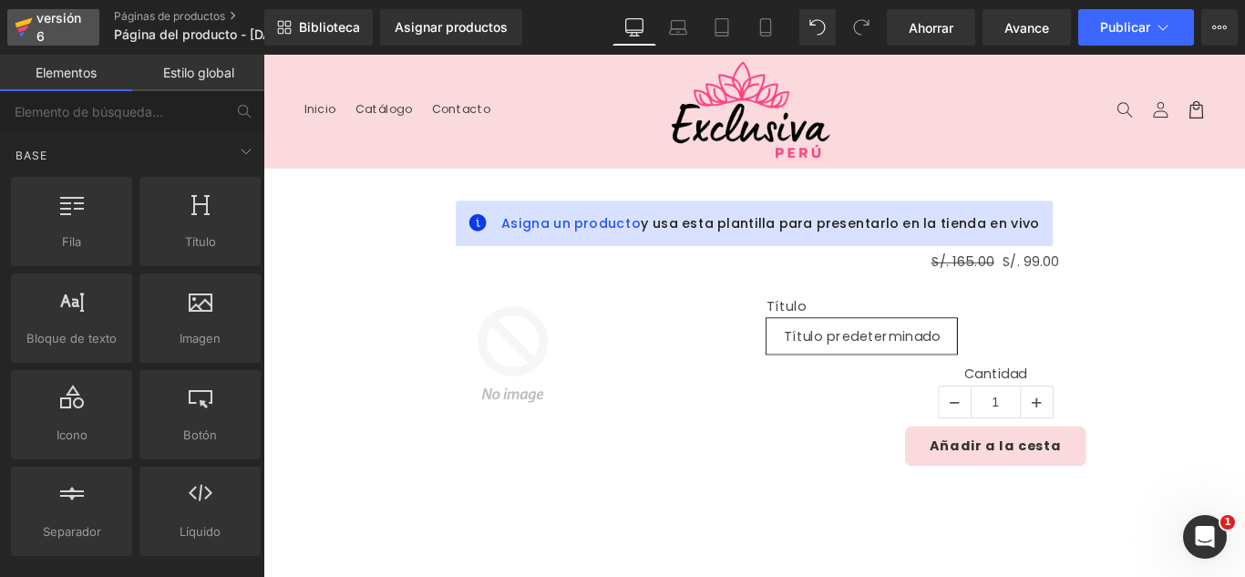
drag, startPoint x: 51, startPoint y: 28, endPoint x: 449, endPoint y: 47, distance: 398.6
click at [51, 29] on div "versión 6" at bounding box center [61, 27] width 56 height 42
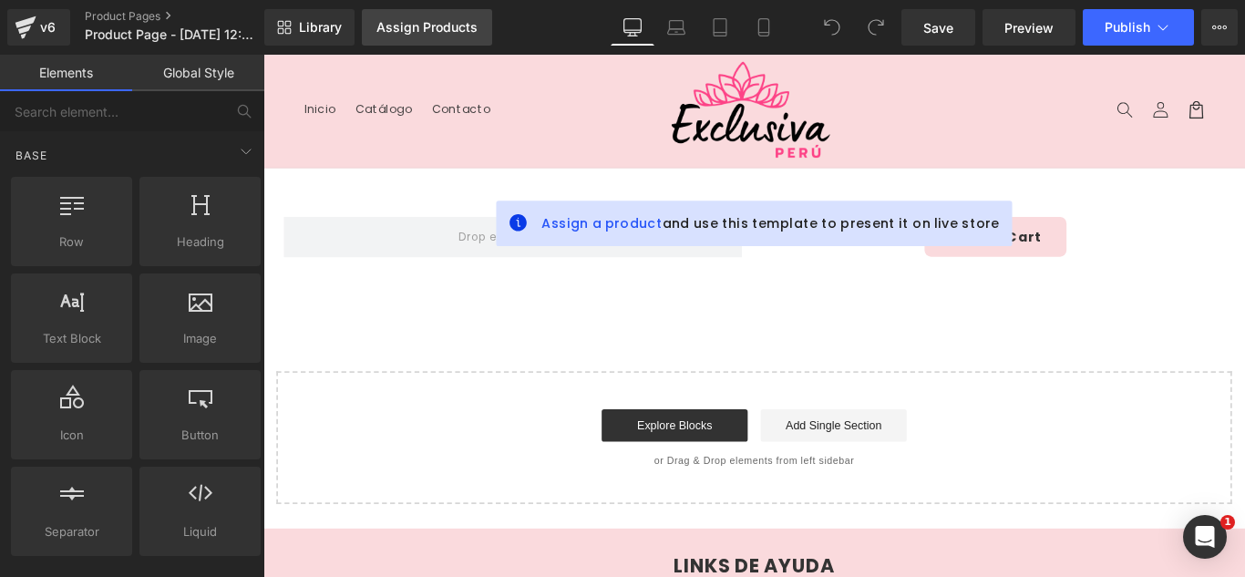
click at [437, 25] on div "Assign Products" at bounding box center [426, 27] width 101 height 15
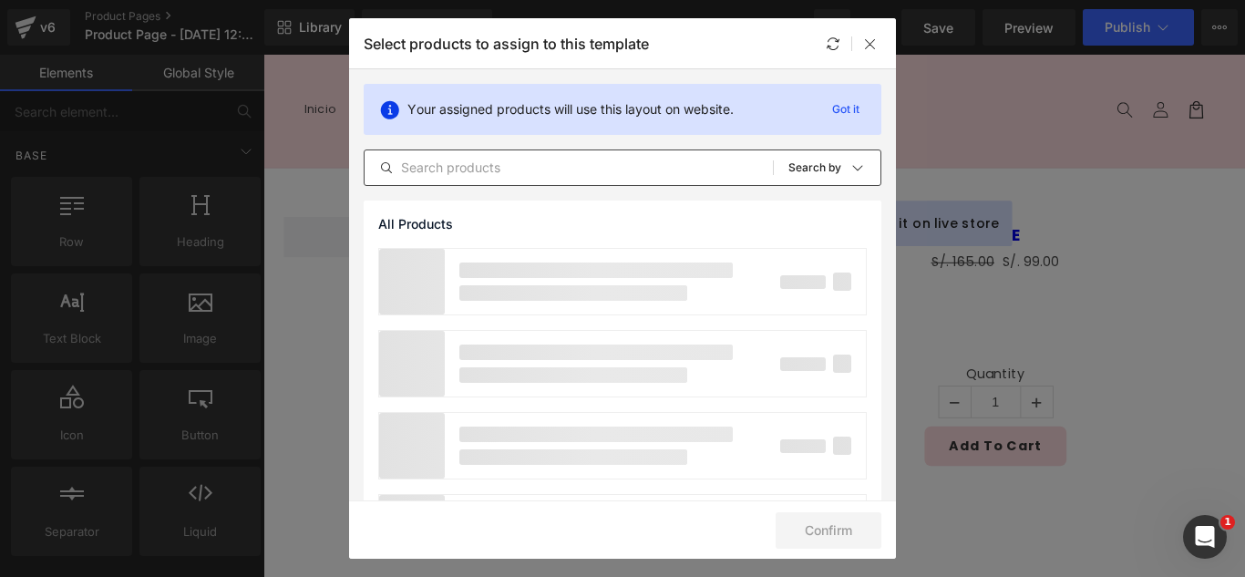
click at [497, 174] on input "text" at bounding box center [568, 168] width 408 height 22
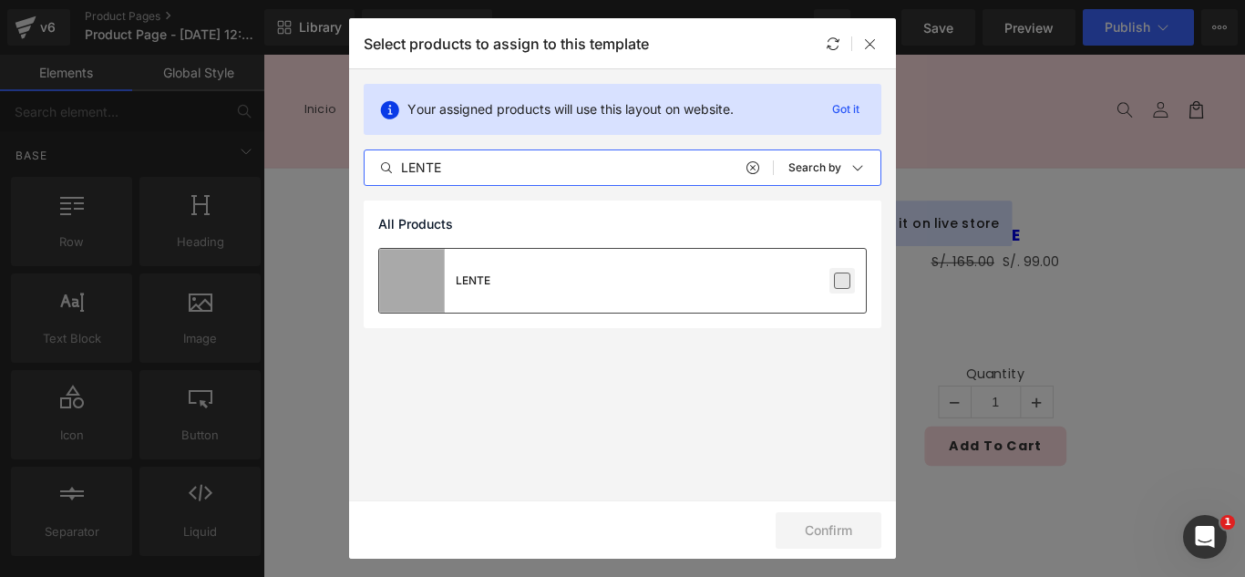
type input "LENTE"
click at [841, 283] on label at bounding box center [842, 280] width 16 height 16
click at [842, 281] on input "checkbox" at bounding box center [842, 281] width 0 height 0
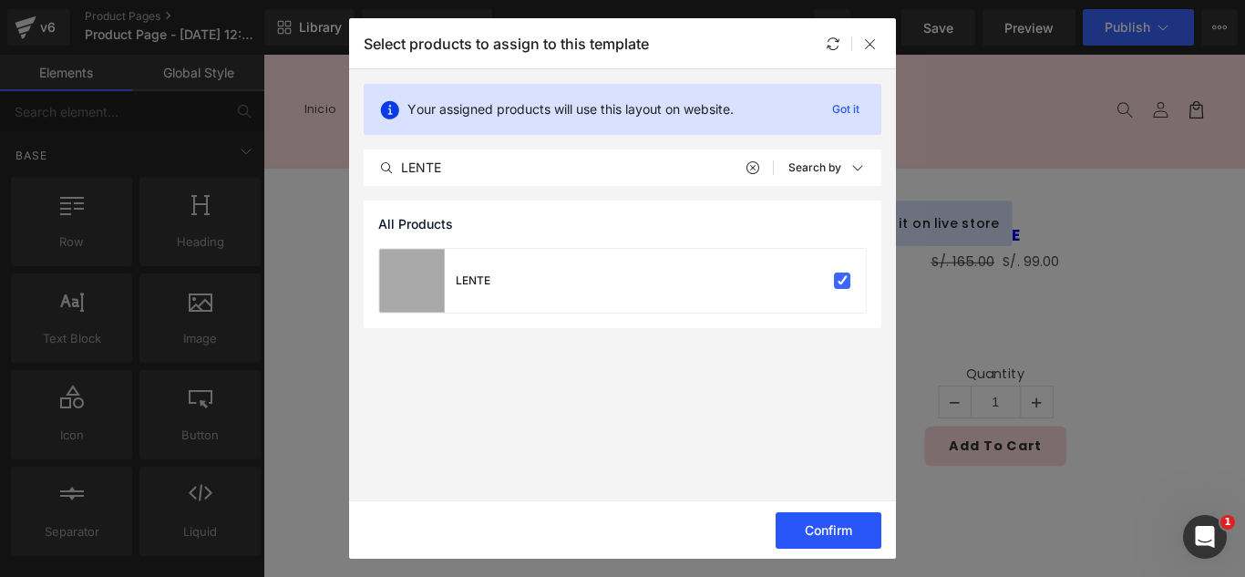
click at [846, 527] on button "Confirm" at bounding box center [828, 530] width 106 height 36
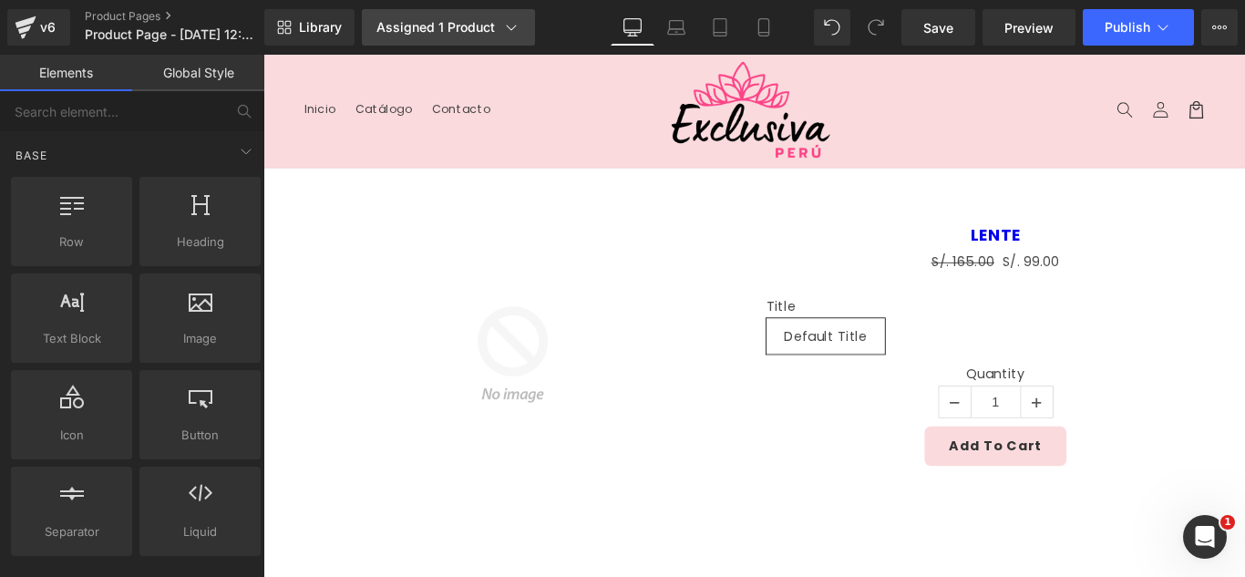
click at [402, 19] on div "Assigned 1 Product" at bounding box center [448, 27] width 144 height 18
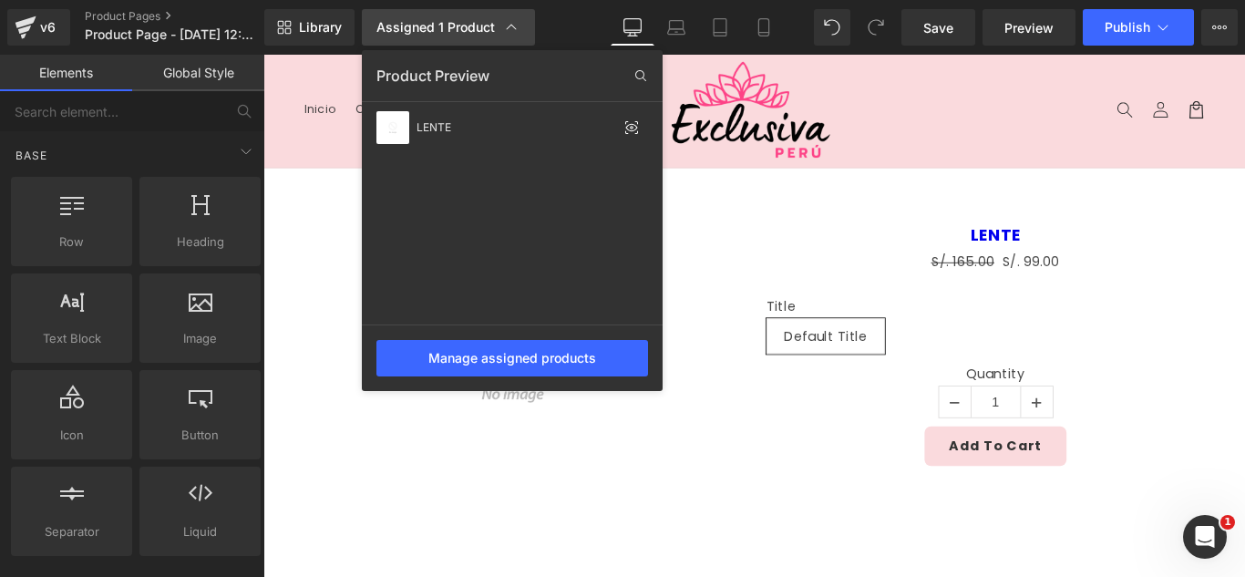
click at [402, 19] on div "Assigned 1 Product" at bounding box center [448, 27] width 144 height 18
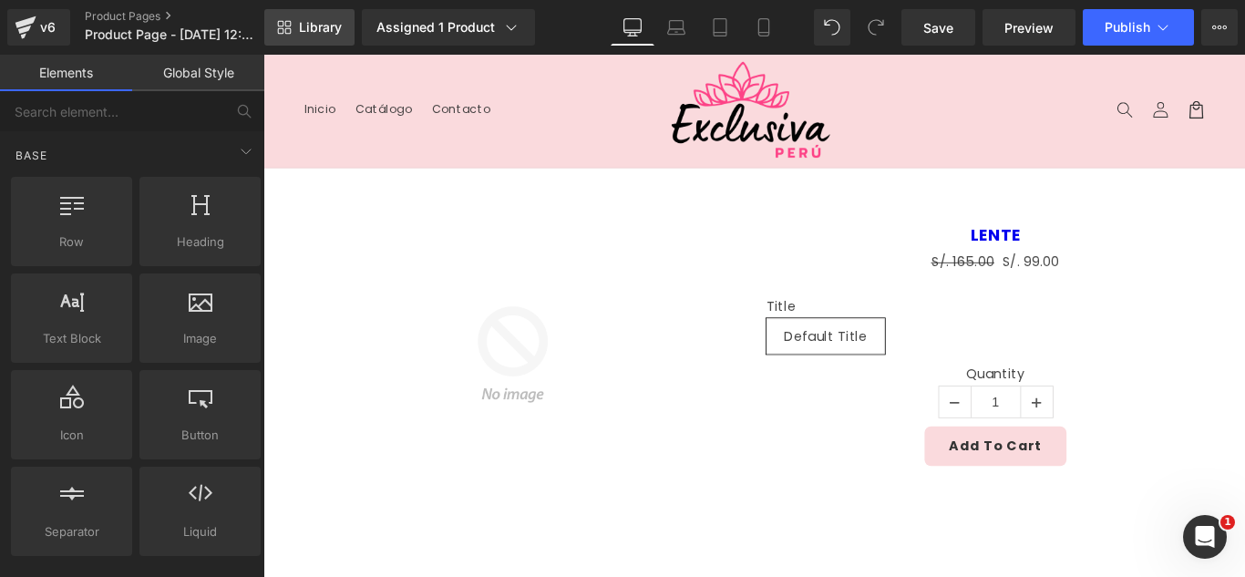
click at [313, 26] on span "Library" at bounding box center [320, 27] width 43 height 16
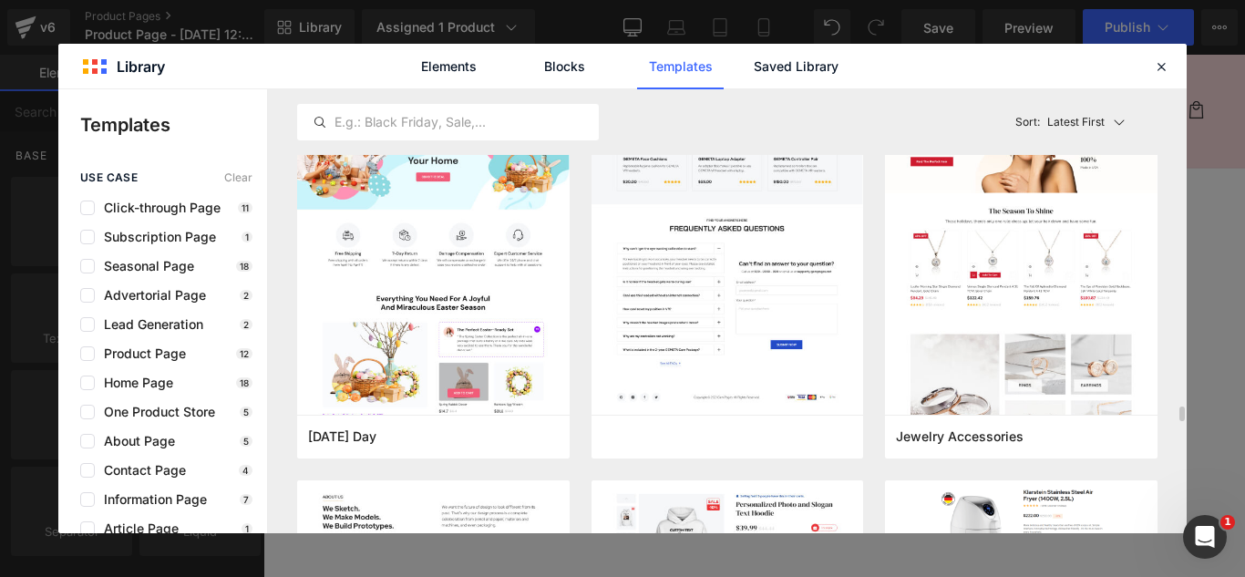
scroll to position [6560, 0]
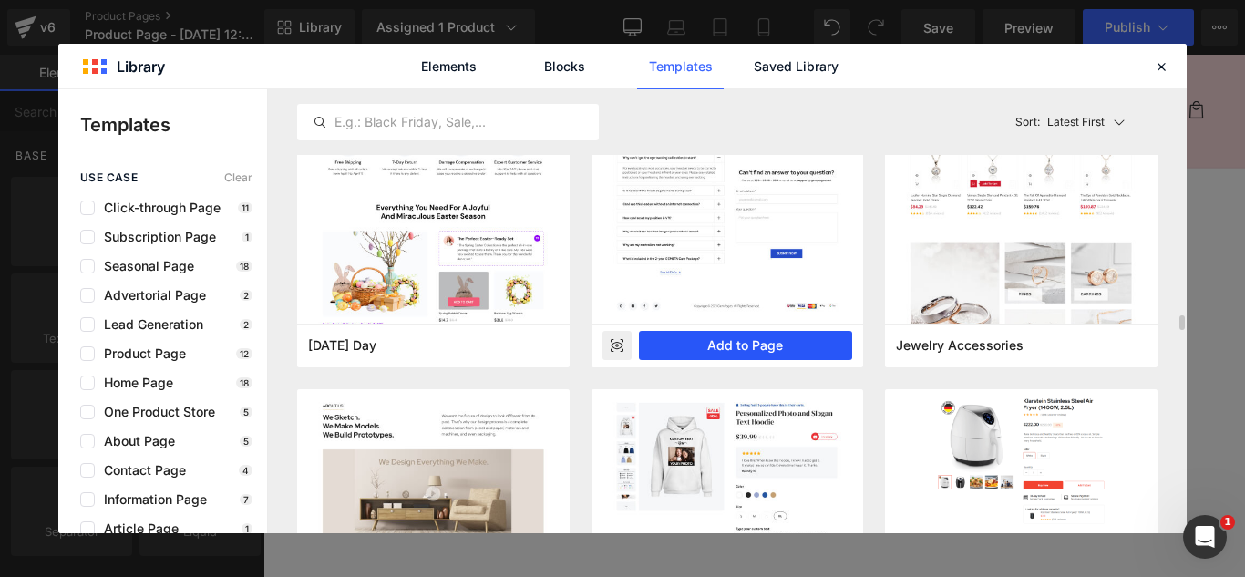
click at [749, 346] on button "Add to Page" at bounding box center [746, 345] width 214 height 29
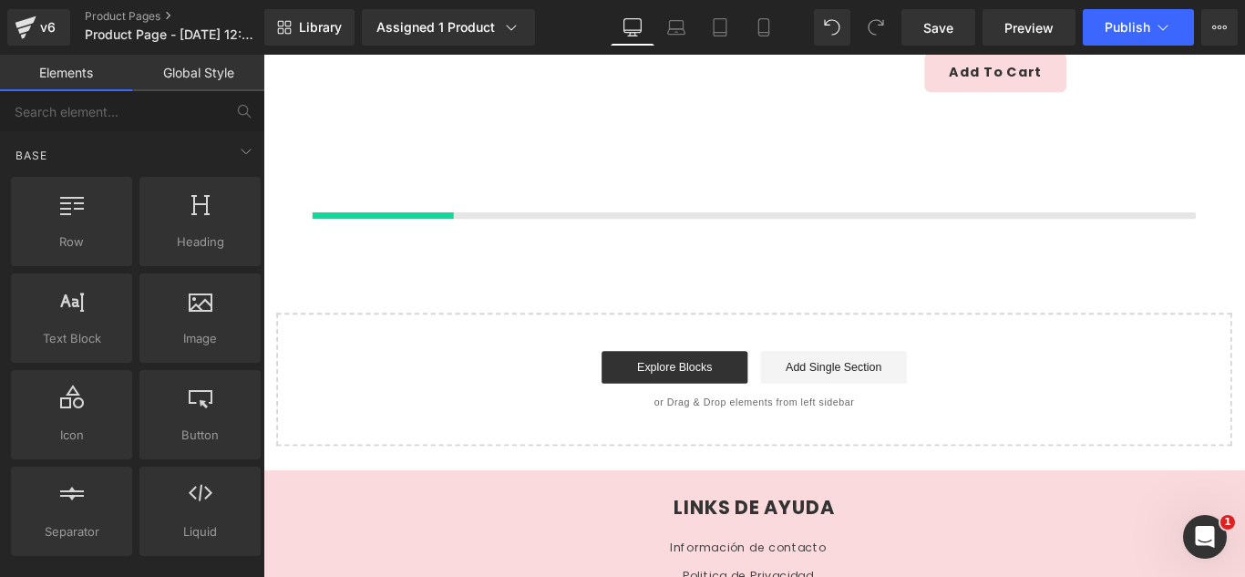
scroll to position [433, 0]
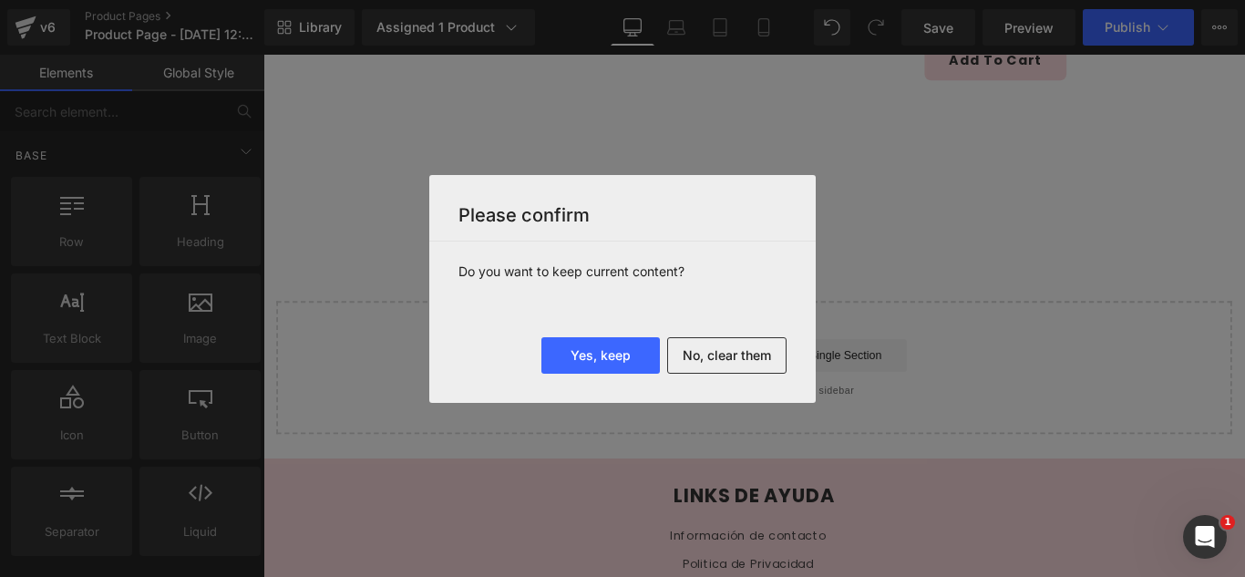
click at [731, 361] on button "No, clear them" at bounding box center [726, 355] width 119 height 36
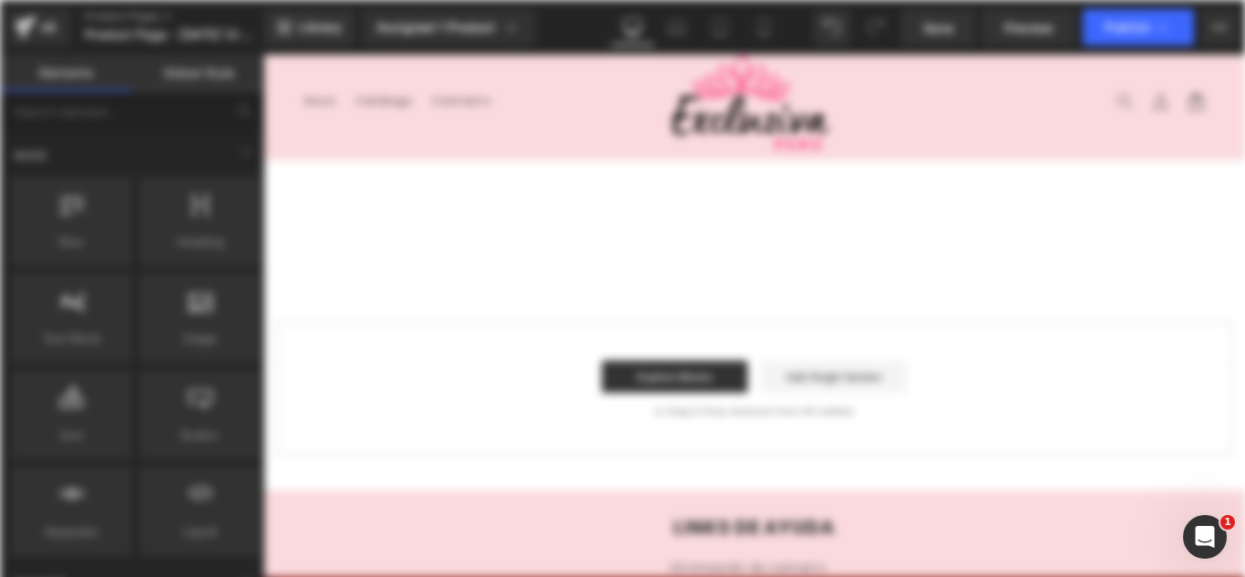
scroll to position [0, 0]
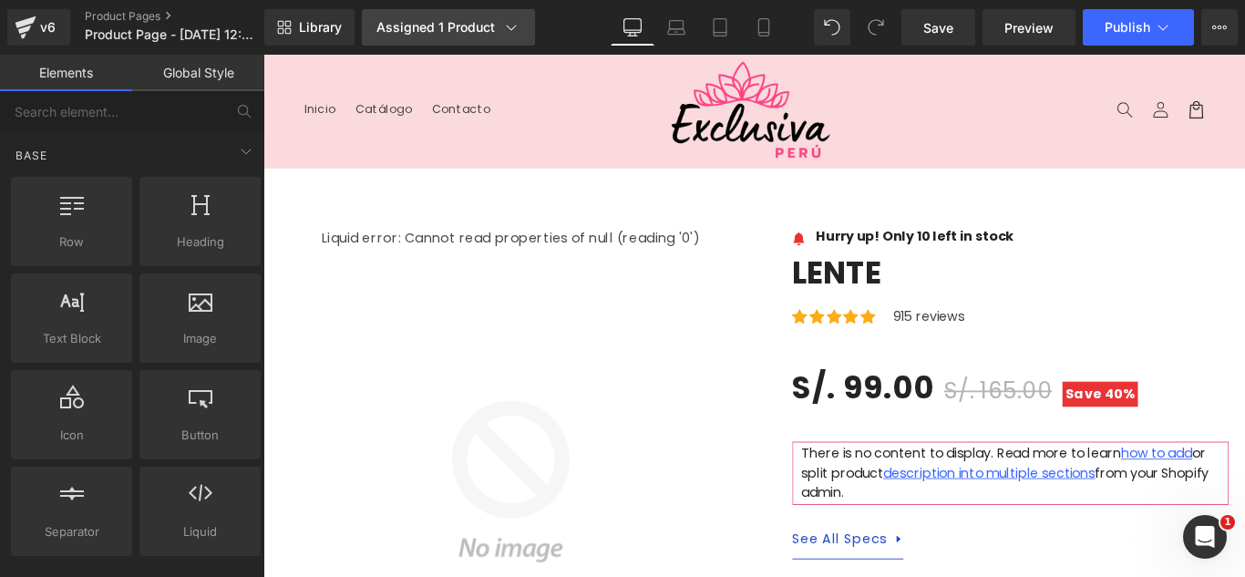
click at [515, 34] on icon at bounding box center [511, 27] width 18 height 18
click at [515, 33] on icon at bounding box center [511, 27] width 18 height 18
click at [506, 25] on icon at bounding box center [511, 27] width 18 height 18
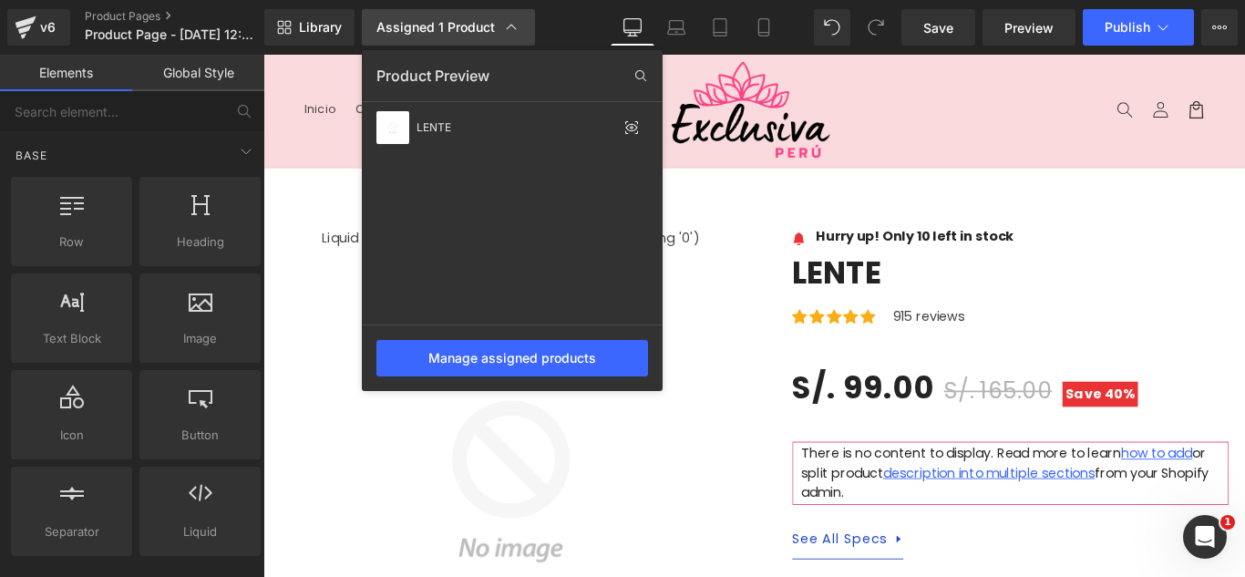
click at [507, 25] on icon at bounding box center [511, 27] width 18 height 18
click at [754, 203] on div at bounding box center [753, 316] width 981 height 522
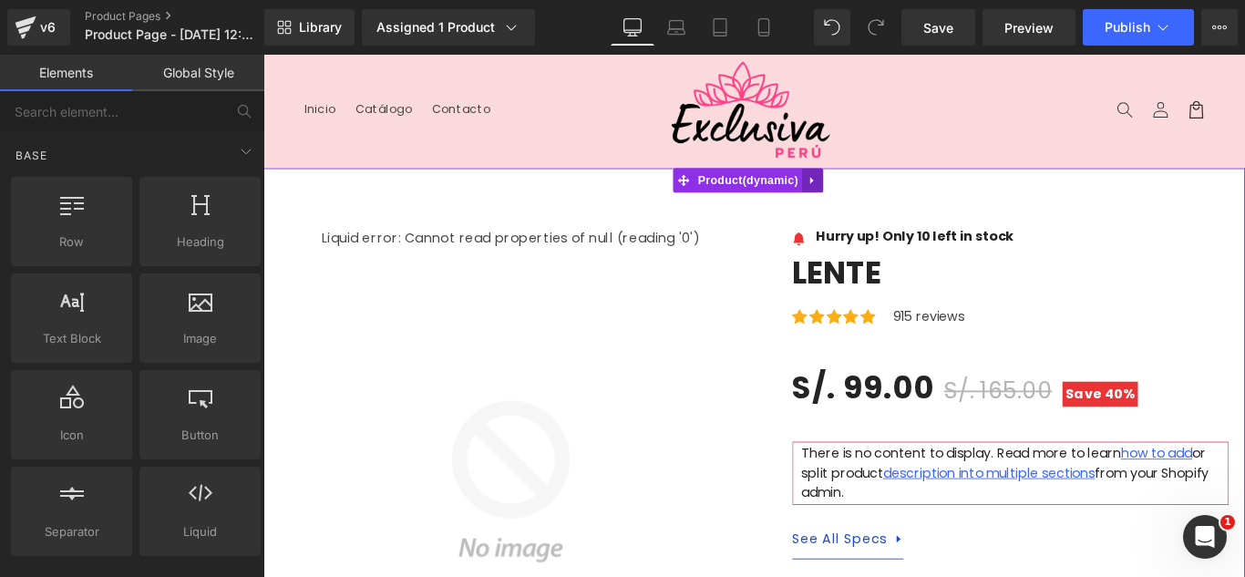
click at [882, 199] on icon at bounding box center [880, 197] width 13 height 14
click at [890, 192] on icon at bounding box center [892, 197] width 13 height 14
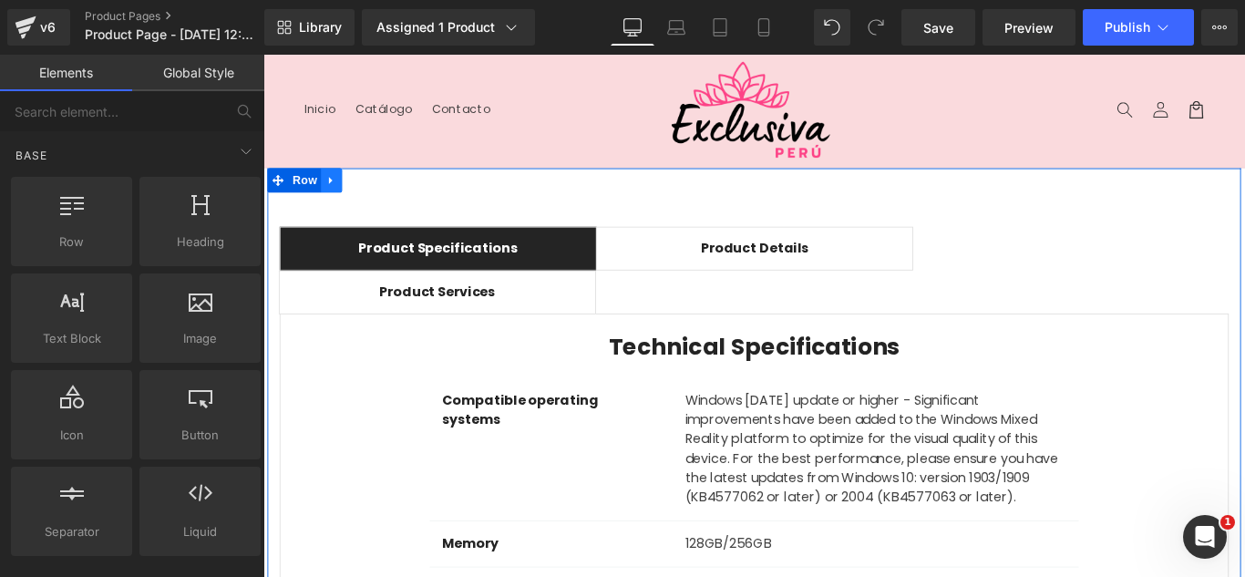
click at [333, 190] on icon at bounding box center [339, 197] width 13 height 14
click at [385, 197] on icon at bounding box center [387, 196] width 13 height 13
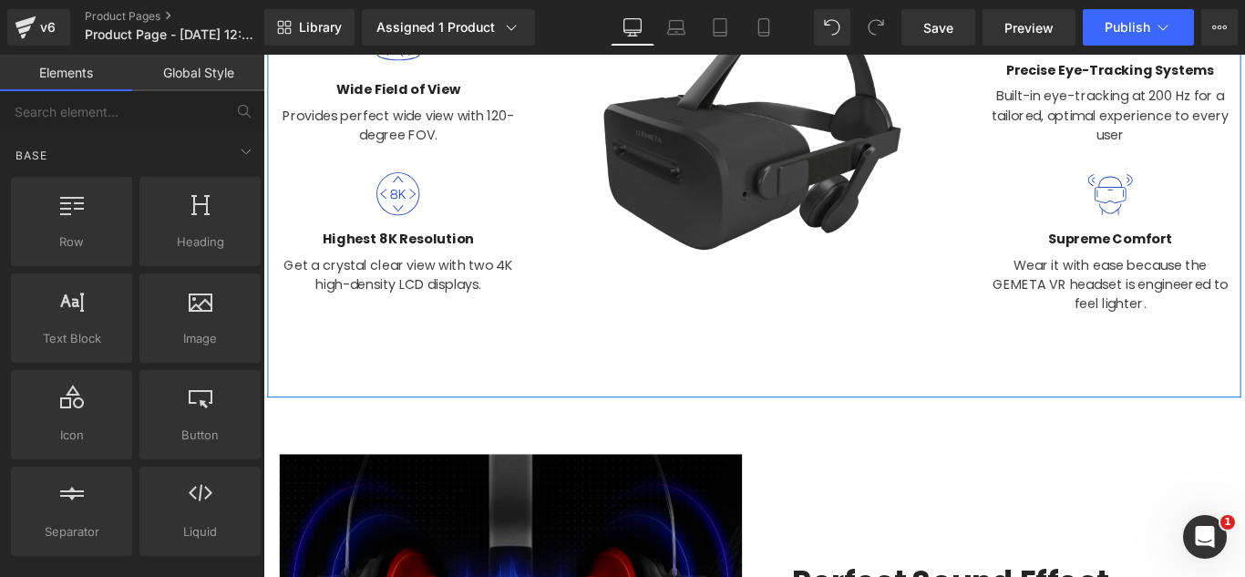
scroll to position [547, 0]
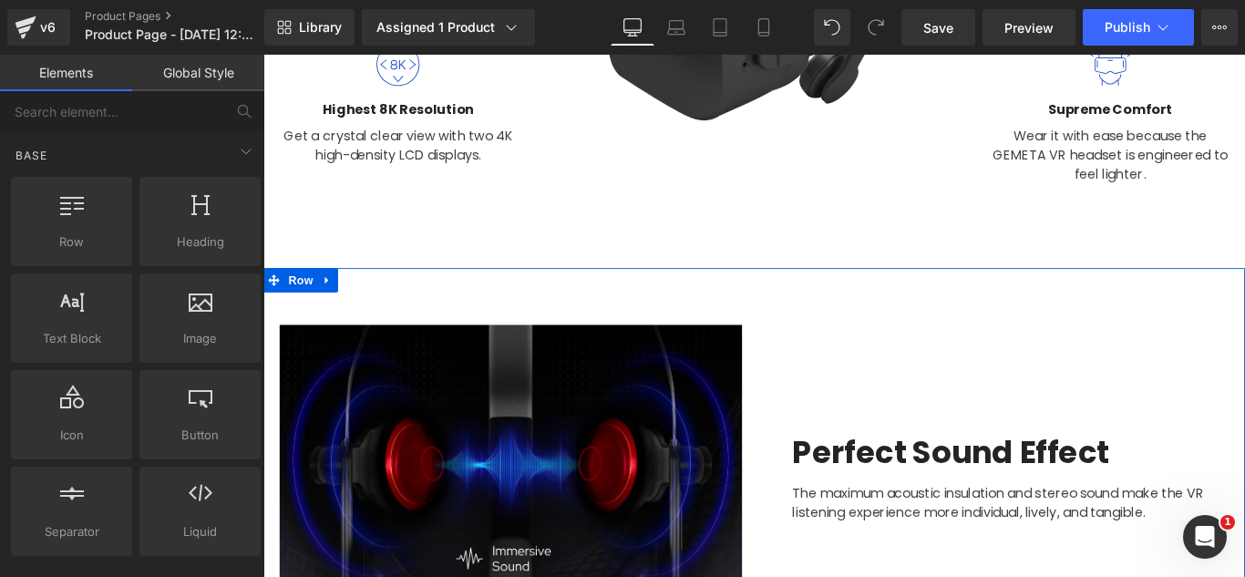
click at [332, 301] on icon at bounding box center [335, 308] width 13 height 14
click at [376, 302] on icon at bounding box center [382, 308] width 13 height 13
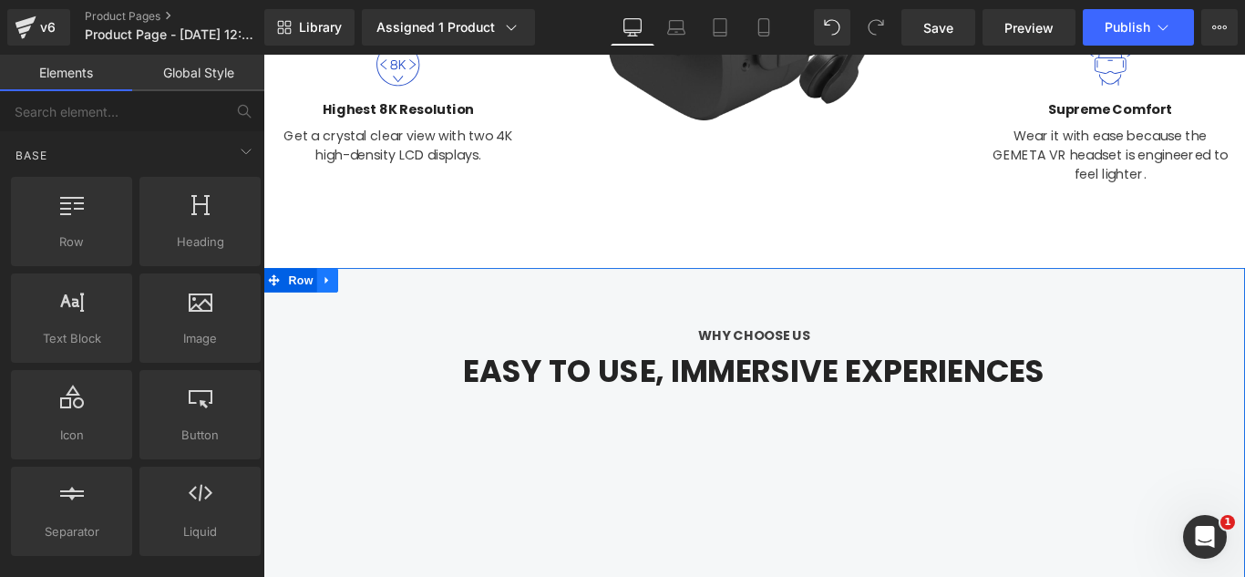
click at [331, 308] on icon at bounding box center [335, 308] width 13 height 14
click at [376, 304] on icon at bounding box center [382, 308] width 13 height 14
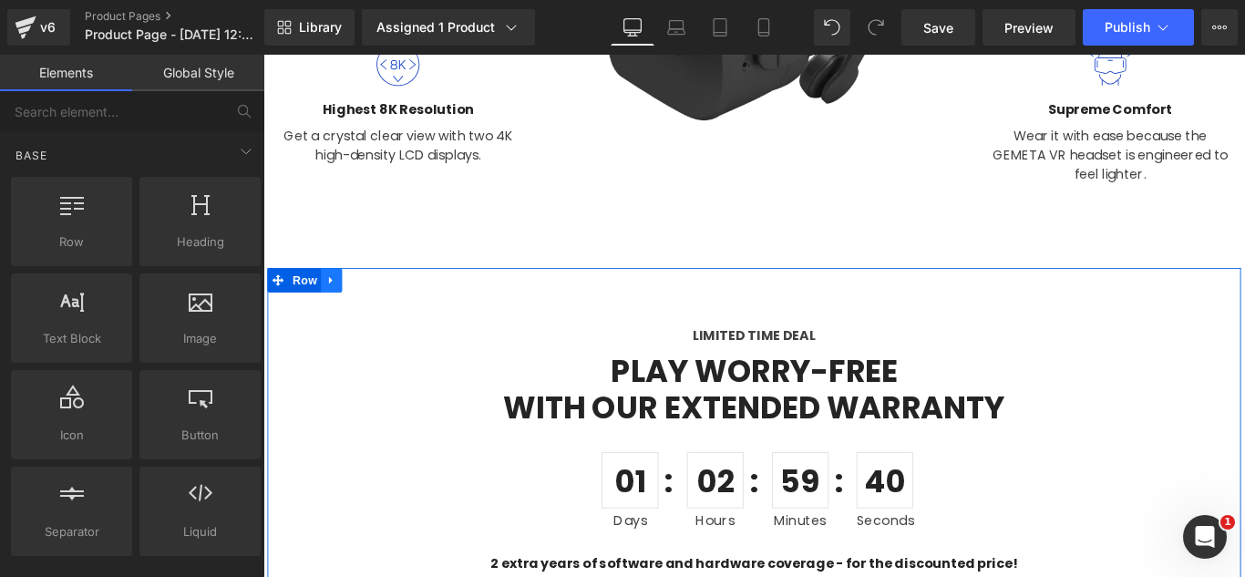
click at [337, 305] on icon at bounding box center [339, 307] width 4 height 8
click at [381, 309] on icon at bounding box center [387, 308] width 13 height 13
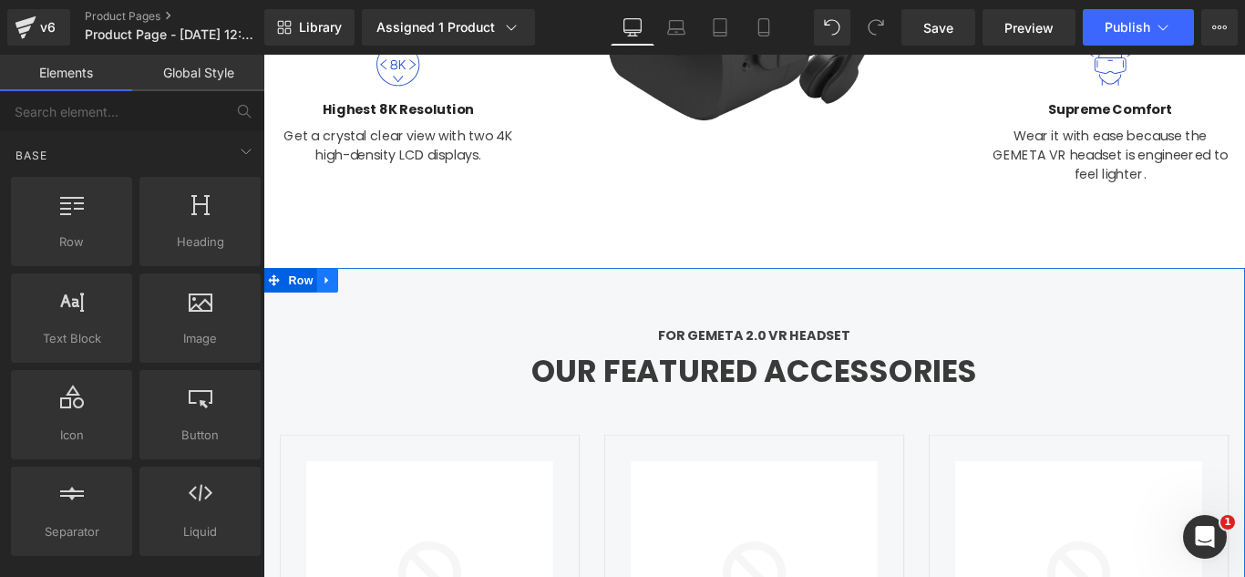
click at [332, 308] on icon at bounding box center [335, 308] width 13 height 14
click at [376, 310] on icon at bounding box center [382, 308] width 13 height 13
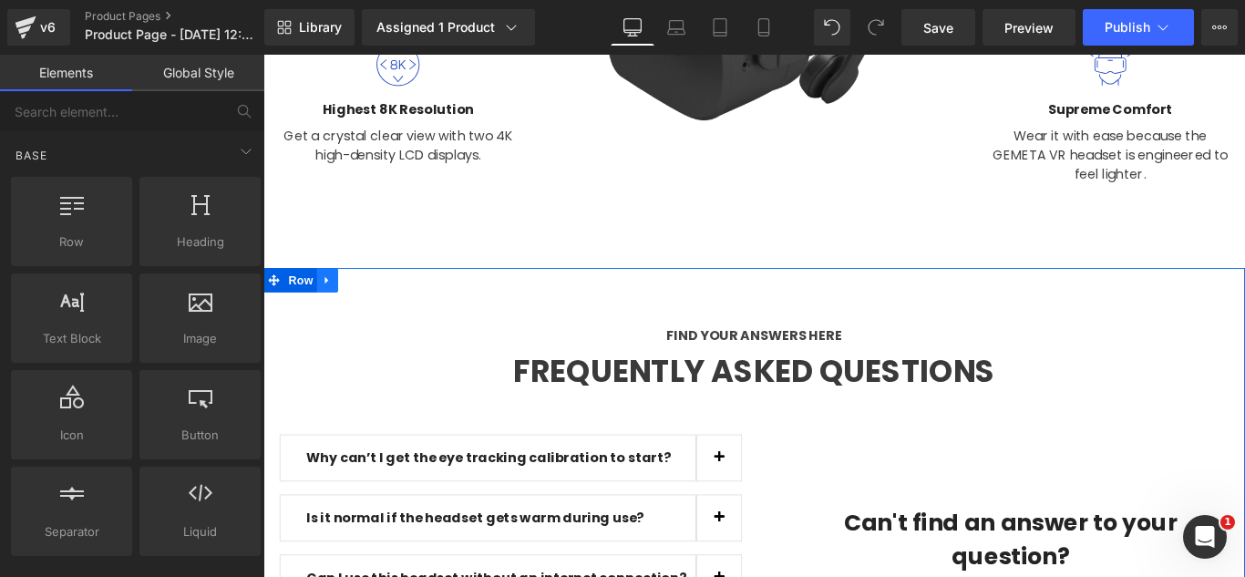
click at [333, 305] on icon at bounding box center [335, 307] width 4 height 8
click at [376, 304] on icon at bounding box center [382, 308] width 13 height 13
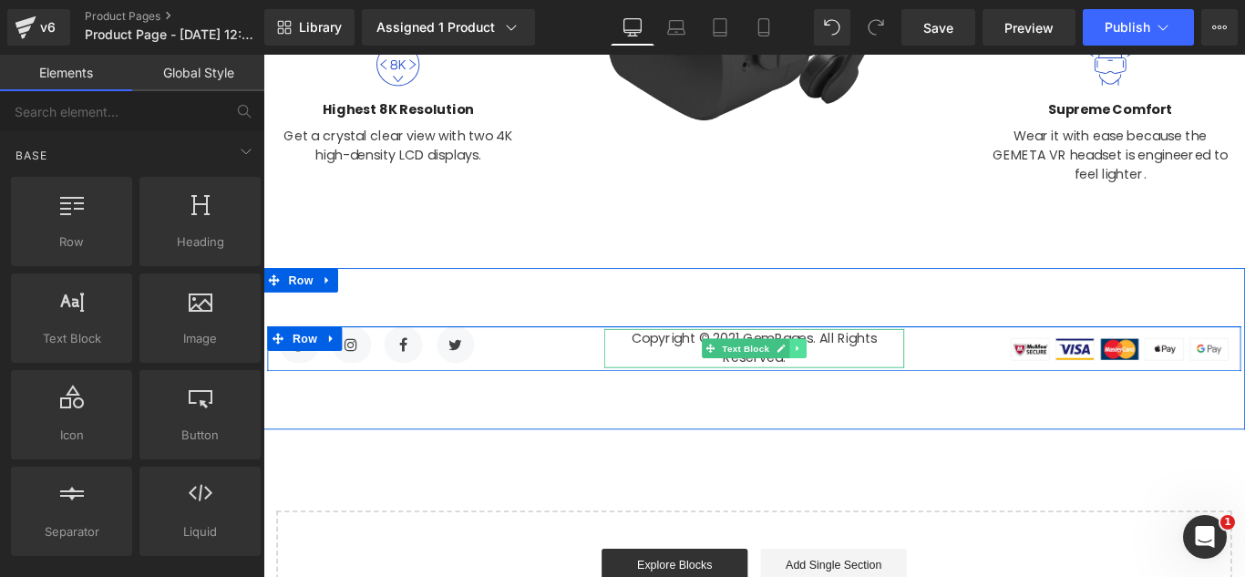
click at [858, 385] on icon at bounding box center [863, 384] width 10 height 11
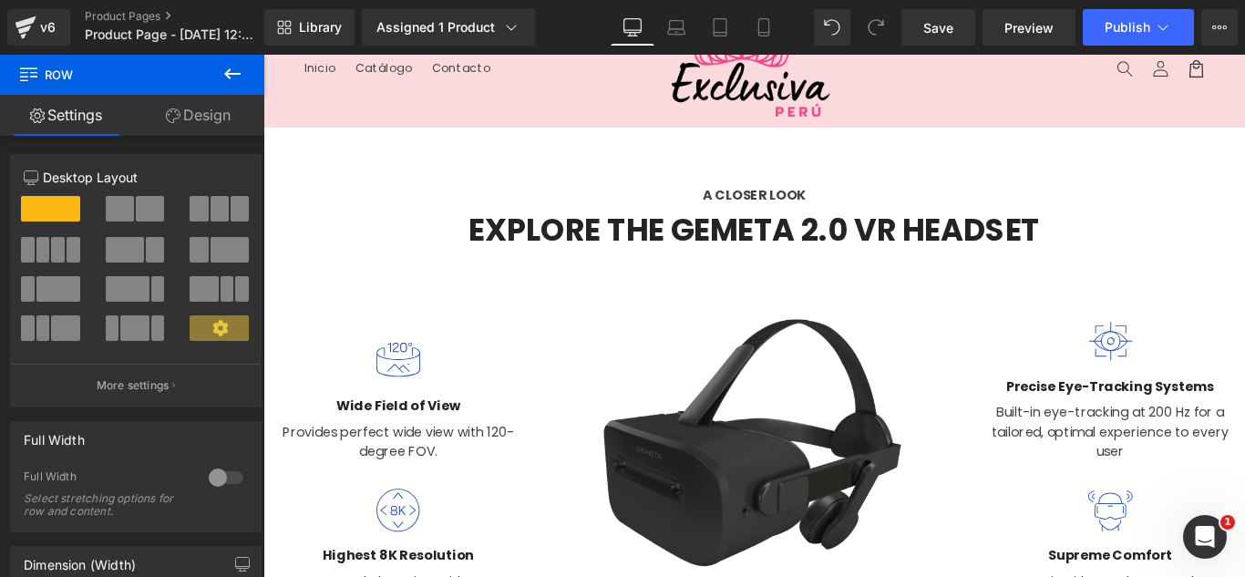
scroll to position [0, 0]
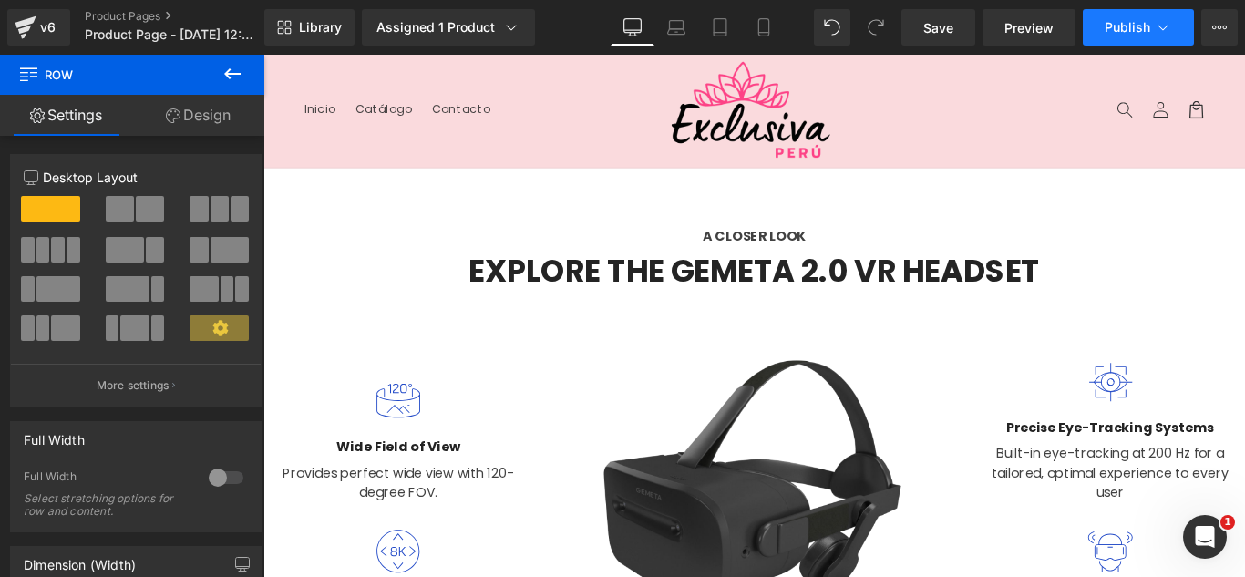
click at [1160, 25] on icon at bounding box center [1163, 27] width 18 height 18
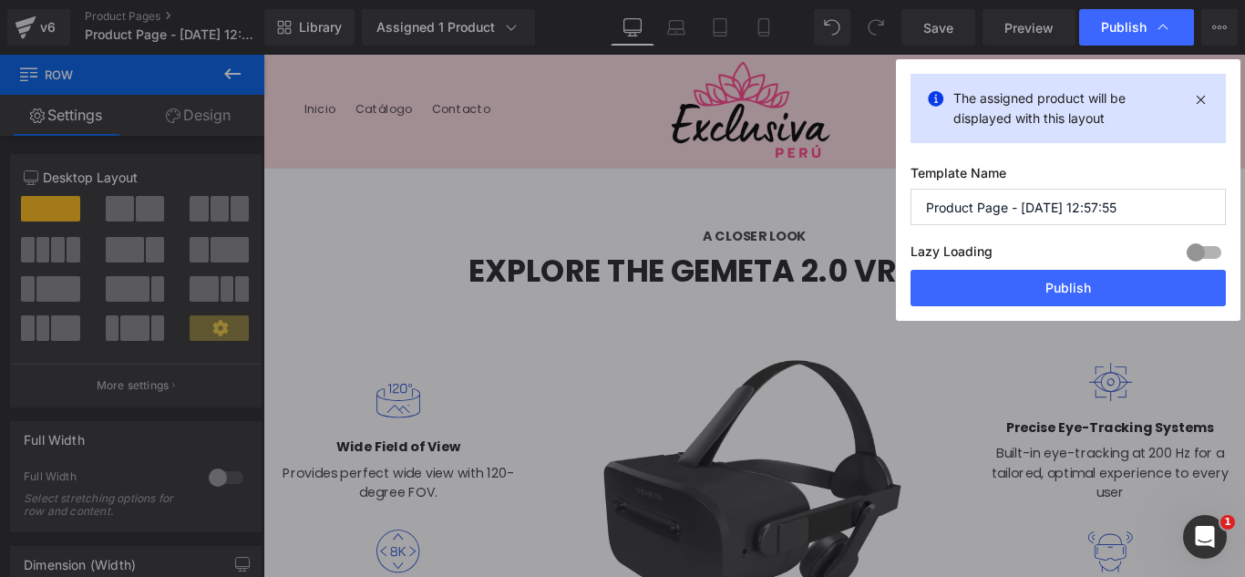
click at [1134, 212] on input "Product Page - [DATE] 12:57:55" at bounding box center [1067, 207] width 315 height 36
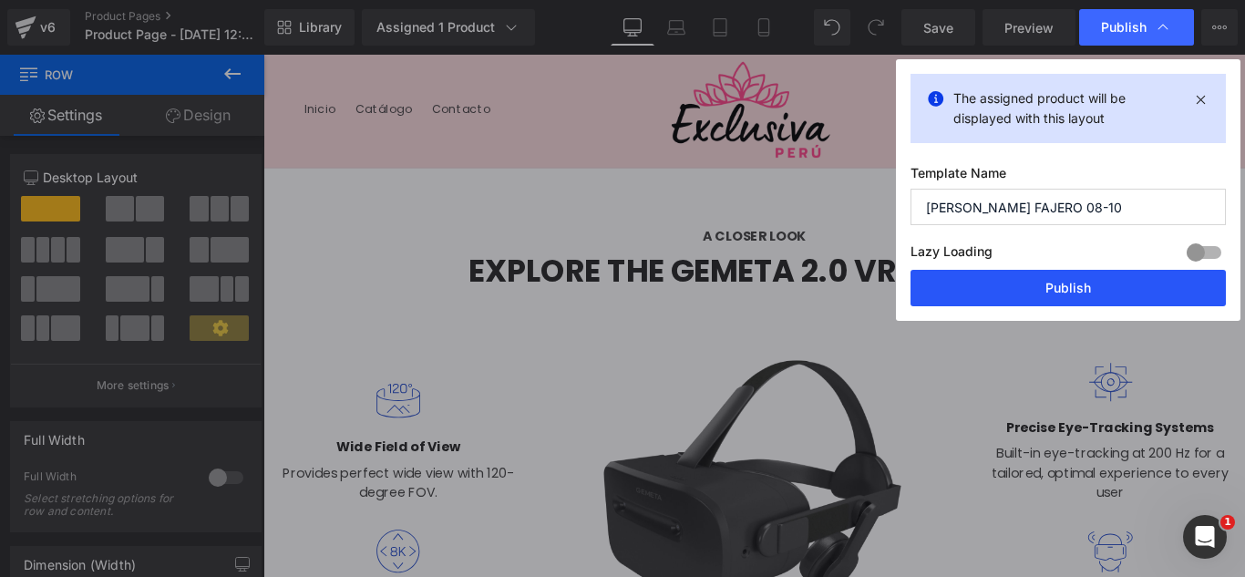
type input "[PERSON_NAME] FAJERO 08-10"
click at [1051, 297] on button "Publish" at bounding box center [1067, 288] width 315 height 36
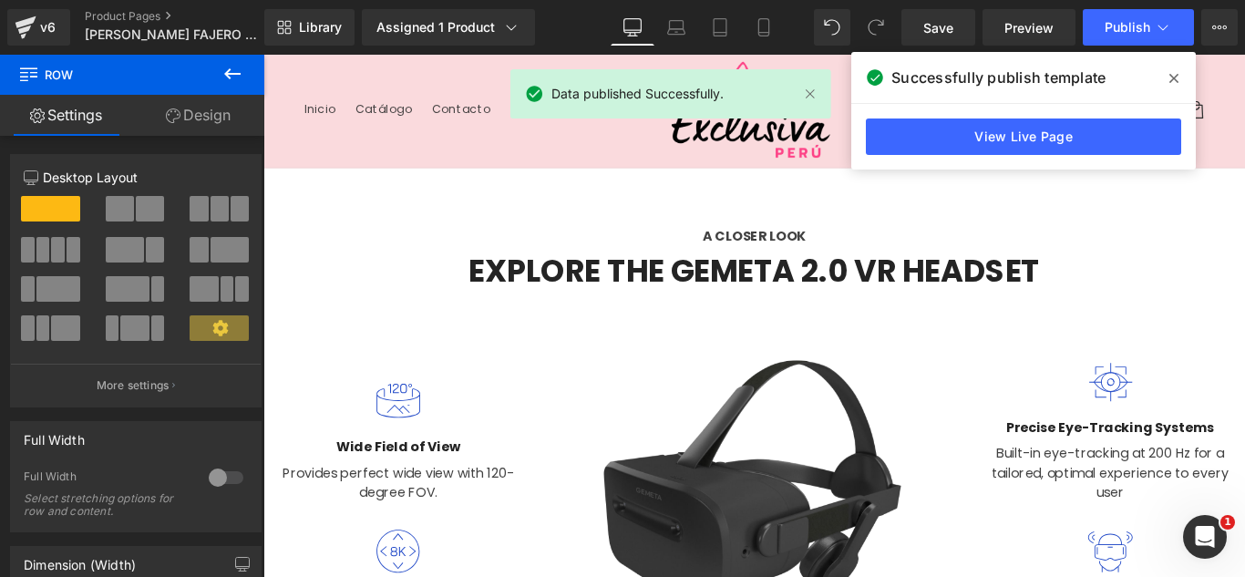
drag, startPoint x: 1051, startPoint y: 19, endPoint x: 37, endPoint y: 48, distance: 1014.5
click at [37, 48] on div "v6 Product Pages [PERSON_NAME] FAJERO 08-10" at bounding box center [132, 27] width 264 height 55
click at [37, 46] on div "v6 Product Pages [PERSON_NAME] FAJERO 08-10" at bounding box center [132, 27] width 264 height 55
click at [59, 22] on link "v6" at bounding box center [38, 27] width 63 height 36
